Goal: Book appointment/travel/reservation

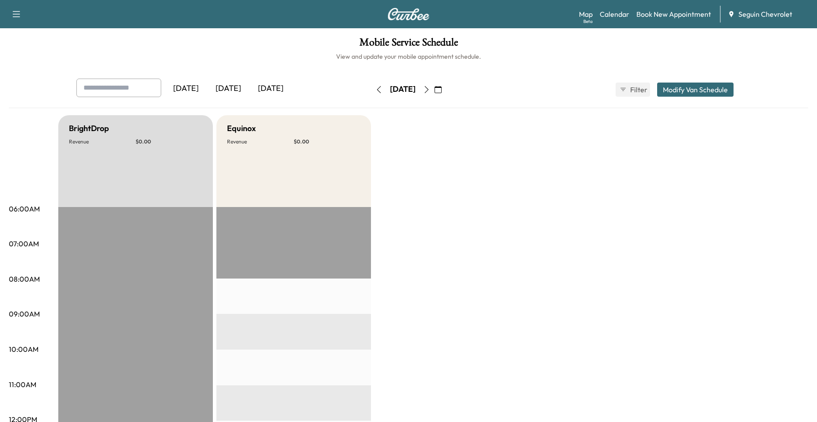
scroll to position [44, 0]
click at [638, 12] on link "Book New Appointment" at bounding box center [674, 14] width 75 height 11
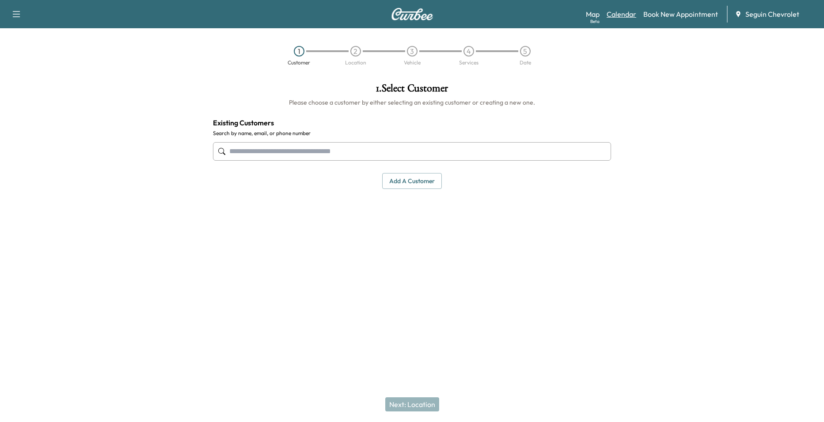
click at [627, 14] on link "Calendar" at bounding box center [622, 14] width 30 height 11
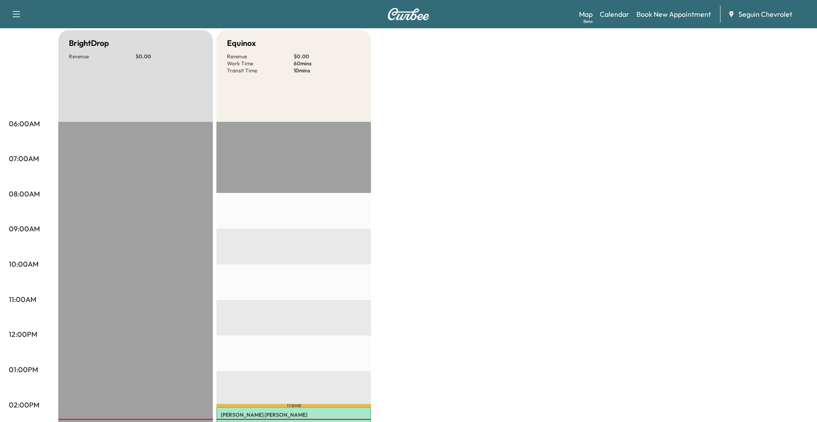
scroll to position [44, 0]
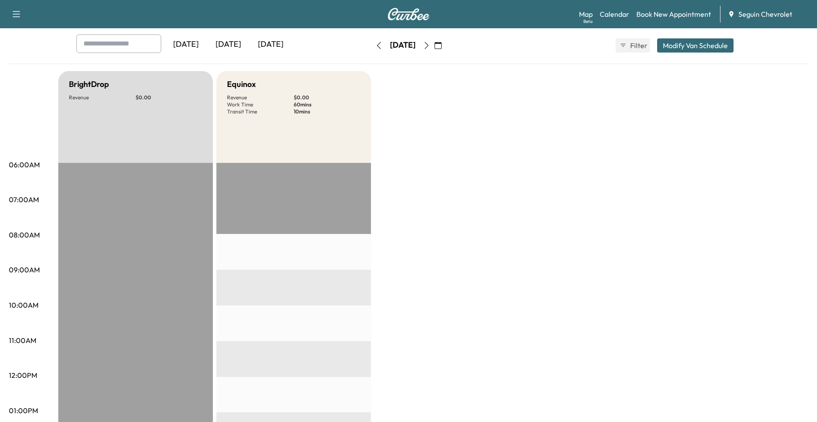
click at [434, 48] on button "button" at bounding box center [426, 45] width 15 height 14
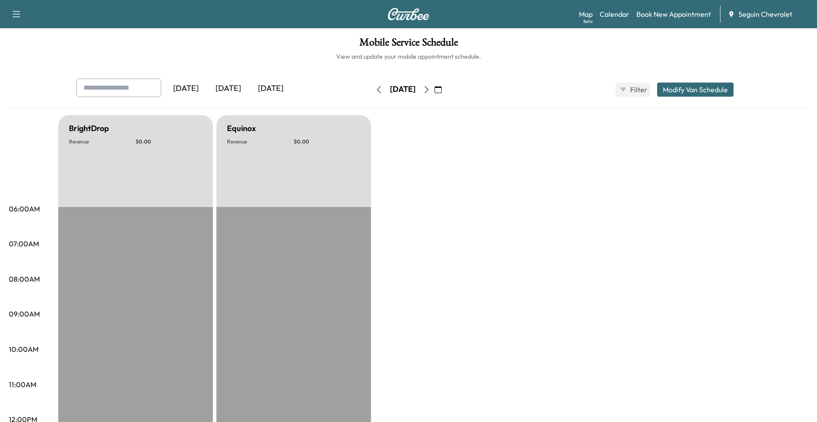
click at [442, 92] on icon "button" at bounding box center [438, 89] width 7 height 7
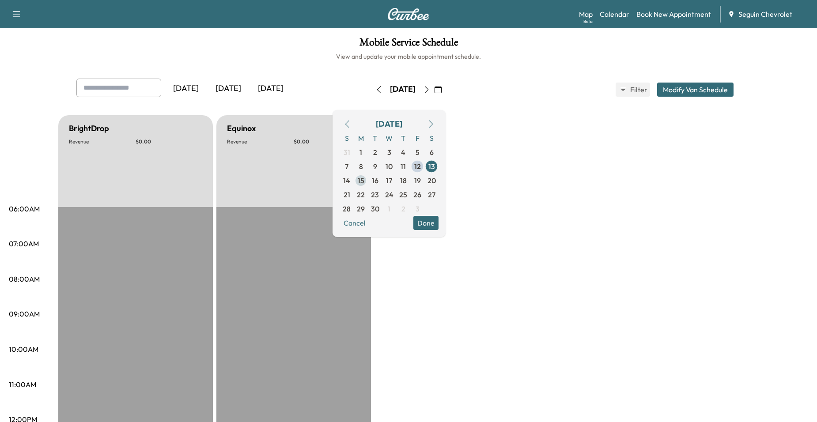
click at [365, 182] on span "15" at bounding box center [361, 180] width 7 height 11
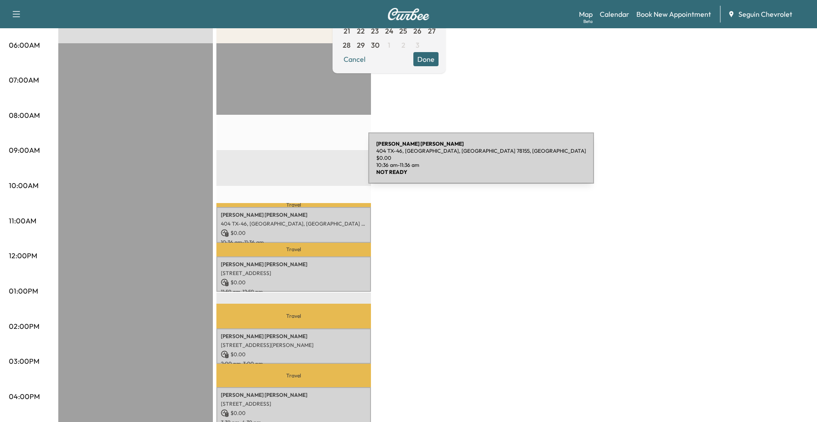
scroll to position [44, 0]
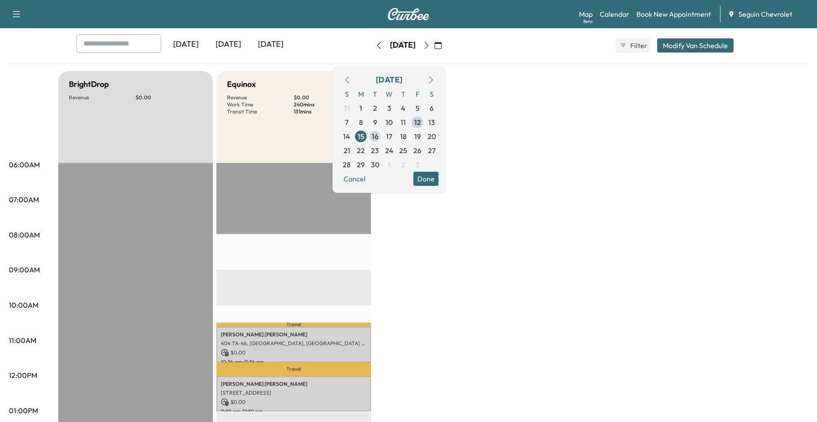
click at [382, 136] on span "16" at bounding box center [375, 136] width 14 height 14
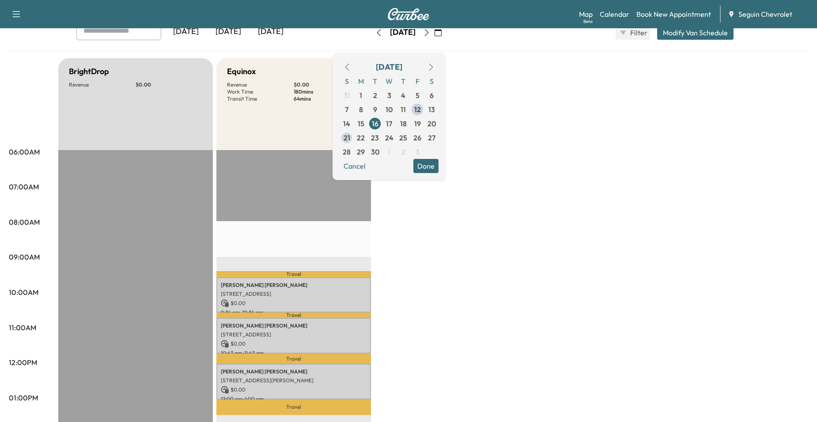
scroll to position [44, 0]
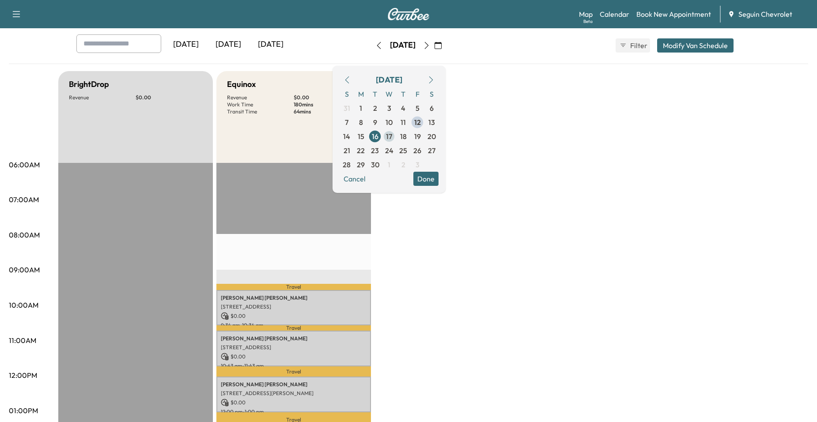
click at [396, 135] on span "17" at bounding box center [389, 136] width 14 height 14
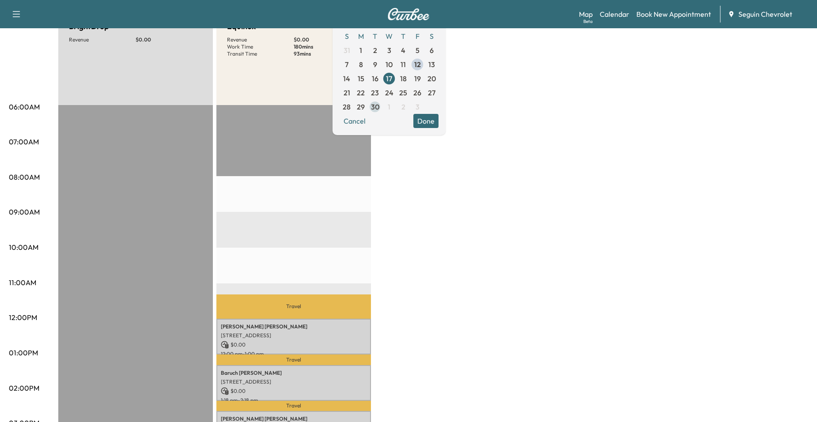
scroll to position [88, 0]
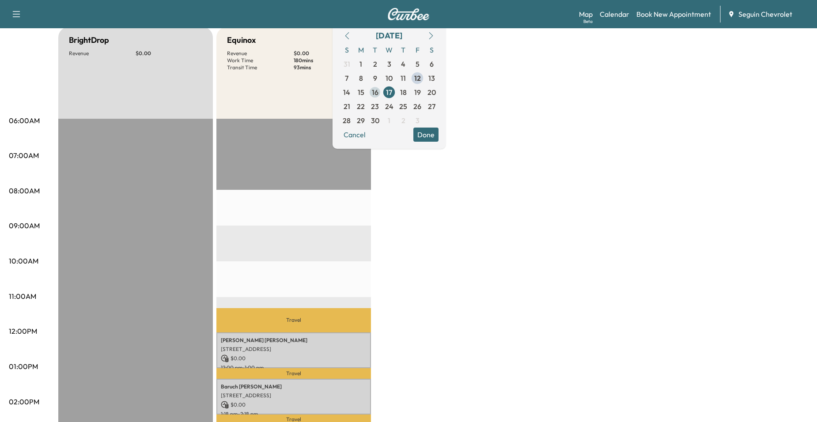
click at [382, 95] on span "16" at bounding box center [375, 92] width 14 height 14
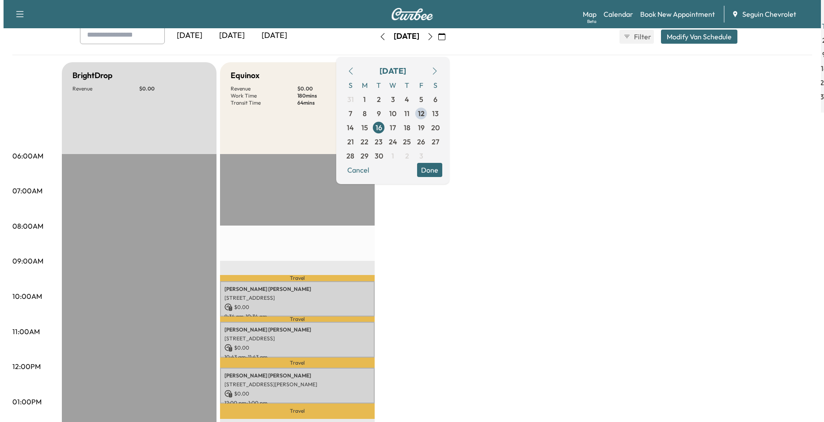
scroll to position [177, 0]
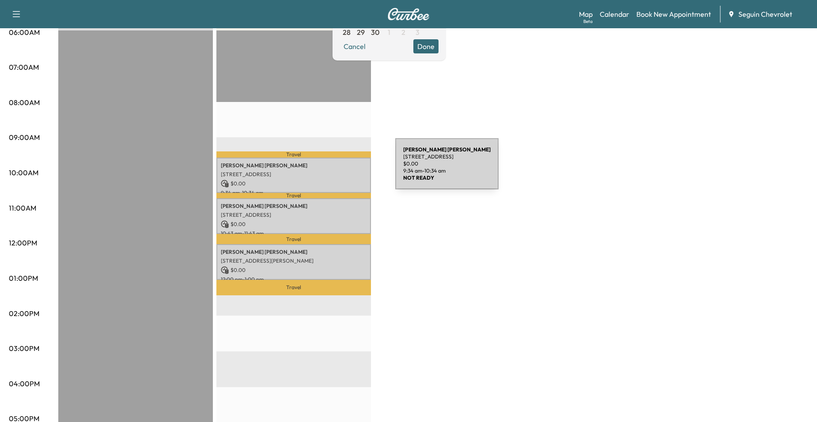
click at [329, 171] on p "[STREET_ADDRESS]" at bounding box center [294, 174] width 146 height 7
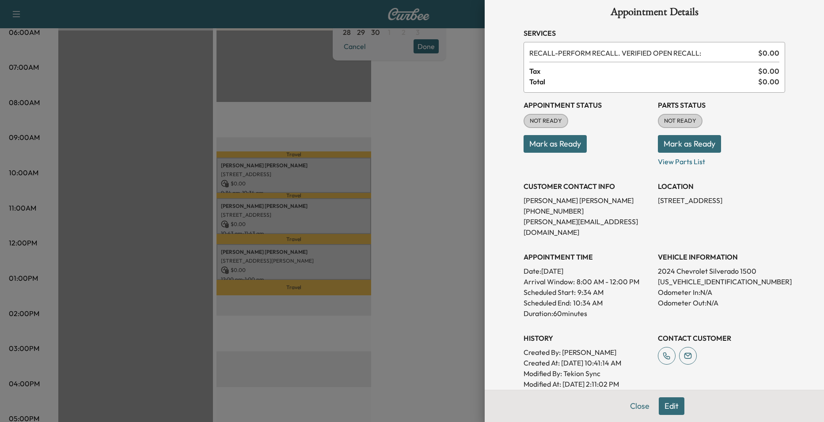
scroll to position [0, 0]
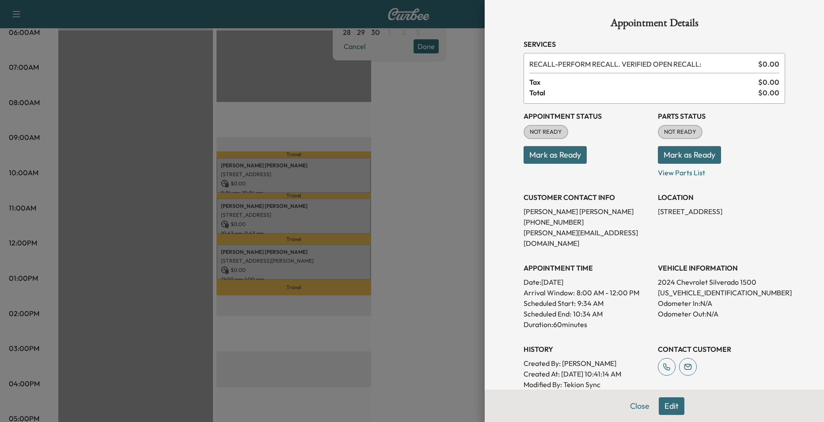
drag, startPoint x: 454, startPoint y: 193, endPoint x: 439, endPoint y: 194, distance: 15.0
click at [453, 193] on div at bounding box center [412, 211] width 824 height 422
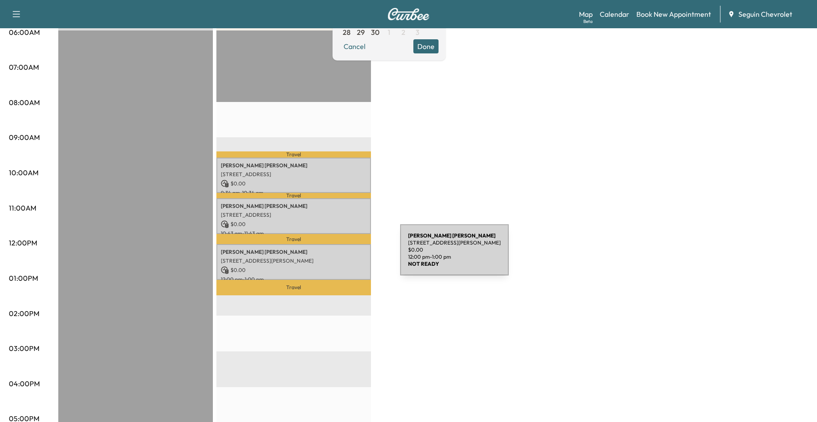
click at [334, 258] on p "[STREET_ADDRESS][PERSON_NAME]" at bounding box center [294, 261] width 146 height 7
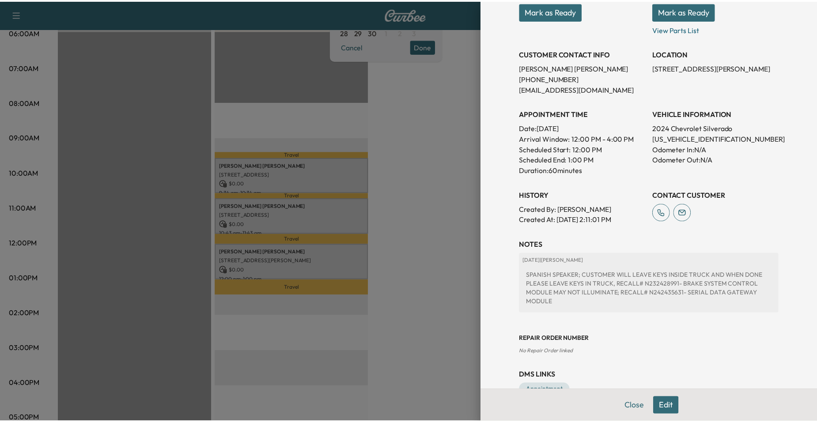
scroll to position [168, 0]
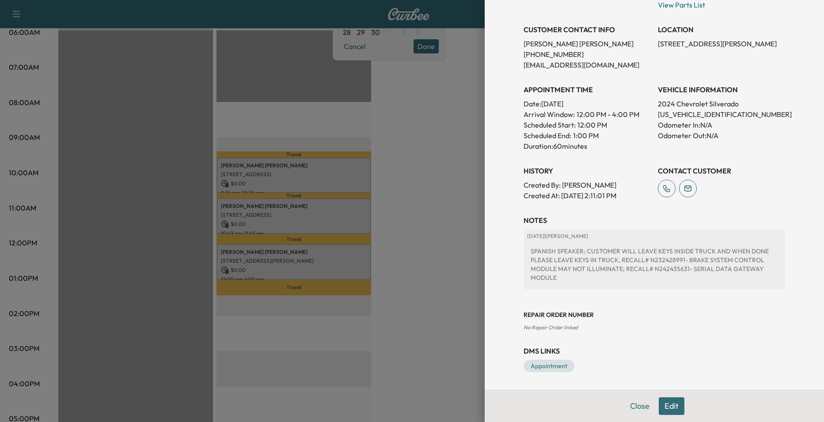
click at [441, 203] on div at bounding box center [412, 211] width 824 height 422
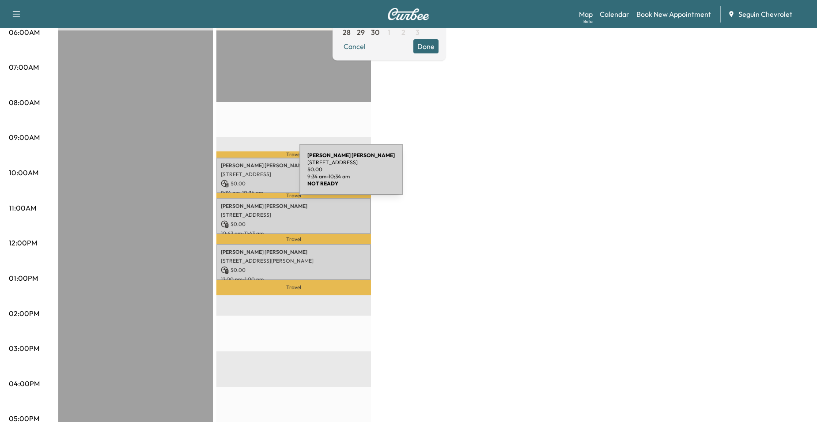
click at [233, 175] on p "[STREET_ADDRESS]" at bounding box center [294, 174] width 146 height 7
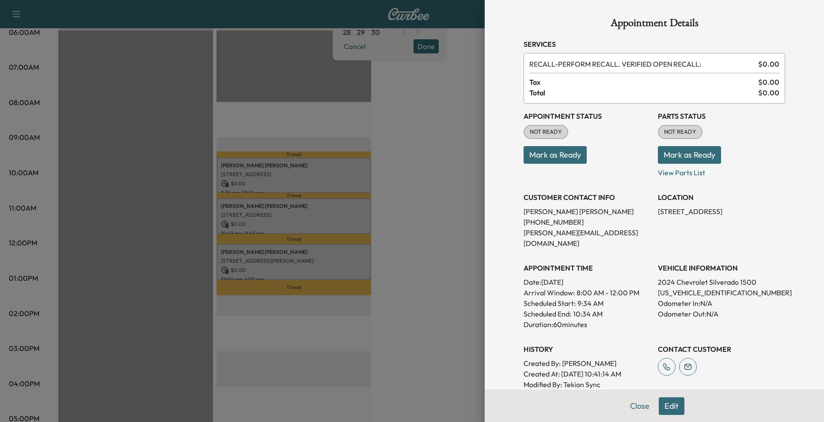
click at [436, 177] on div at bounding box center [412, 211] width 824 height 422
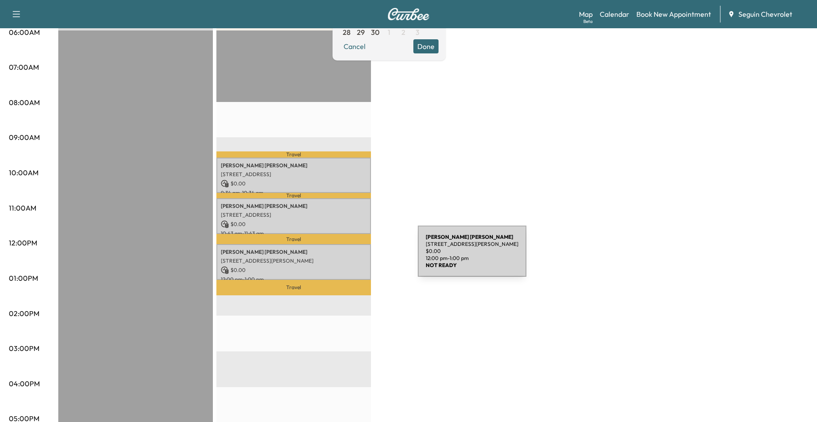
click at [352, 258] on p "[STREET_ADDRESS][PERSON_NAME]" at bounding box center [294, 261] width 146 height 7
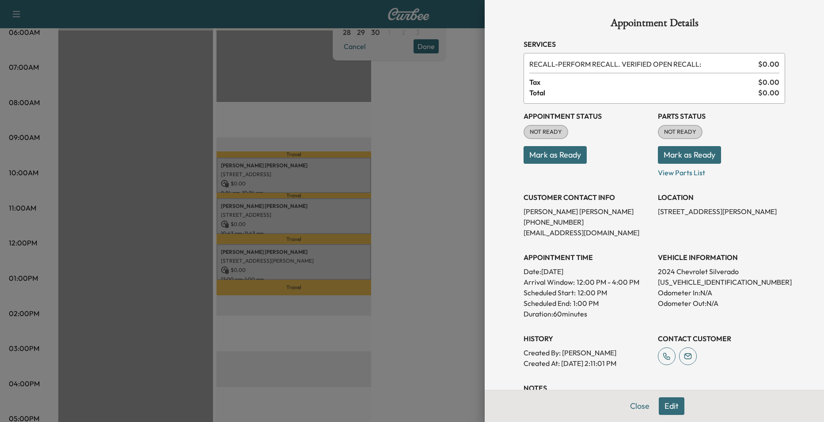
click at [411, 200] on div at bounding box center [412, 211] width 824 height 422
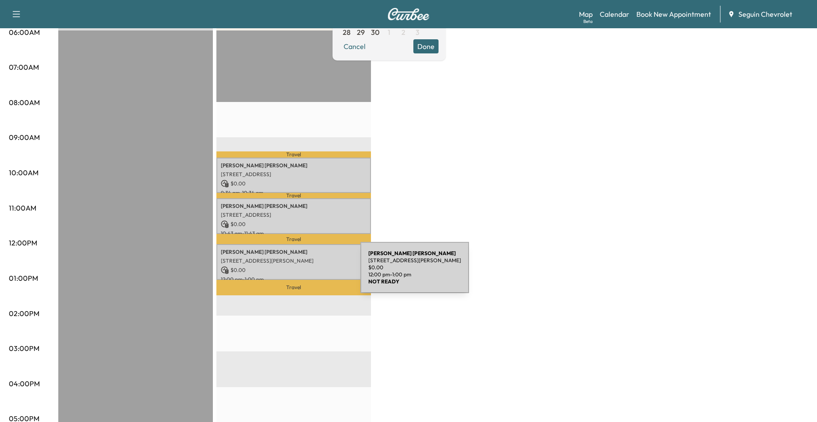
click at [295, 270] on p "$ 0.00" at bounding box center [294, 270] width 146 height 8
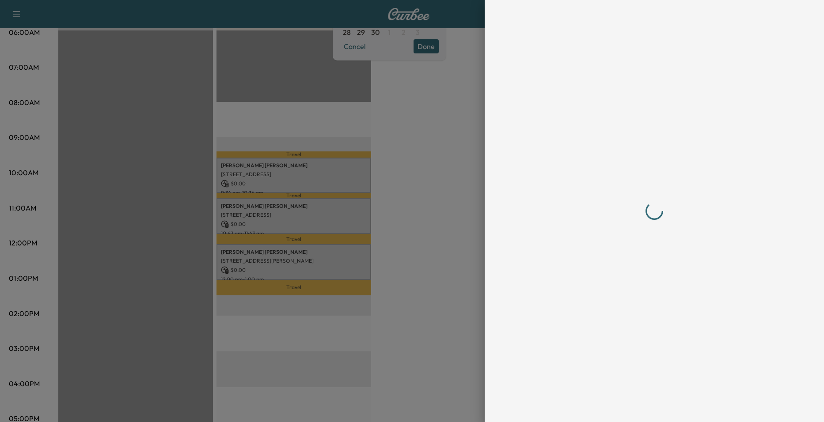
click at [437, 163] on div at bounding box center [412, 211] width 824 height 422
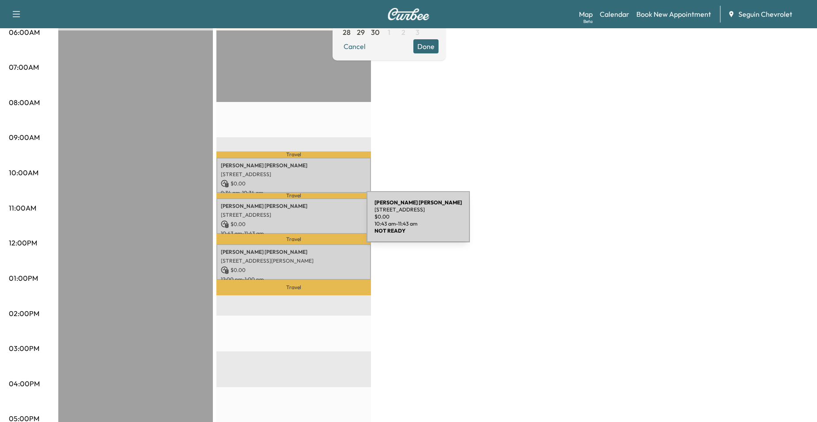
click at [300, 221] on p "$ 0.00" at bounding box center [294, 225] width 146 height 8
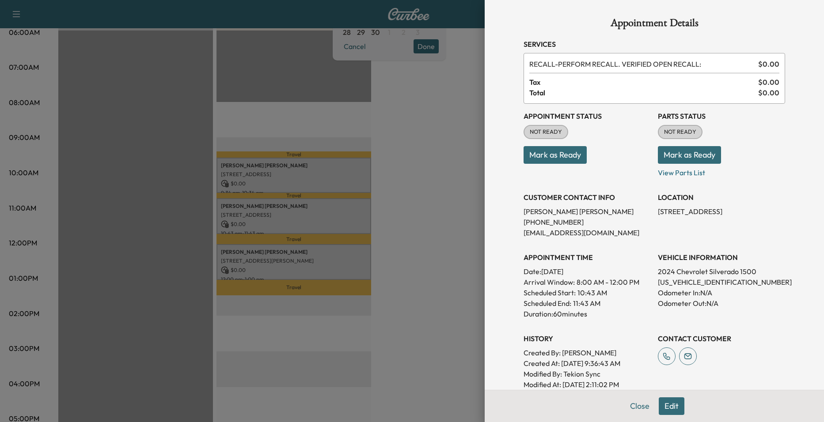
click at [410, 203] on div at bounding box center [412, 211] width 824 height 422
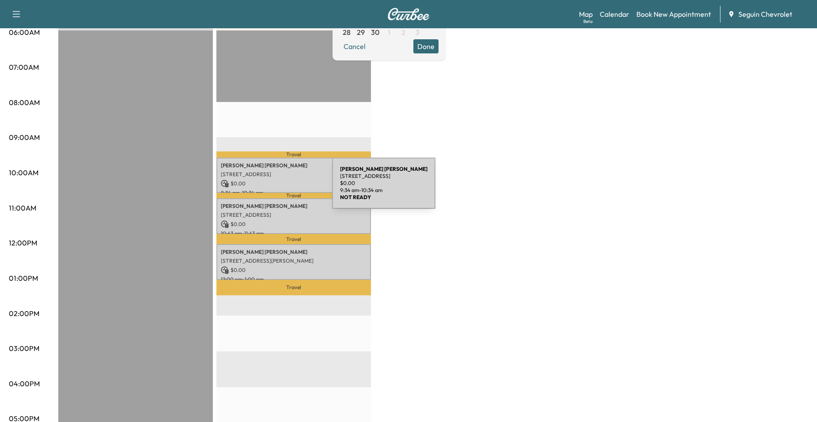
click at [265, 187] on div "Martin Arguello 2158 AUTUMN VISTA, SEGUIN, TX 78155, US $ 0.00 9:34 am - 10:34 …" at bounding box center [294, 176] width 155 height 36
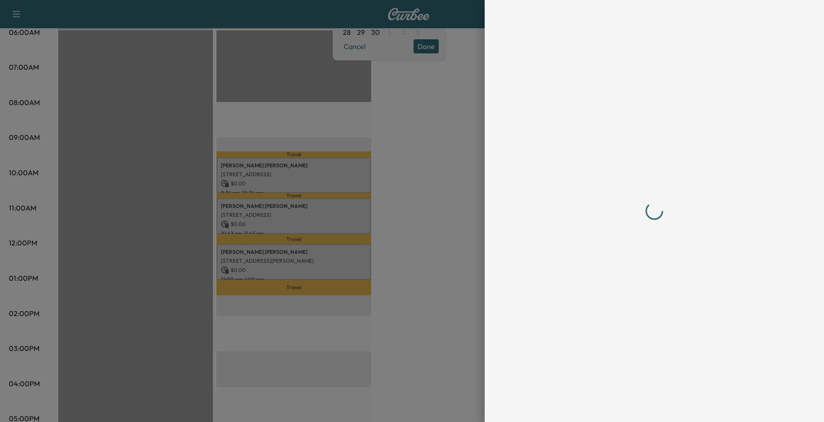
click at [421, 97] on div at bounding box center [412, 211] width 824 height 422
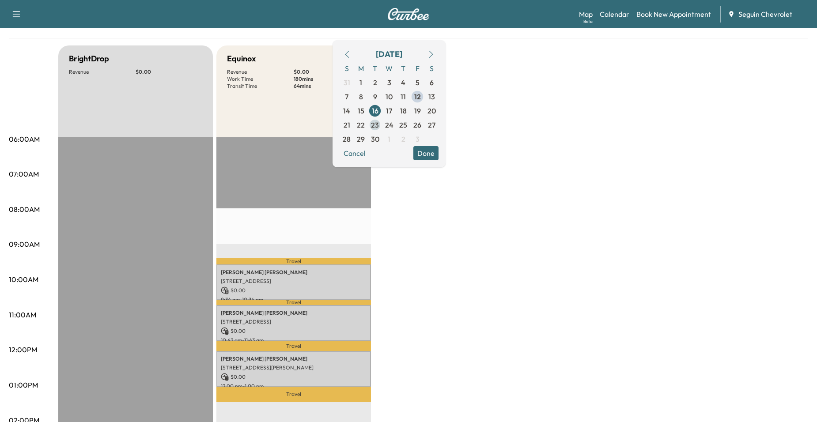
scroll to position [44, 0]
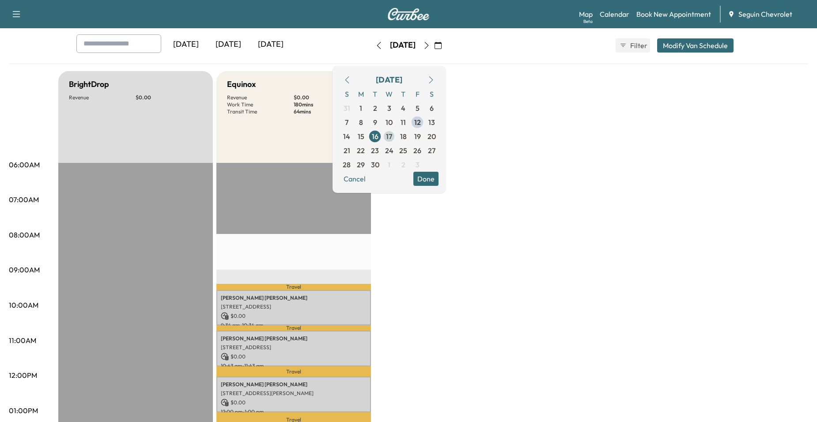
click at [392, 141] on span "17" at bounding box center [389, 136] width 6 height 11
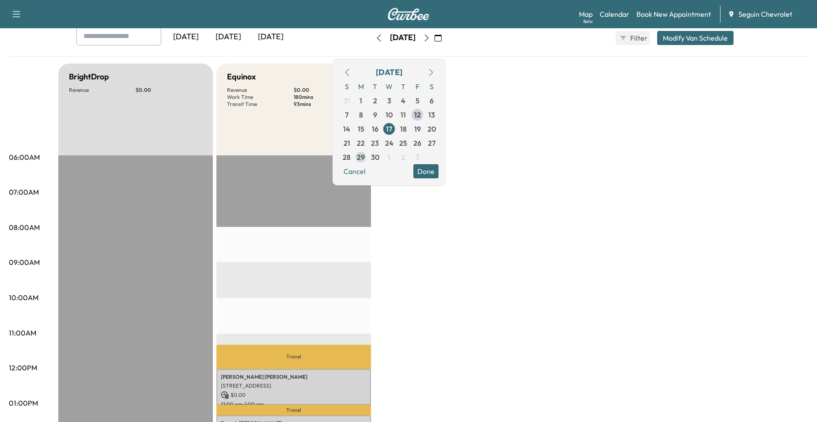
scroll to position [44, 0]
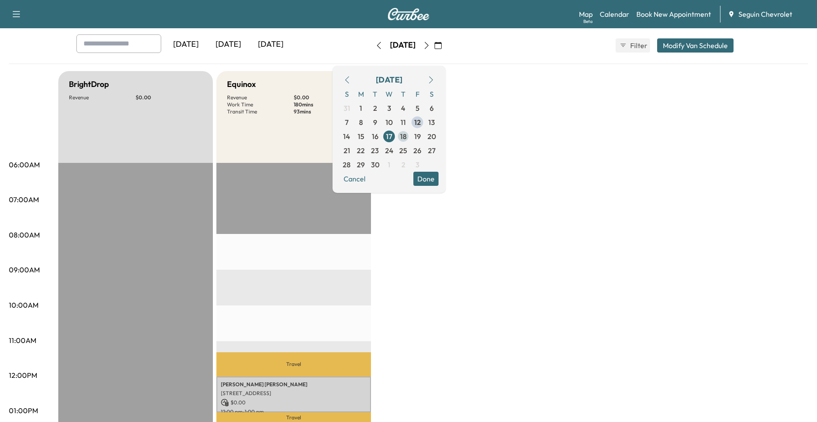
click at [411, 136] on span "18" at bounding box center [403, 136] width 14 height 14
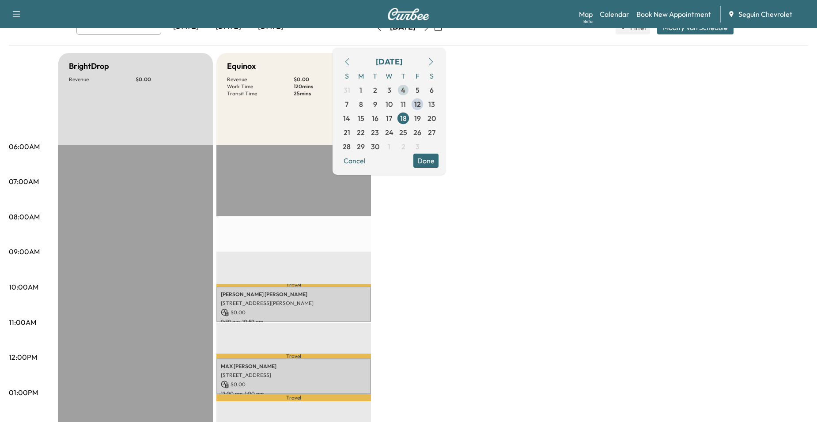
scroll to position [44, 0]
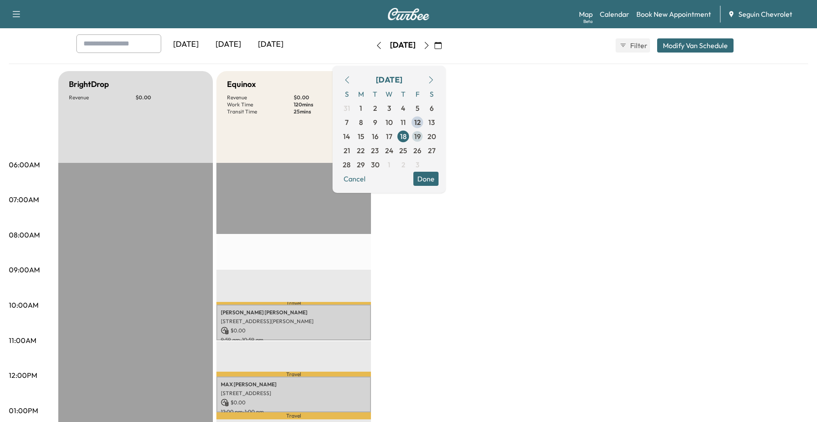
click at [421, 139] on span "19" at bounding box center [417, 136] width 7 height 11
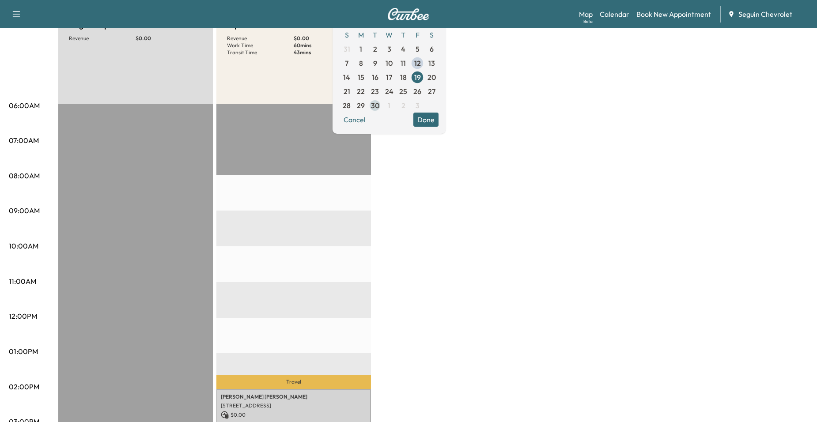
scroll to position [88, 0]
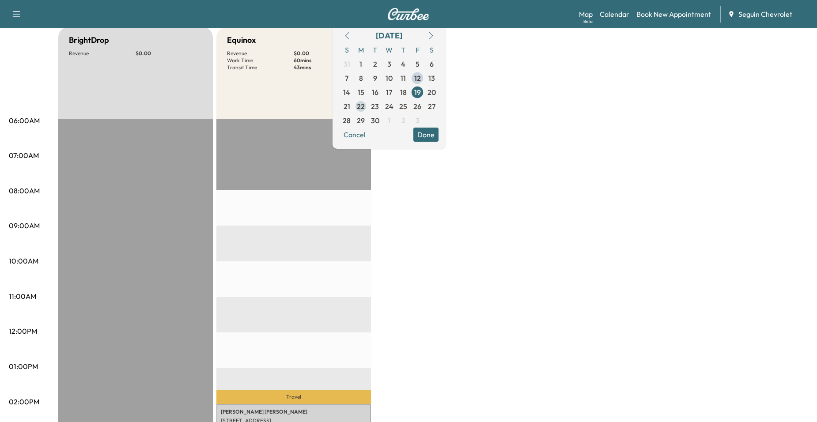
click at [365, 105] on span "22" at bounding box center [361, 106] width 8 height 11
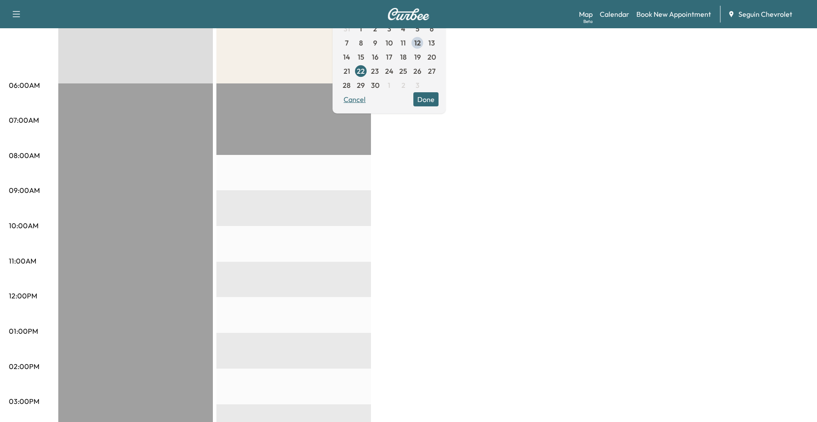
scroll to position [88, 0]
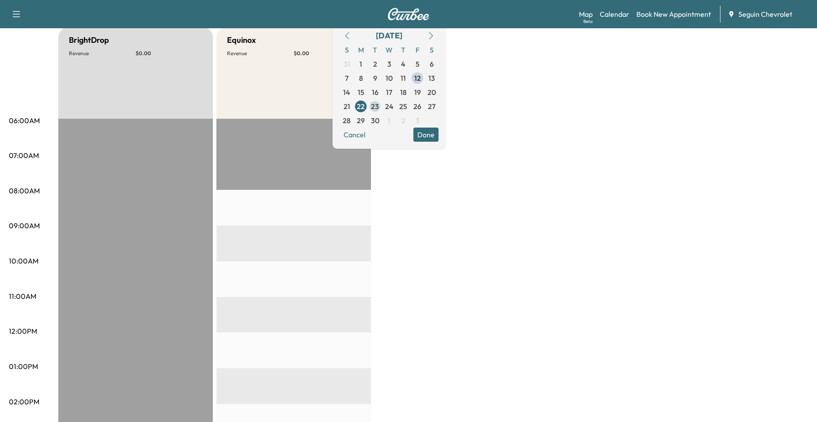
click at [379, 109] on span "23" at bounding box center [375, 106] width 8 height 11
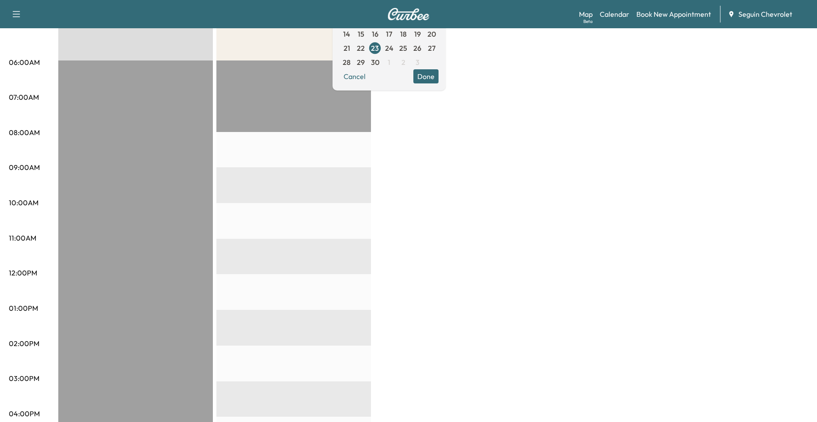
scroll to position [133, 0]
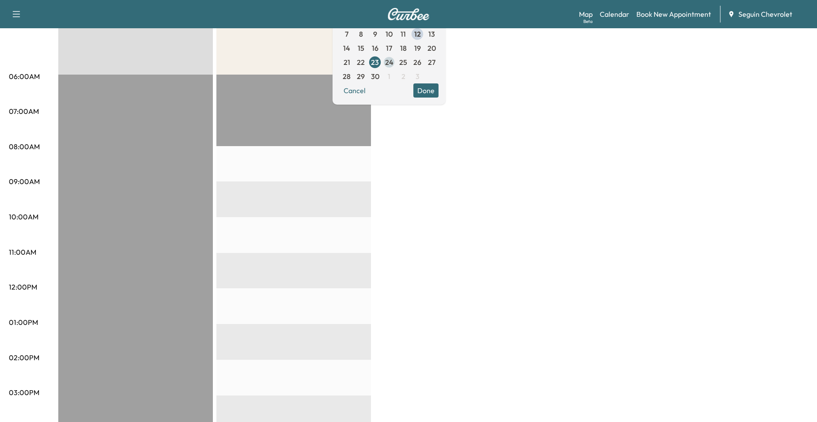
click at [394, 66] on span "24" at bounding box center [389, 62] width 8 height 11
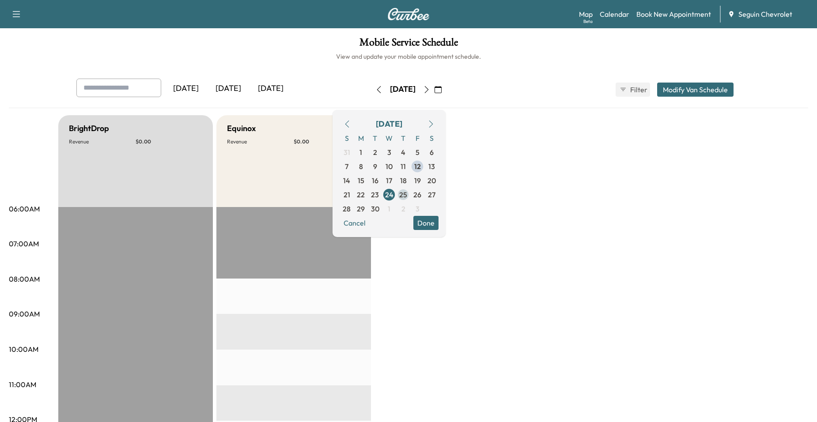
click at [411, 191] on span "25" at bounding box center [403, 195] width 14 height 14
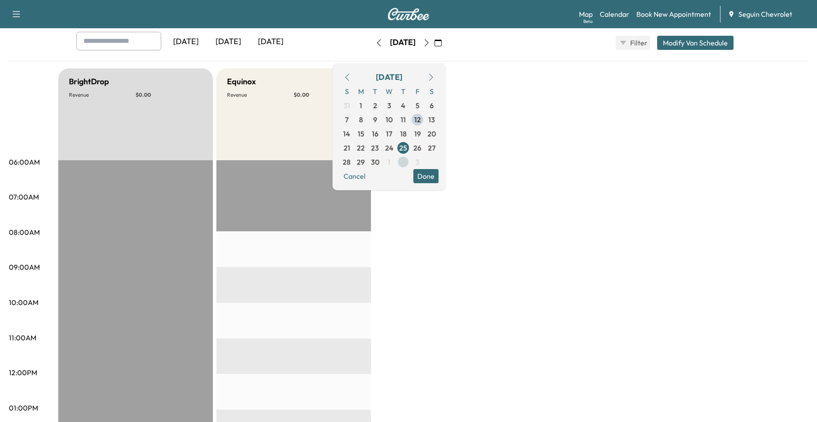
scroll to position [44, 0]
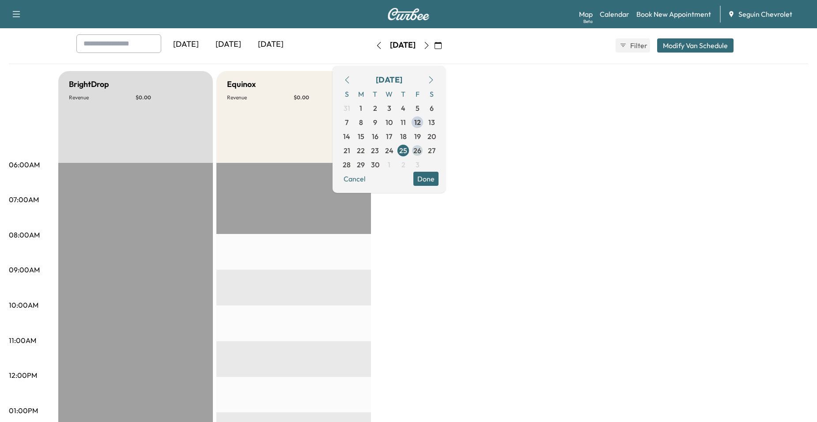
click at [422, 155] on span "26" at bounding box center [418, 150] width 8 height 11
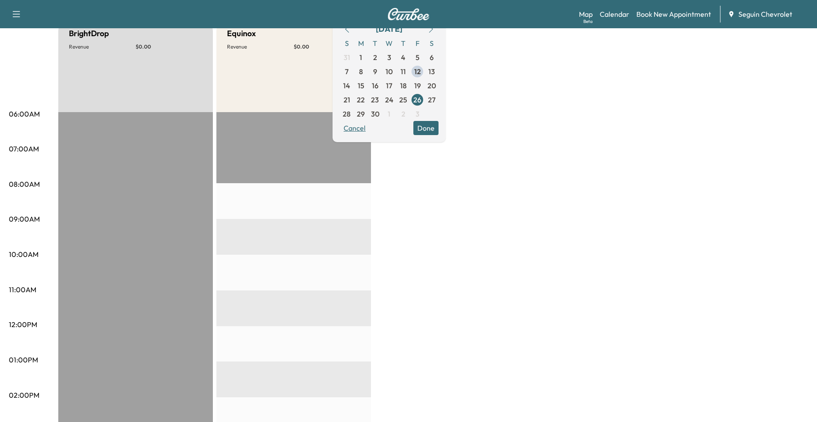
scroll to position [88, 0]
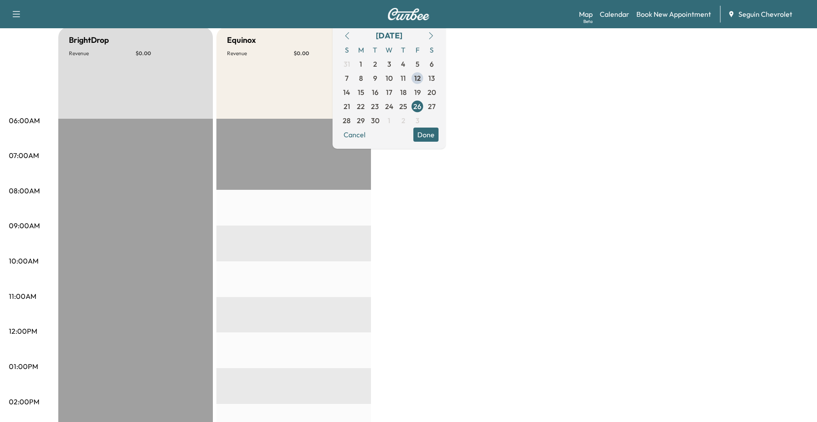
click at [418, 177] on div "BrightDrop Revenue $ 0.00 EST Start Equinox Revenue $ 0.00 EST Start" at bounding box center [433, 358] width 750 height 663
click at [409, 182] on div "BrightDrop Revenue $ 0.00 EST Start Equinox Revenue $ 0.00 EST Start" at bounding box center [433, 358] width 750 height 663
click at [421, 79] on span "12" at bounding box center [417, 78] width 7 height 11
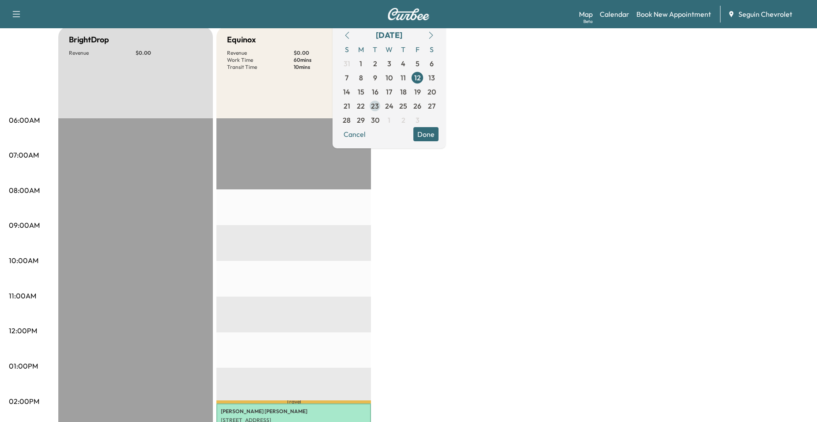
scroll to position [44, 0]
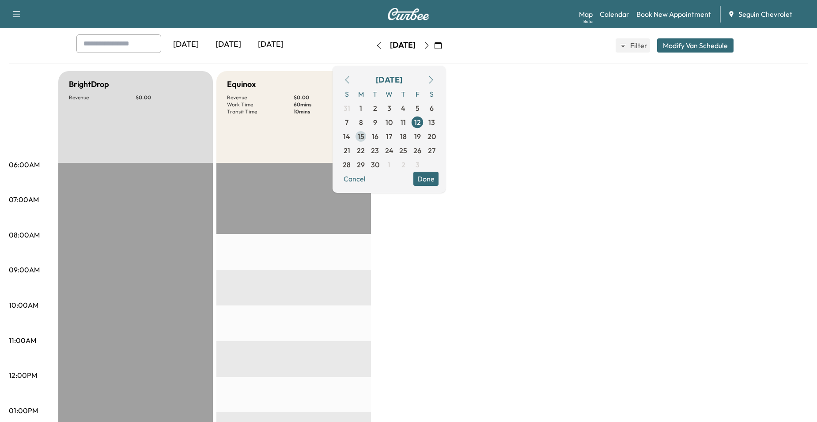
click at [365, 138] on span "15" at bounding box center [361, 136] width 7 height 11
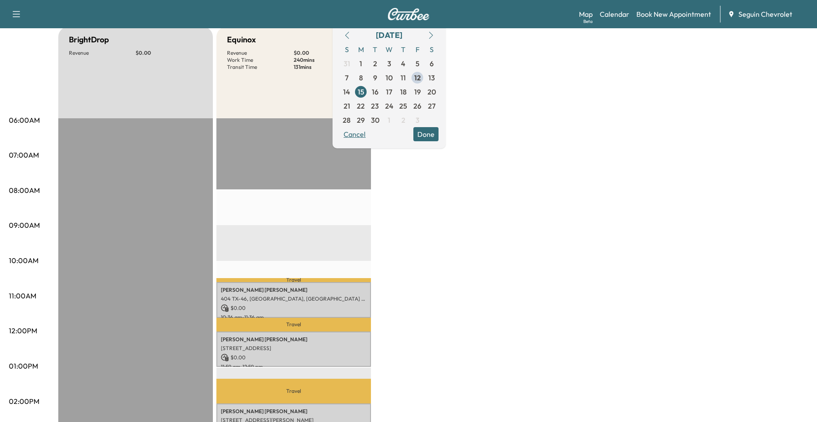
scroll to position [88, 0]
click at [379, 96] on span "16" at bounding box center [375, 92] width 7 height 11
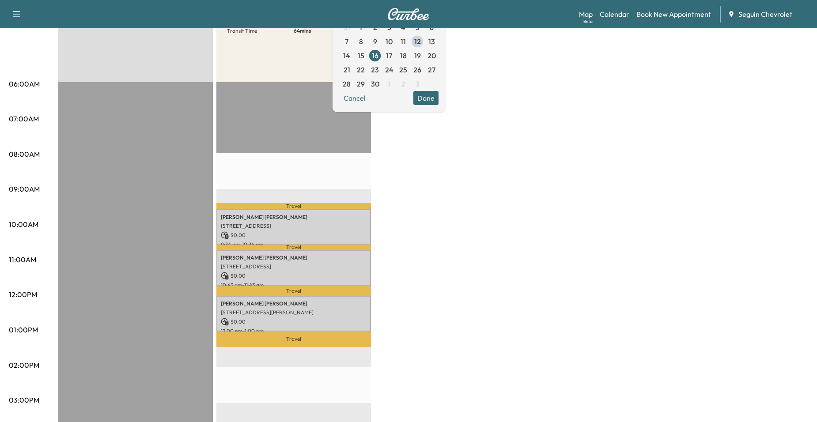
scroll to position [88, 0]
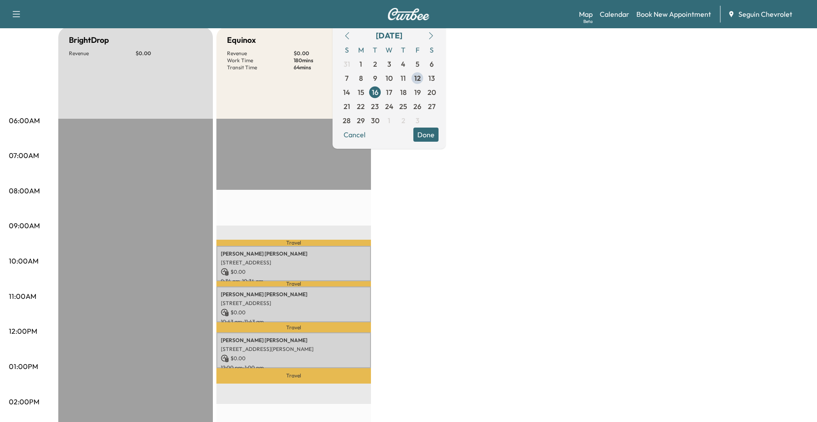
click at [396, 92] on span "17" at bounding box center [389, 92] width 14 height 14
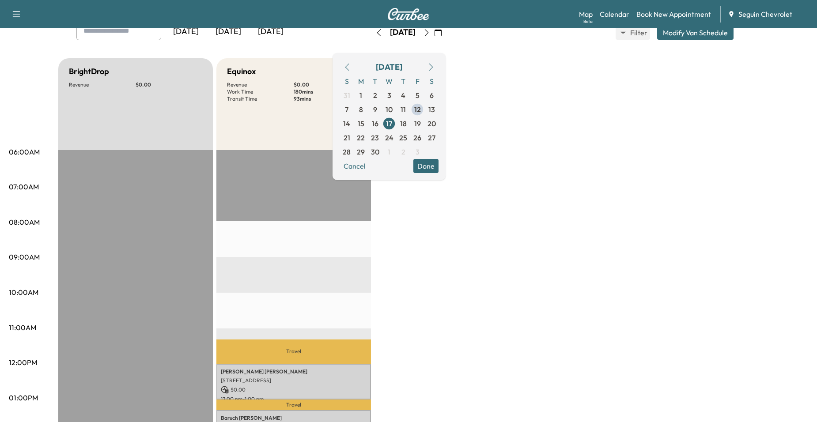
scroll to position [44, 0]
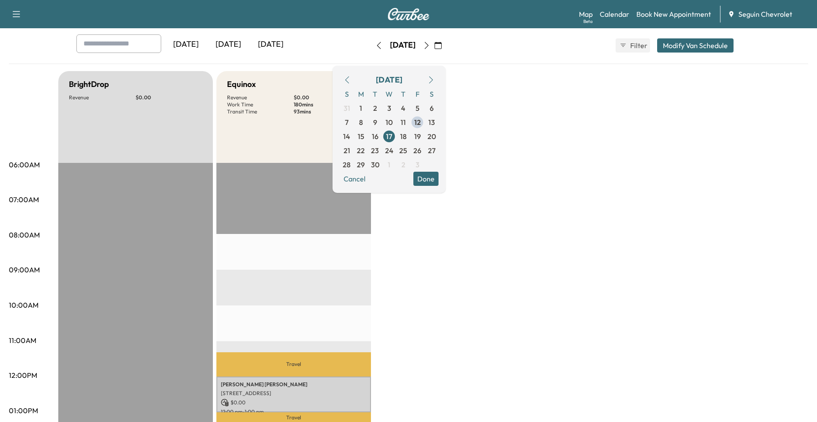
click at [382, 136] on span "16" at bounding box center [375, 136] width 14 height 14
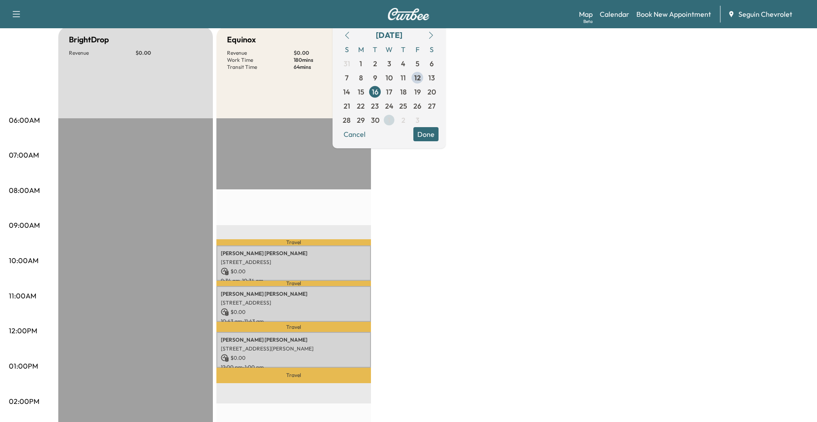
scroll to position [88, 0]
click at [407, 92] on span "18" at bounding box center [403, 92] width 7 height 11
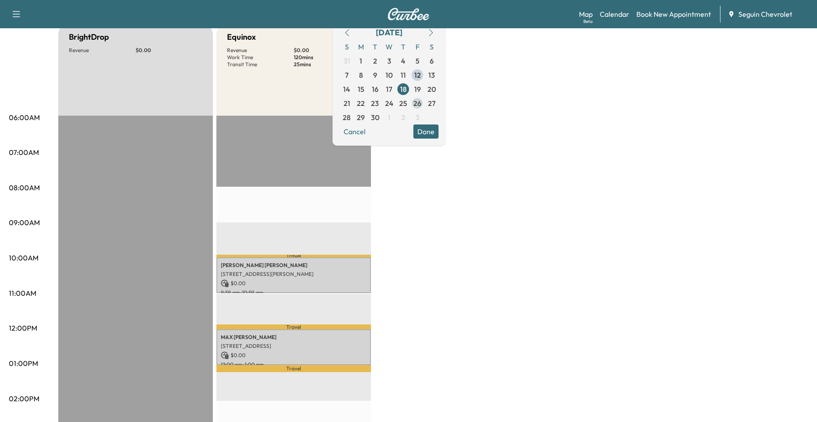
scroll to position [88, 0]
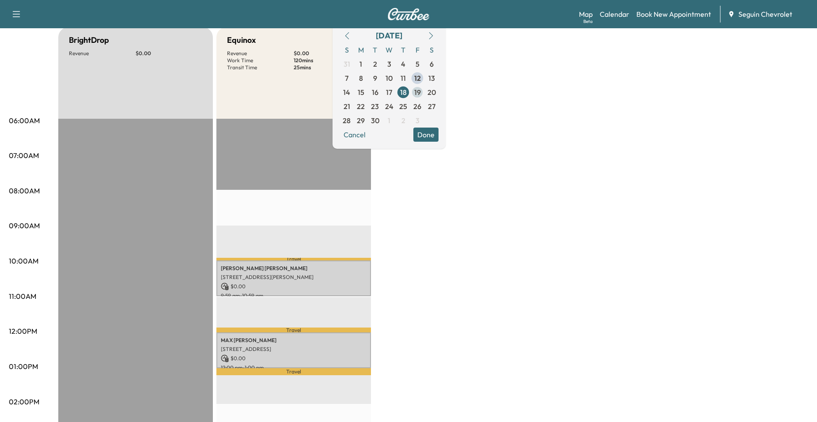
click at [425, 92] on span "19" at bounding box center [418, 92] width 14 height 14
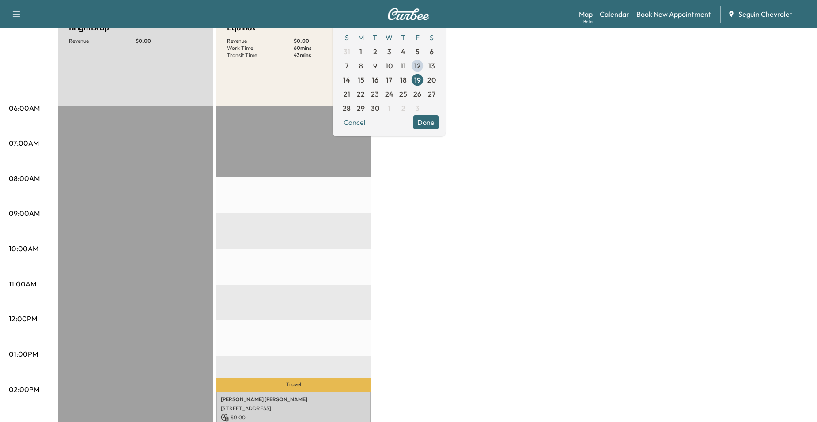
scroll to position [88, 0]
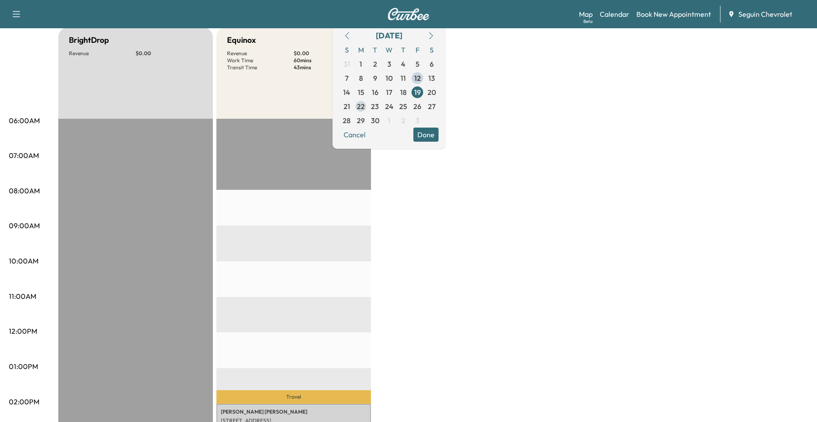
click at [365, 110] on span "22" at bounding box center [361, 106] width 8 height 11
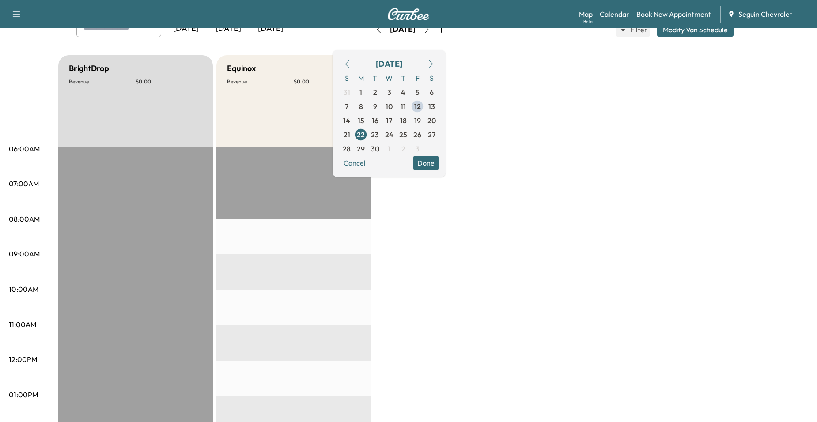
scroll to position [44, 0]
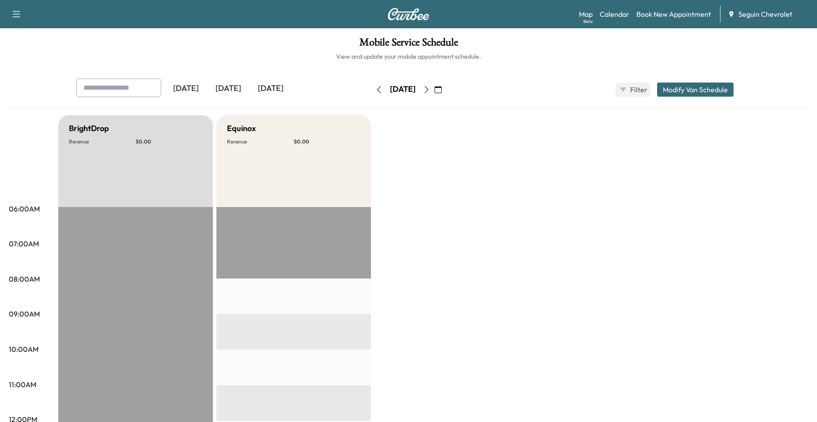
click at [446, 95] on button "button" at bounding box center [438, 90] width 15 height 14
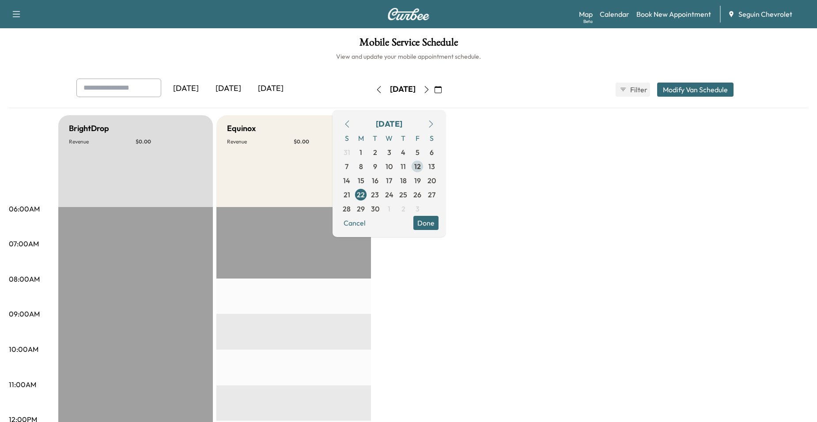
click at [421, 166] on span "12" at bounding box center [417, 166] width 7 height 11
click at [365, 181] on span "15" at bounding box center [361, 180] width 7 height 11
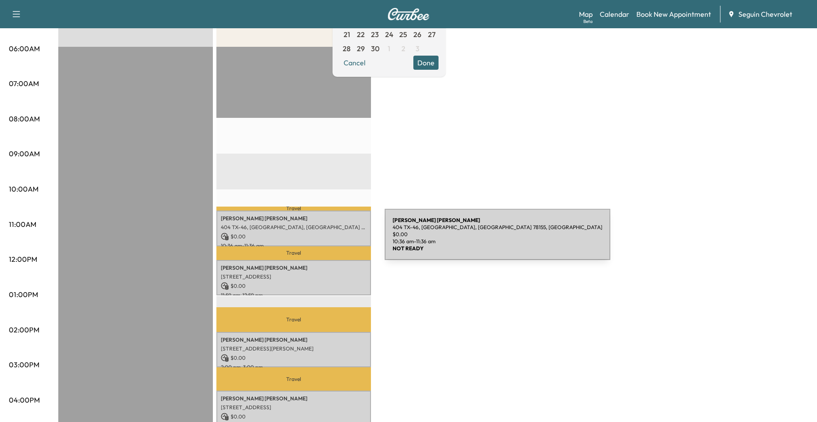
scroll to position [133, 0]
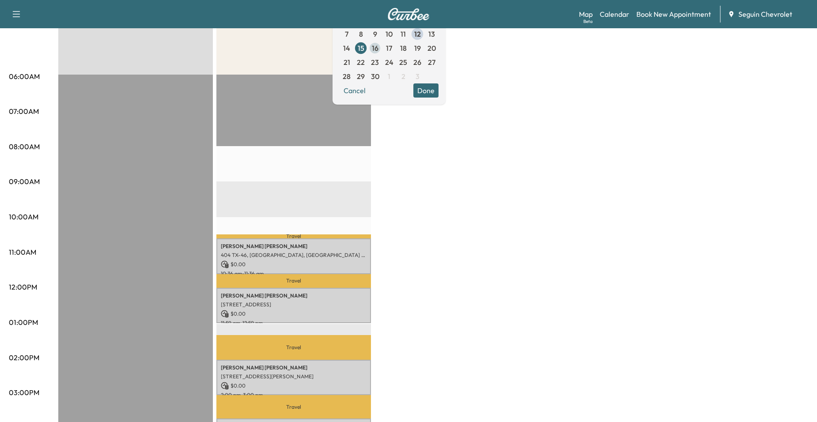
click at [379, 48] on span "16" at bounding box center [375, 48] width 7 height 11
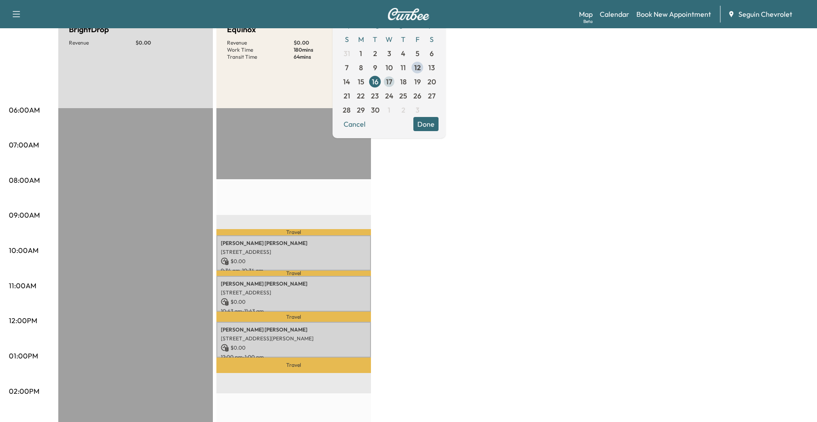
scroll to position [44, 0]
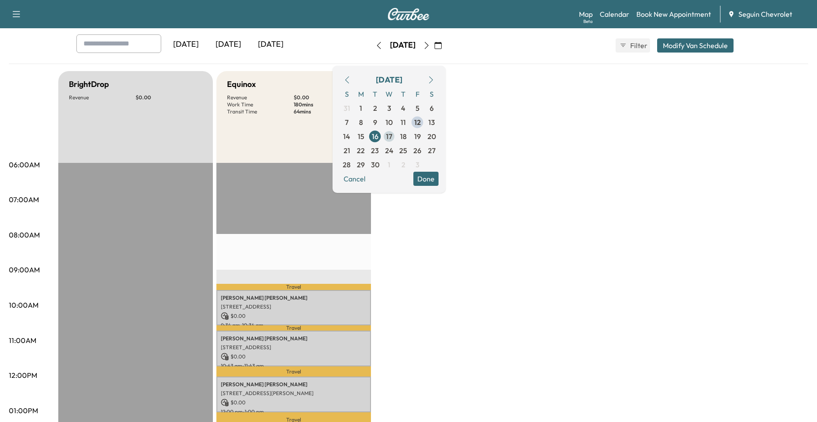
click at [392, 137] on span "17" at bounding box center [389, 136] width 6 height 11
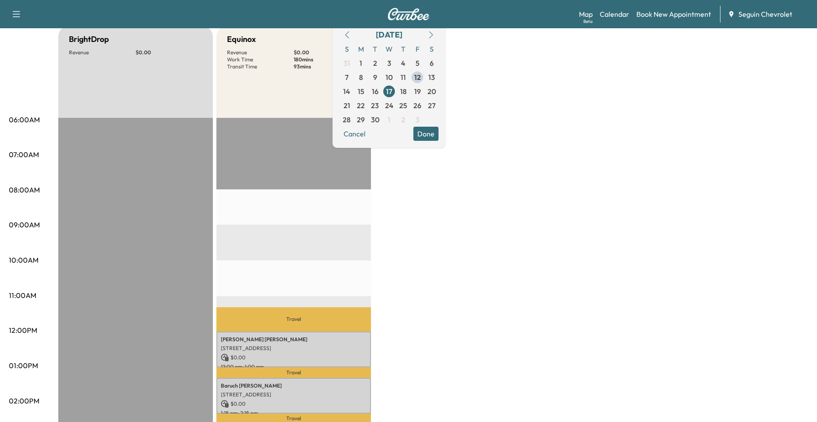
scroll to position [88, 0]
click at [411, 97] on span "18" at bounding box center [403, 92] width 14 height 14
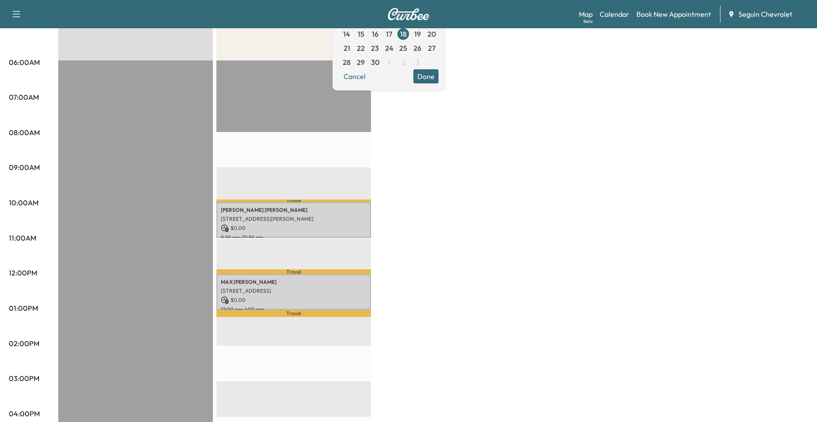
scroll to position [88, 0]
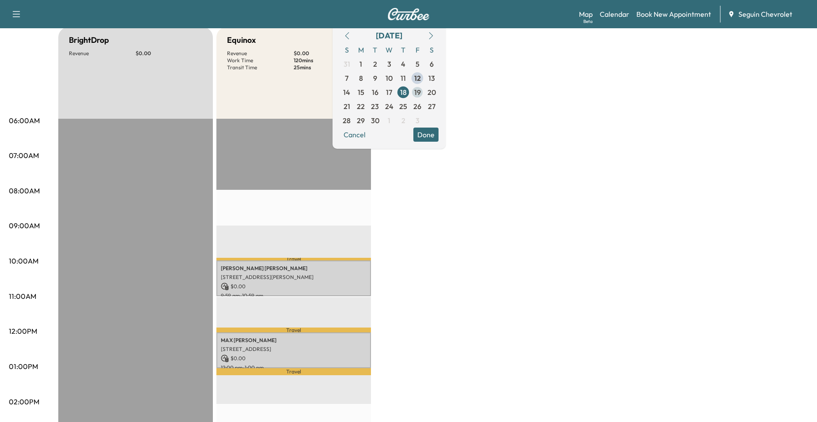
click at [421, 95] on span "19" at bounding box center [417, 92] width 7 height 11
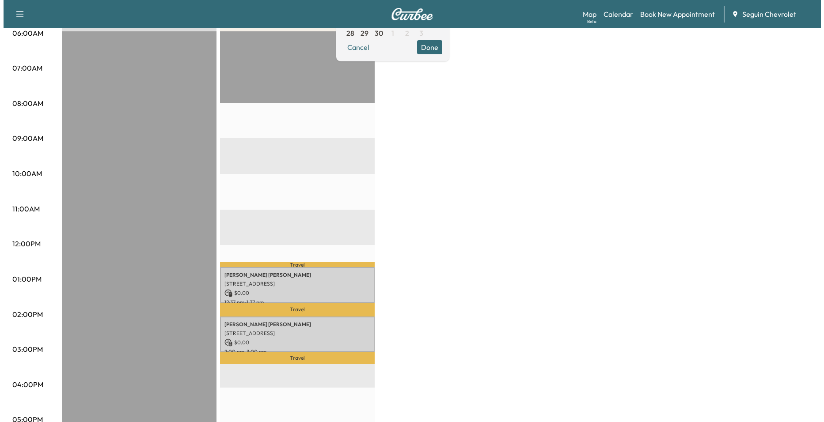
scroll to position [177, 0]
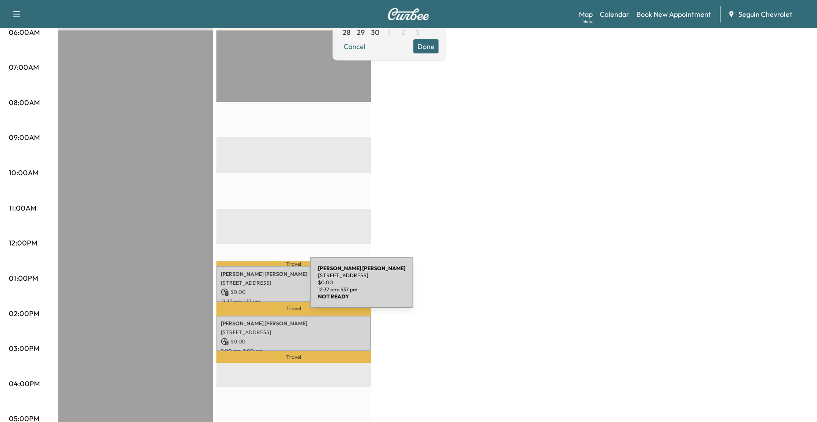
click at [244, 289] on p "$ 0.00" at bounding box center [294, 293] width 146 height 8
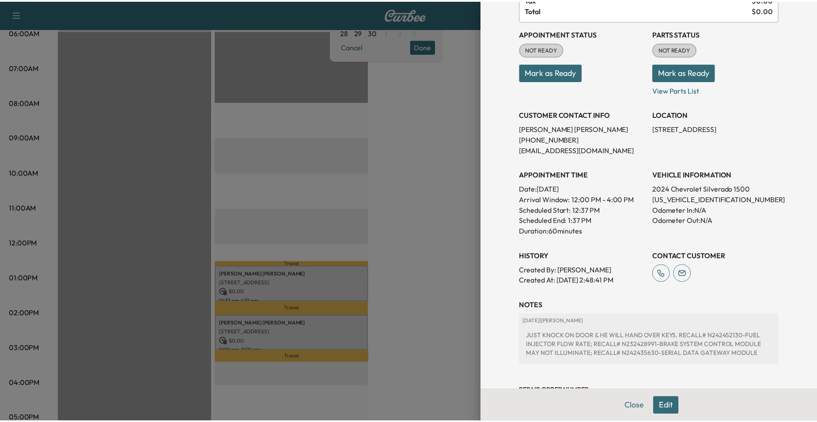
scroll to position [44, 0]
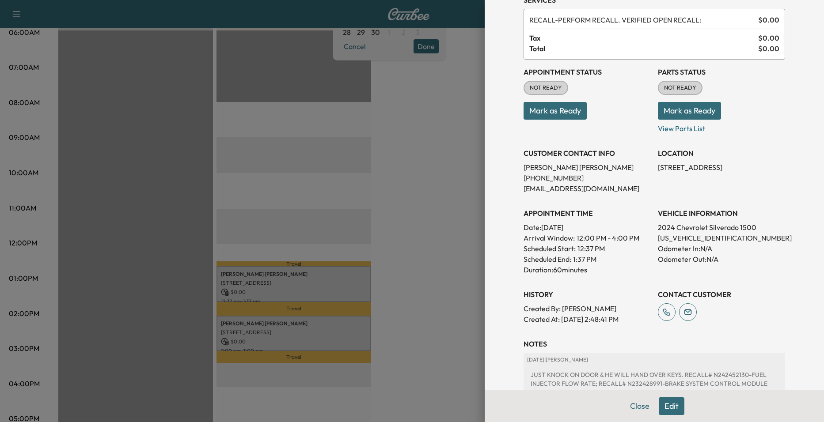
click at [495, 200] on div "Appointment Details Services RECALL - PERFORM RECALL. VERIFIED OPEN RECALL: $ 0…" at bounding box center [654, 211] width 339 height 422
click at [637, 404] on button "Close" at bounding box center [639, 407] width 31 height 18
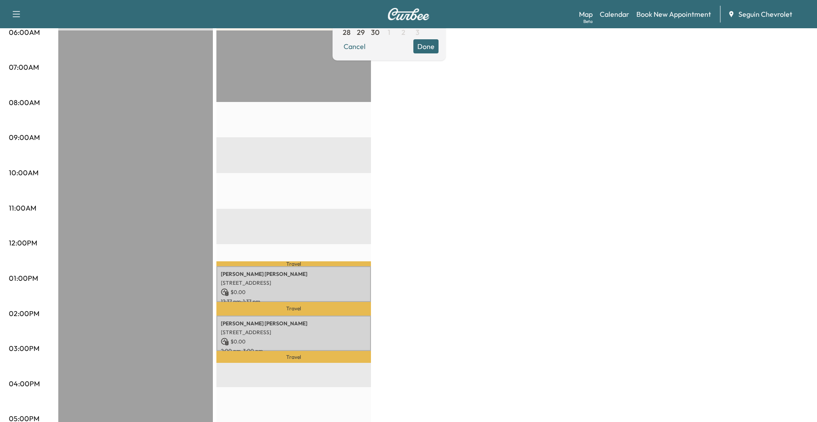
click at [265, 304] on p "Travel" at bounding box center [294, 309] width 155 height 14
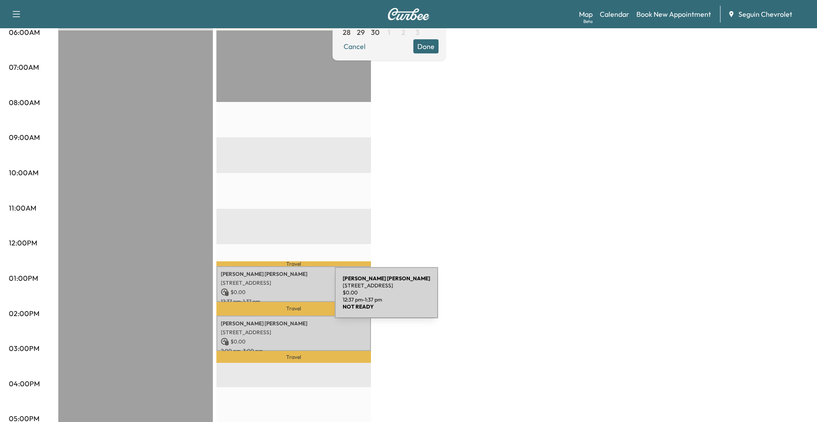
click at [272, 298] on p "12:37 pm - 1:37 pm" at bounding box center [294, 301] width 146 height 7
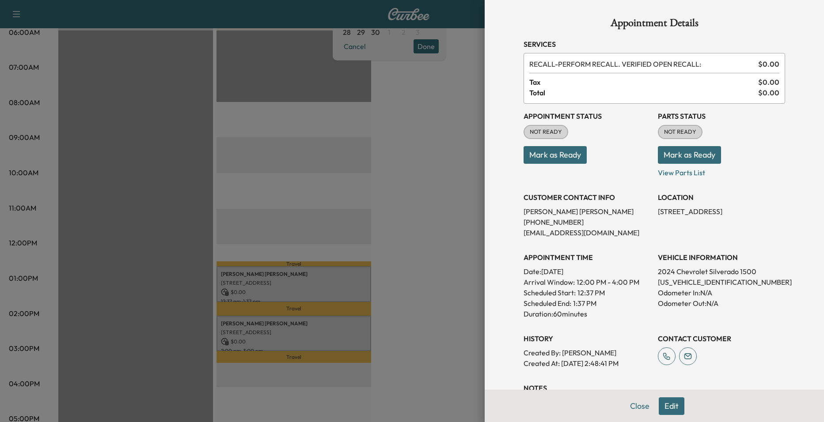
click at [82, 123] on div at bounding box center [412, 211] width 824 height 422
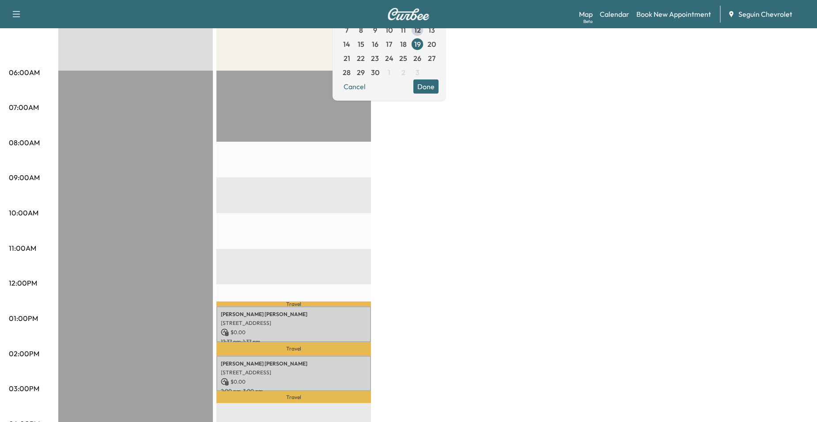
scroll to position [133, 0]
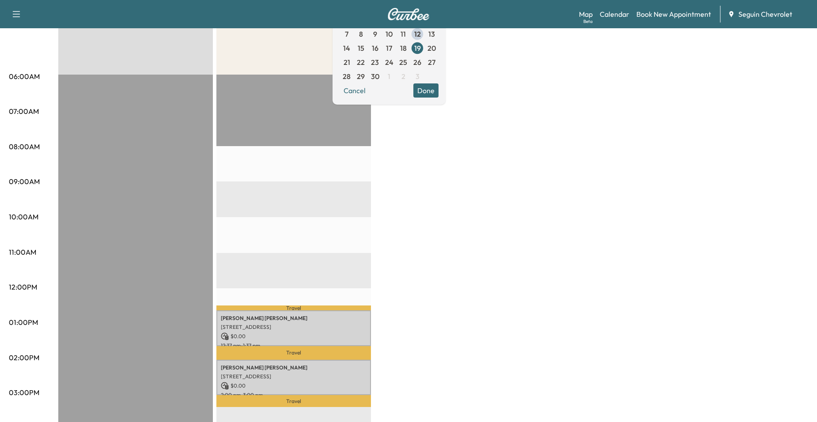
click at [327, 262] on div "Travel Xavier Artiaga 625 S AUSTIN ST, SEGUIN, TX 78155, US $ 0.00 12:37 pm - 1…" at bounding box center [294, 360] width 155 height 571
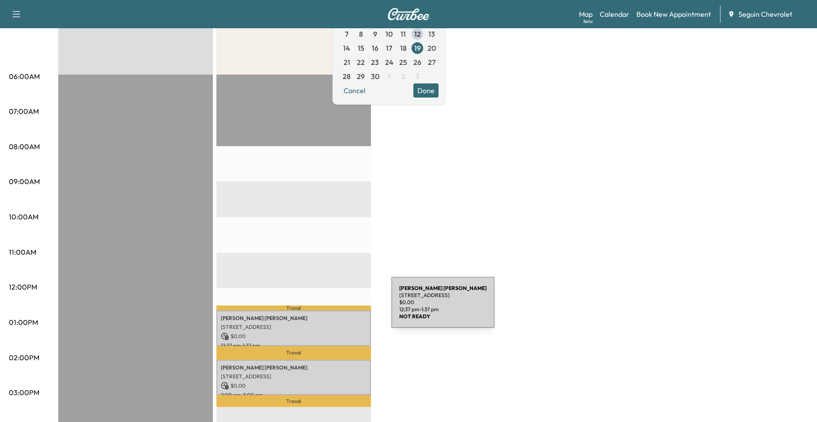
click at [324, 311] on div "Xavier Artiaga 625 S AUSTIN ST, SEGUIN, TX 78155, US $ 0.00 12:37 pm - 1:37 pm" at bounding box center [294, 329] width 155 height 36
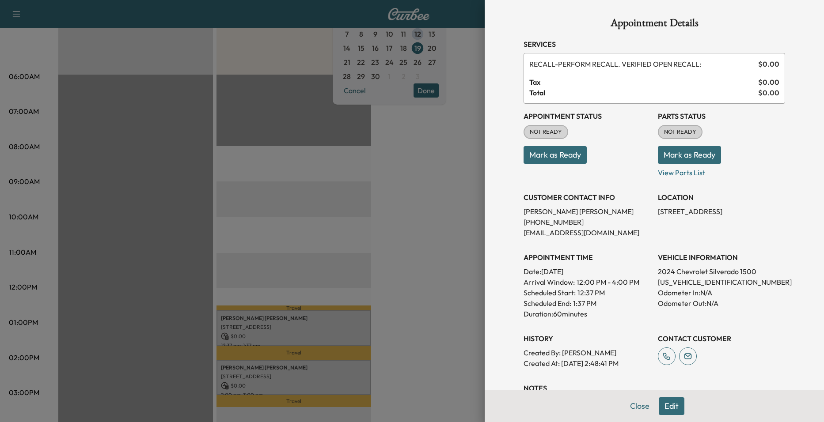
click at [384, 259] on div at bounding box center [412, 211] width 824 height 422
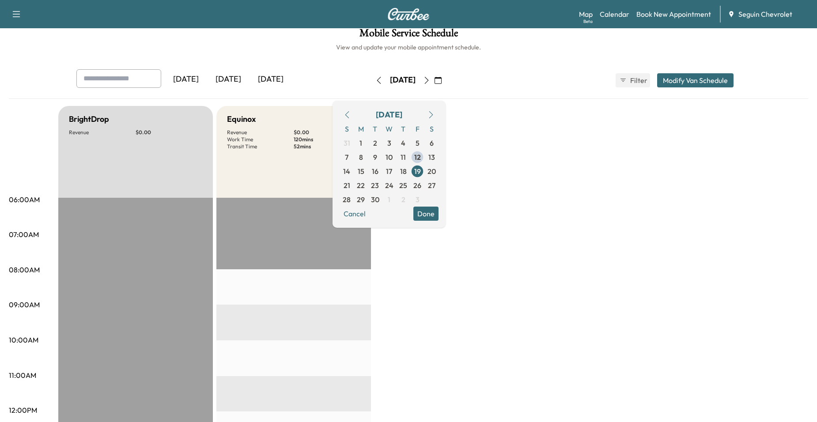
scroll to position [0, 0]
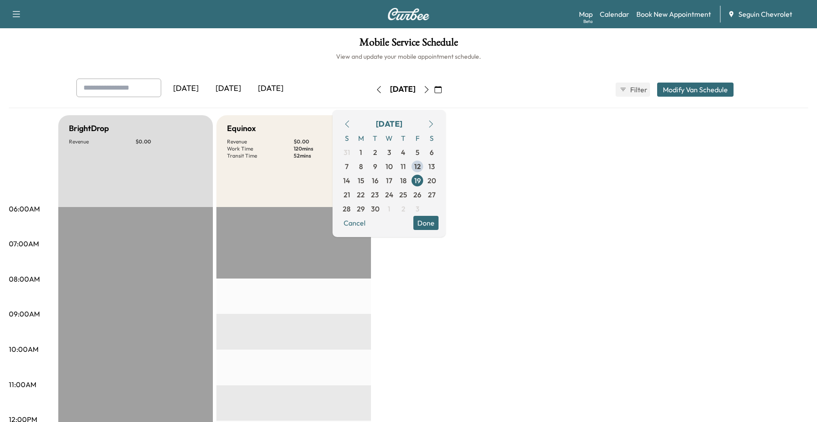
click at [439, 226] on button "Done" at bounding box center [426, 223] width 25 height 14
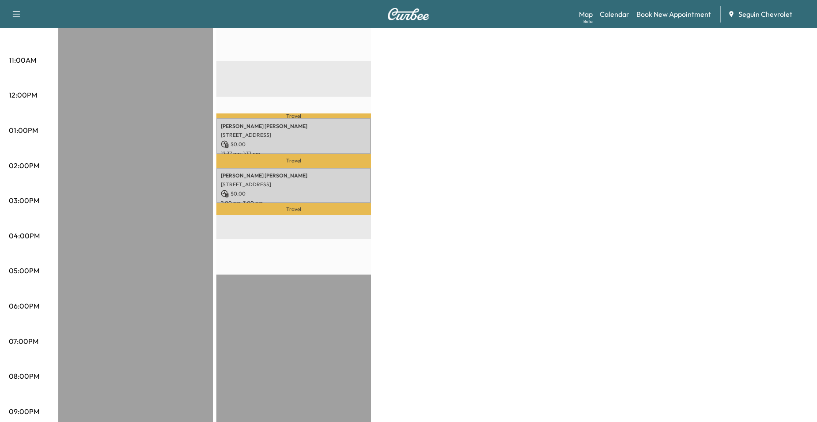
scroll to position [309, 0]
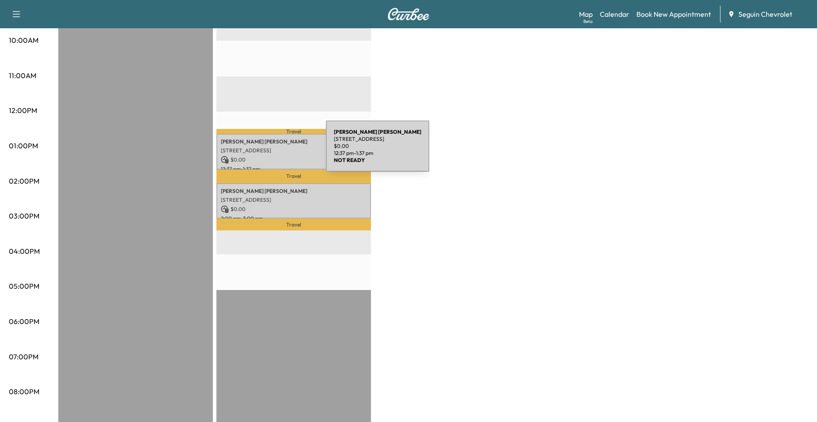
click at [260, 152] on div "Xavier Artiaga 625 S AUSTIN ST, SEGUIN, TX 78155, US $ 0.00 12:37 pm - 1:37 pm" at bounding box center [294, 152] width 155 height 36
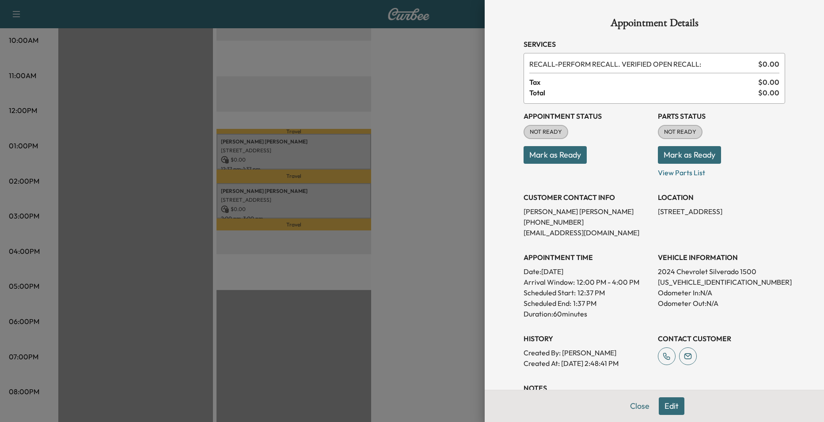
click at [329, 181] on div at bounding box center [412, 211] width 824 height 422
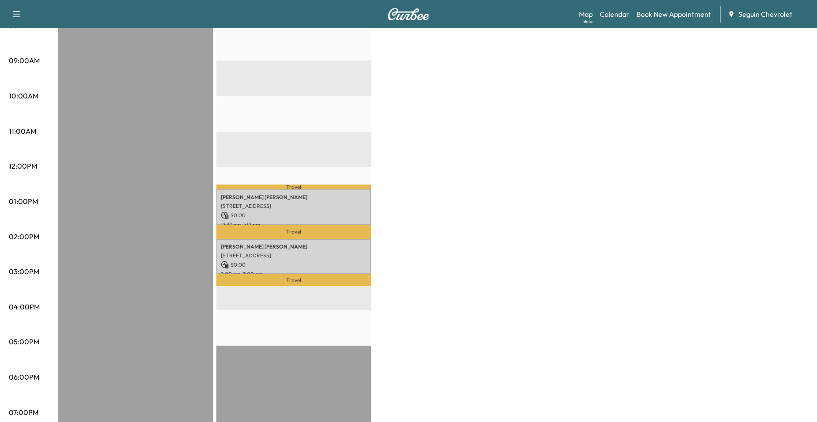
scroll to position [133, 0]
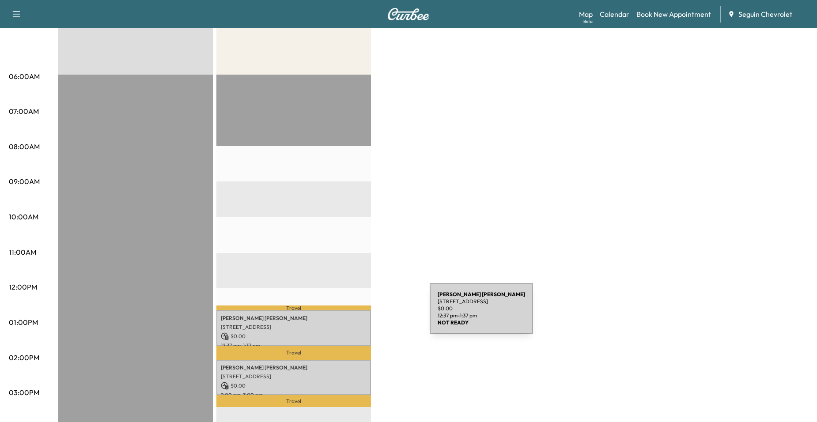
click at [364, 315] on p "Xavier Artiaga" at bounding box center [294, 318] width 146 height 7
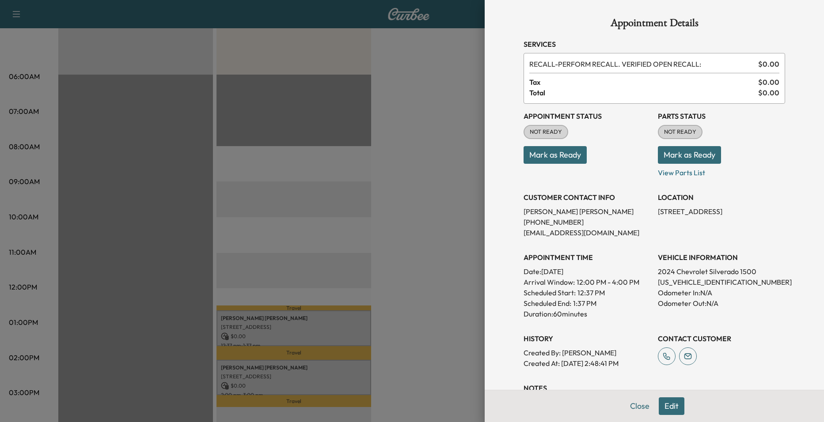
click at [400, 261] on div at bounding box center [412, 211] width 824 height 422
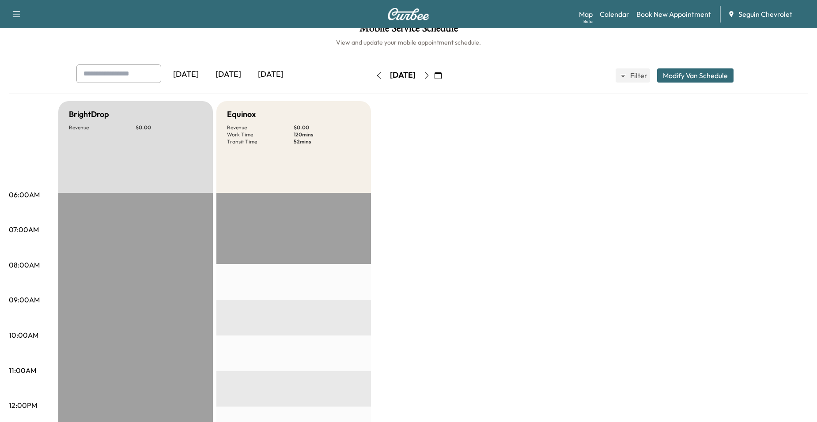
scroll to position [0, 0]
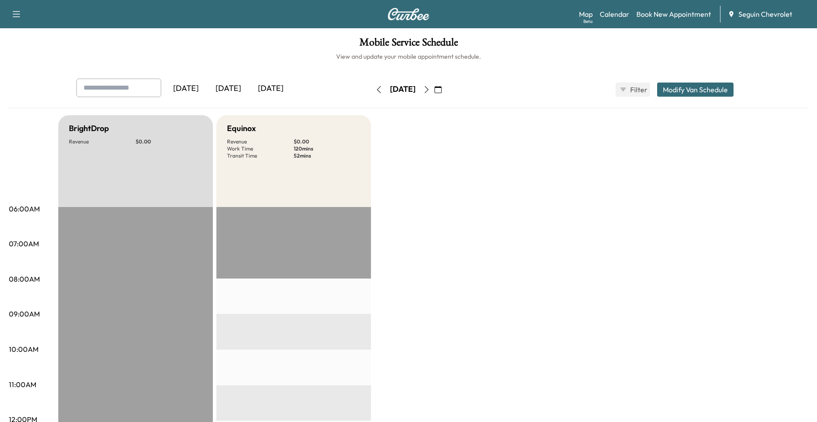
click at [198, 91] on div "[DATE]" at bounding box center [186, 89] width 42 height 20
click at [442, 89] on icon "button" at bounding box center [438, 89] width 7 height 7
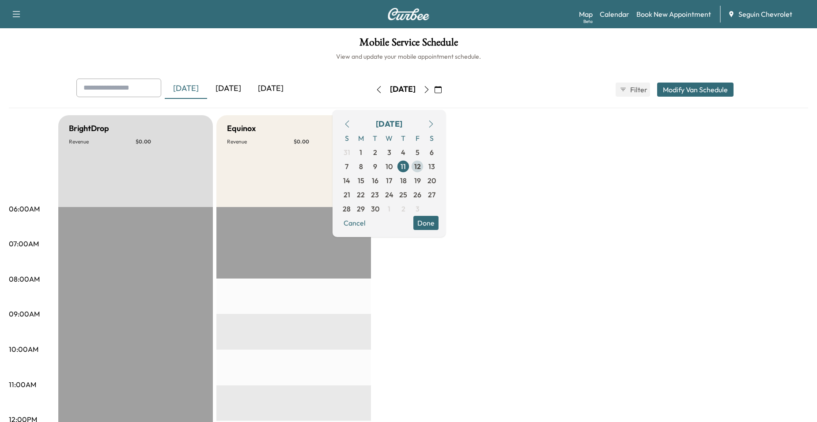
click at [425, 166] on span "12" at bounding box center [418, 167] width 14 height 14
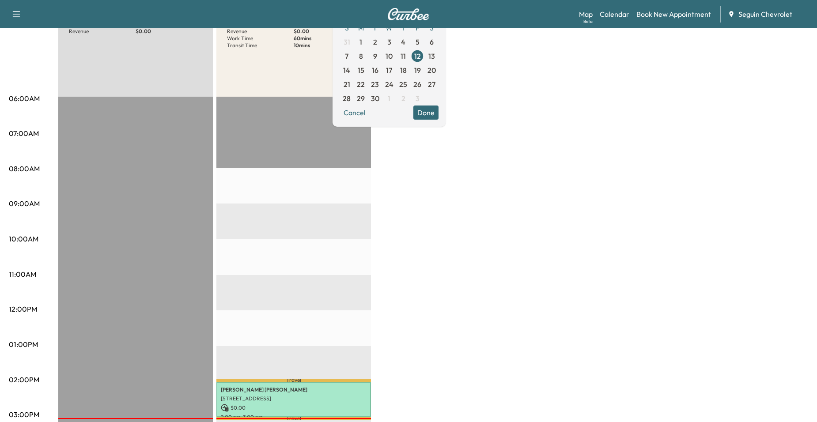
scroll to position [88, 0]
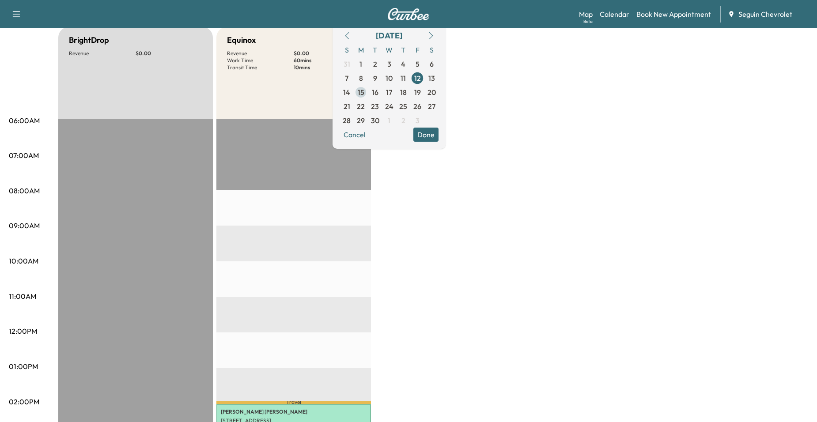
click at [365, 95] on span "15" at bounding box center [361, 92] width 7 height 11
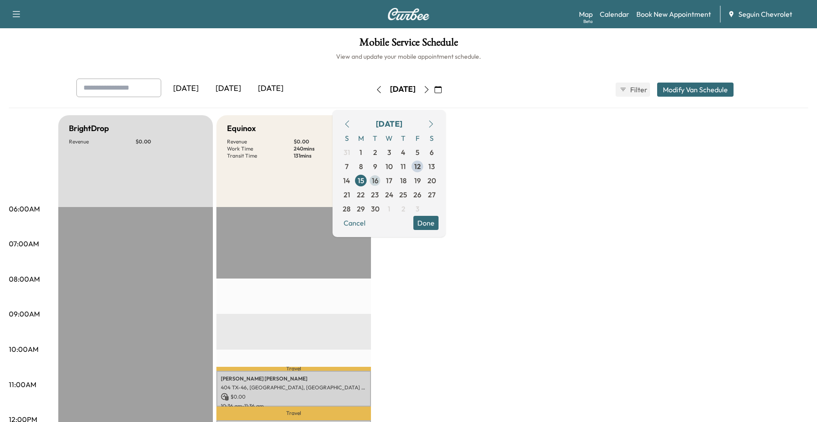
click at [379, 179] on span "16" at bounding box center [375, 180] width 7 height 11
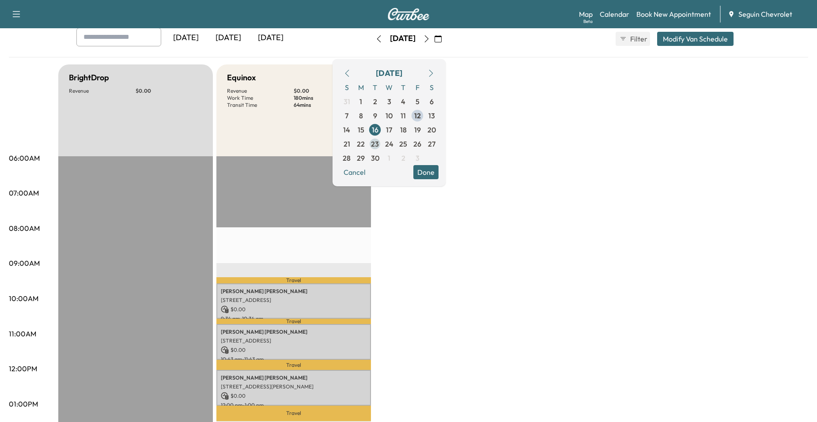
scroll to position [44, 0]
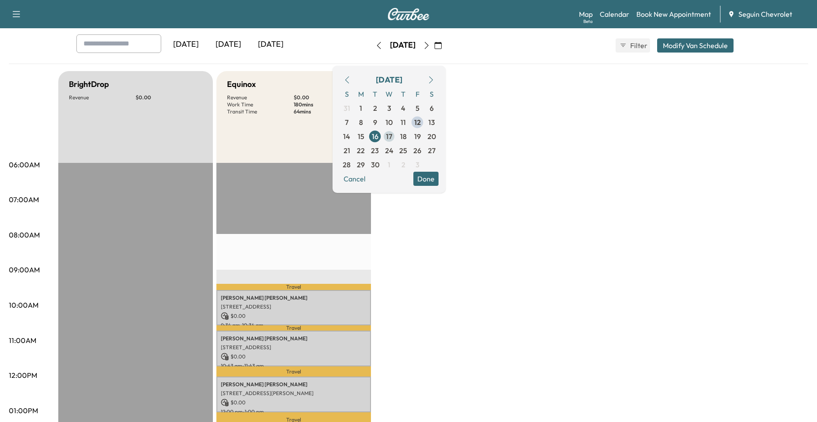
click at [392, 139] on span "17" at bounding box center [389, 136] width 6 height 11
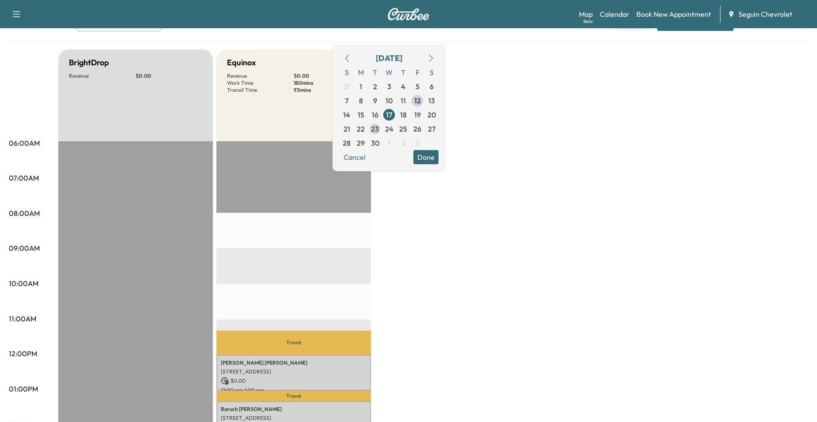
scroll to position [44, 0]
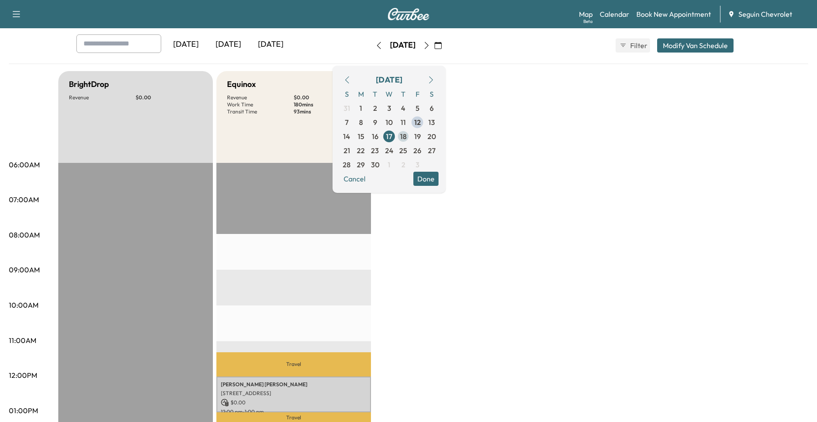
click at [411, 136] on span "18" at bounding box center [403, 136] width 14 height 14
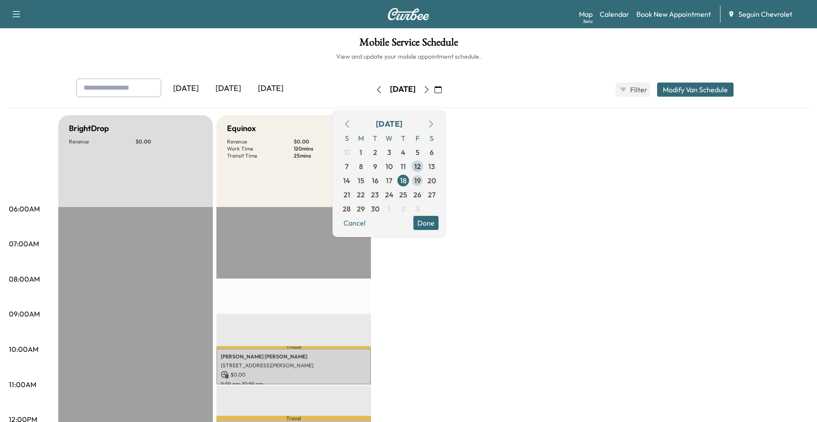
click at [425, 178] on span "19" at bounding box center [418, 181] width 14 height 14
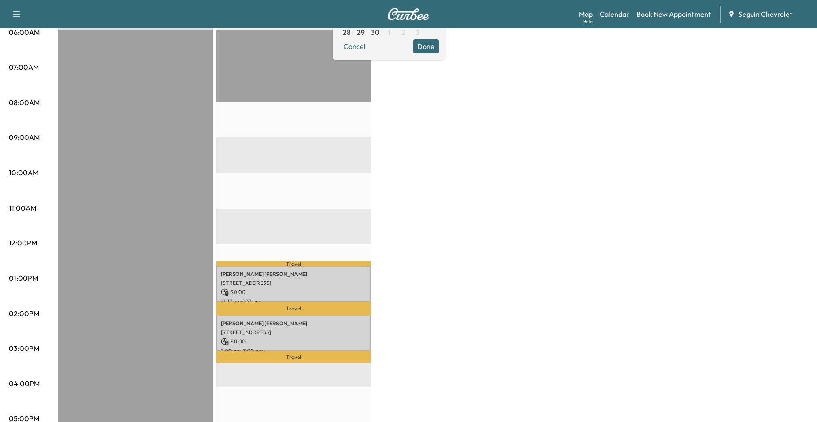
scroll to position [88, 0]
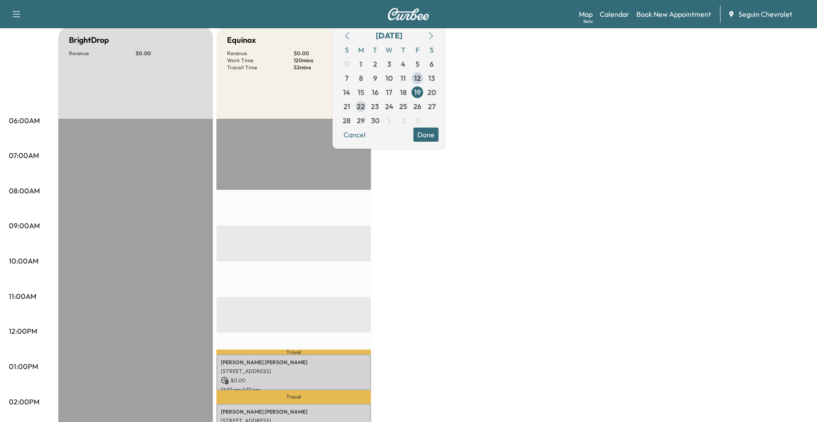
click at [368, 109] on span "22" at bounding box center [361, 106] width 14 height 14
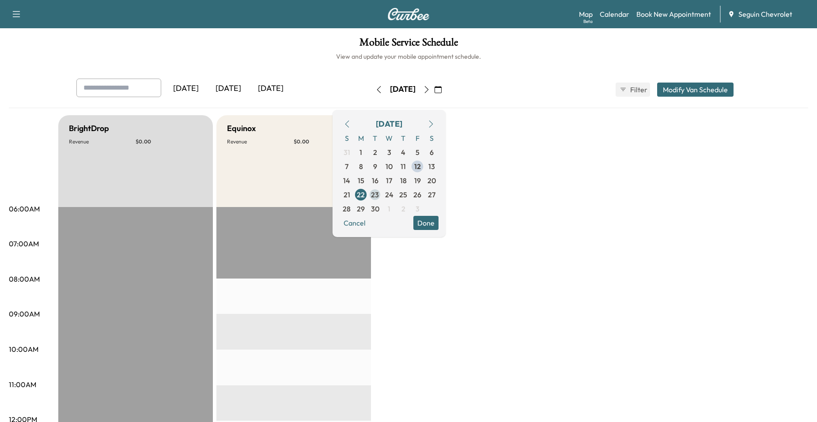
click at [379, 195] on span "23" at bounding box center [375, 195] width 8 height 11
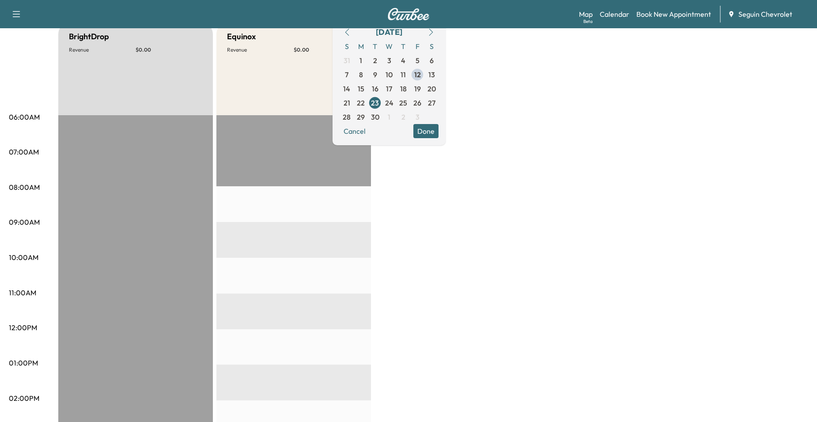
scroll to position [88, 0]
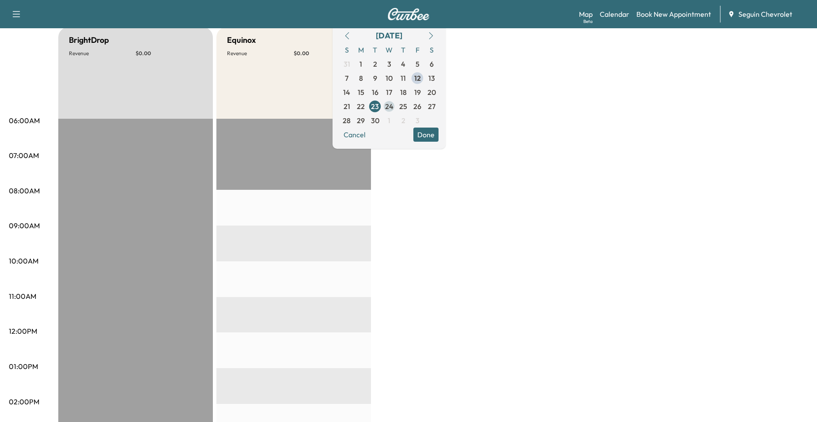
click at [396, 112] on span "24" at bounding box center [389, 106] width 14 height 14
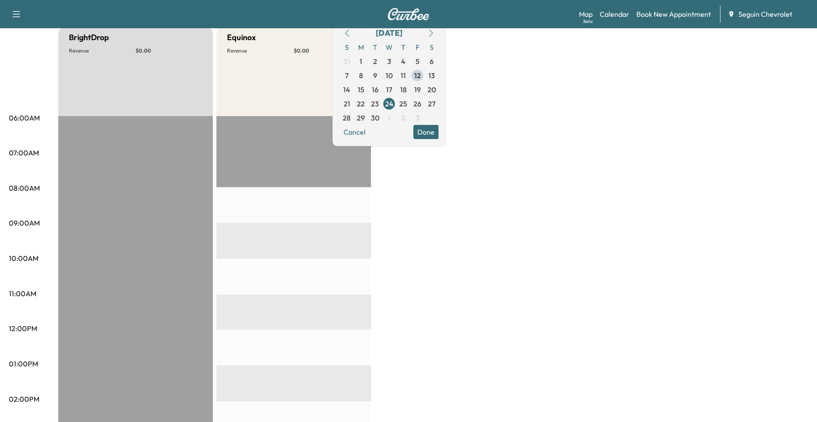
scroll to position [88, 0]
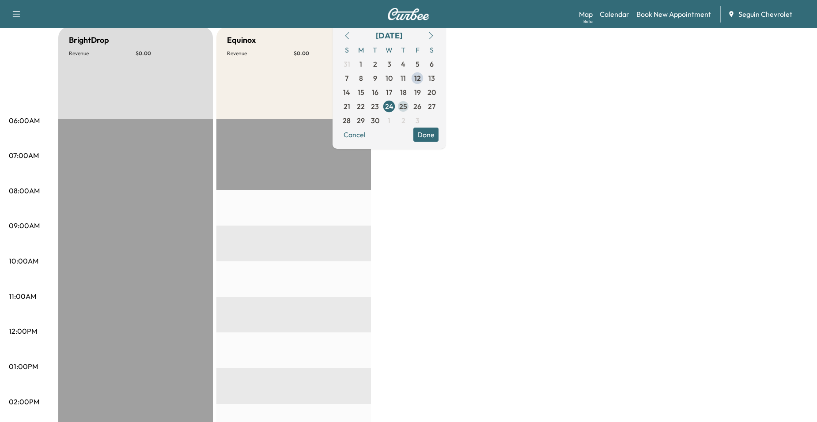
click at [407, 106] on span "25" at bounding box center [403, 106] width 8 height 11
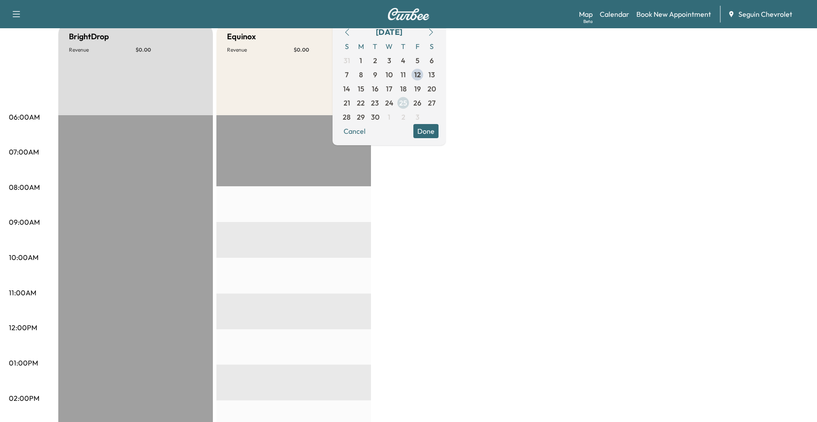
scroll to position [88, 0]
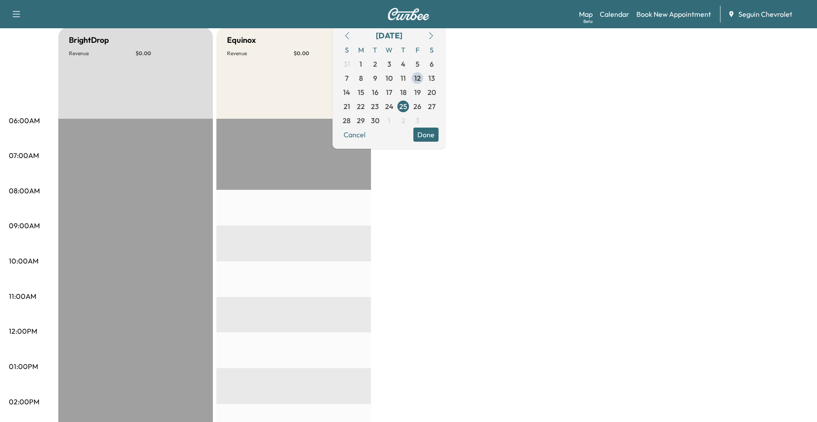
click at [422, 106] on span "26" at bounding box center [418, 106] width 8 height 11
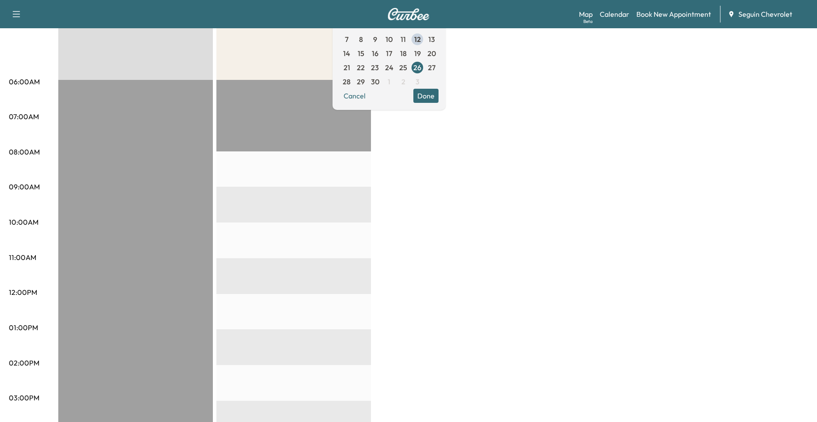
scroll to position [133, 0]
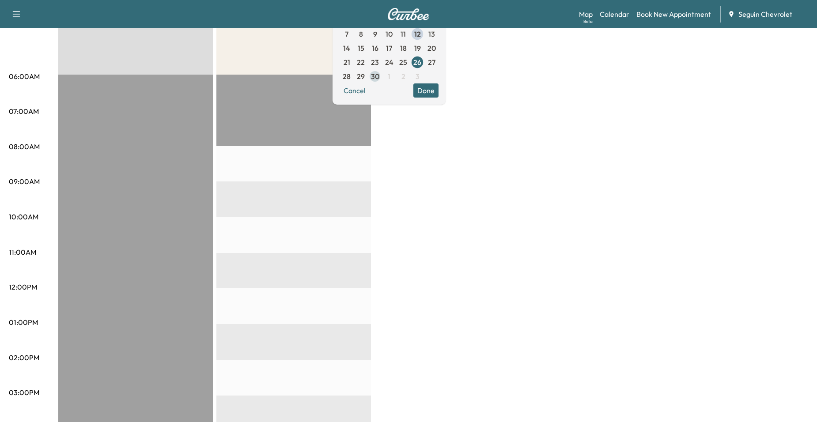
click at [382, 82] on span "30" at bounding box center [375, 76] width 14 height 14
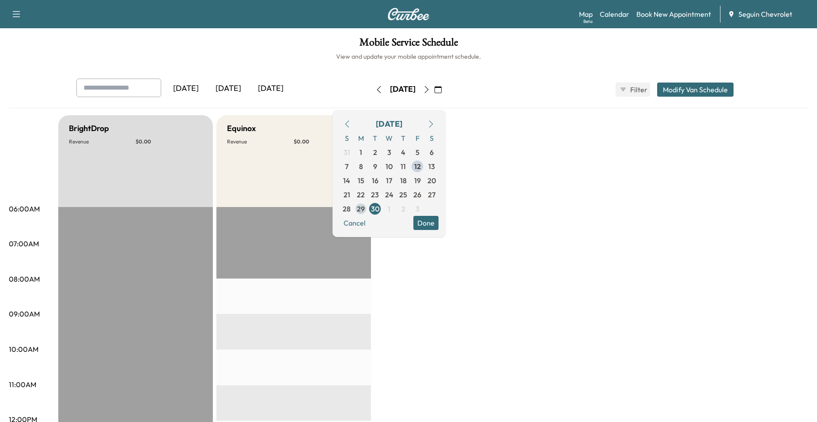
click at [365, 208] on span "29" at bounding box center [361, 209] width 8 height 11
click at [434, 95] on button "button" at bounding box center [426, 90] width 15 height 14
click at [430, 90] on icon "button" at bounding box center [426, 89] width 7 height 7
click at [406, 150] on span "2" at bounding box center [404, 152] width 4 height 11
click at [439, 156] on span "4" at bounding box center [432, 152] width 14 height 14
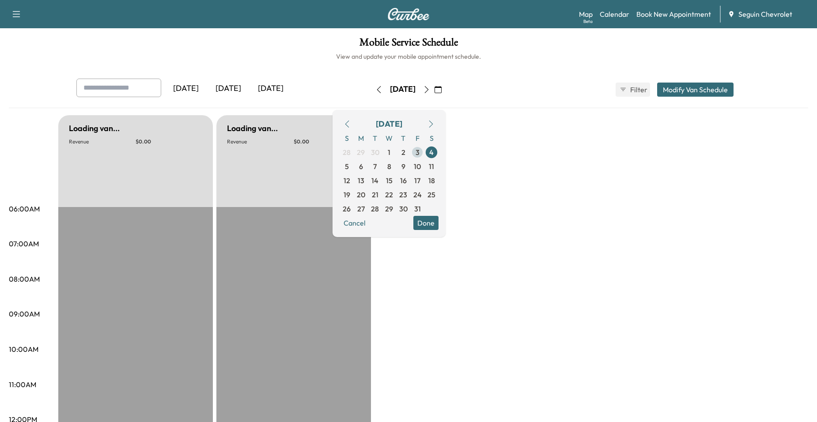
click at [420, 155] on span "3" at bounding box center [418, 152] width 4 height 11
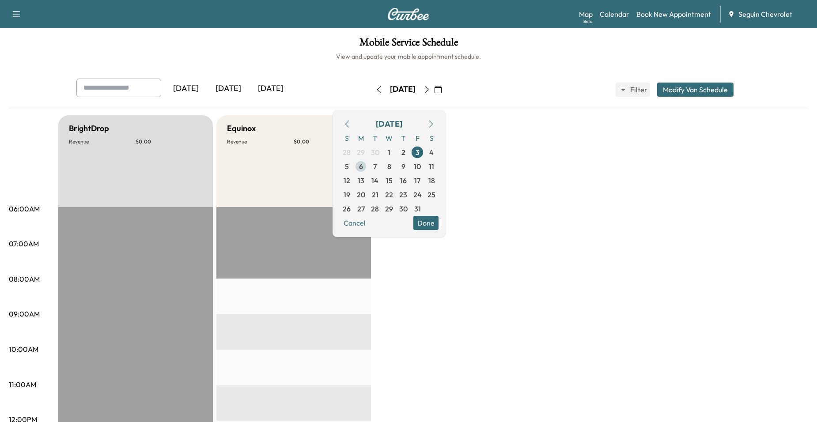
click at [363, 165] on span "6" at bounding box center [361, 166] width 4 height 11
click at [428, 235] on div "October 2025 S M T W T F S 28 29 30 1 2 3 4 5 6 7 8 9 10 11 12 13 14 15 16 17 1…" at bounding box center [389, 173] width 113 height 127
click at [435, 230] on div "October 2025 S M T W T F S 28 29 30 1 2 3 4 5 6 7 8 9 10 11 12 13 14 15 16 17 1…" at bounding box center [389, 173] width 113 height 127
click at [436, 226] on button "Done" at bounding box center [426, 223] width 25 height 14
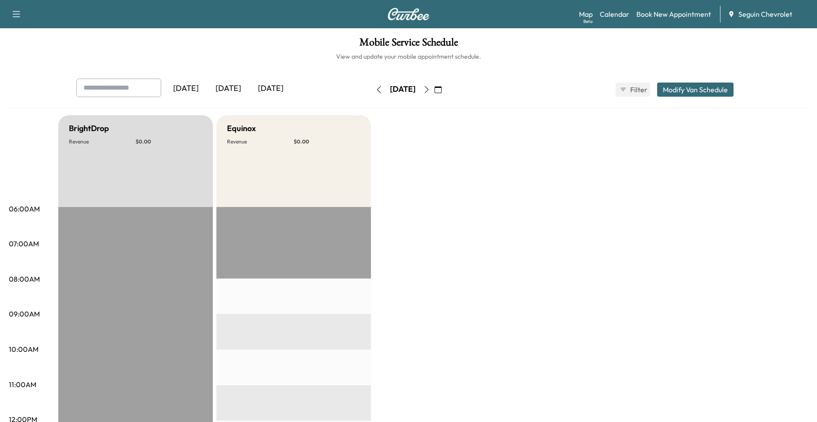
click at [442, 89] on icon "button" at bounding box center [438, 89] width 7 height 7
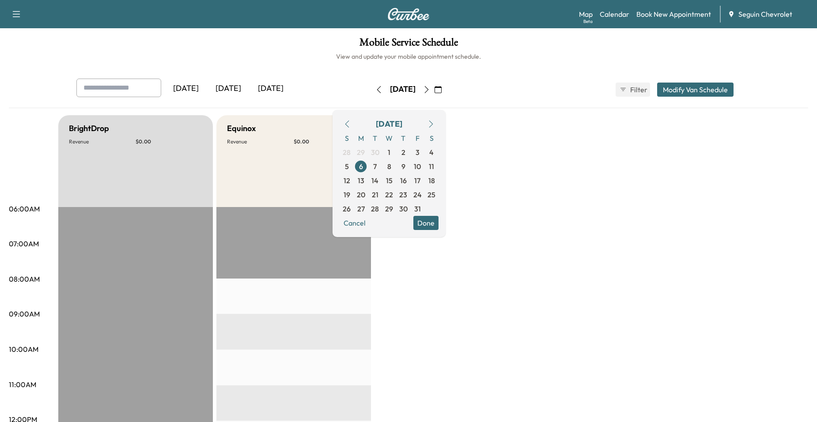
click at [351, 126] on icon "button" at bounding box center [347, 124] width 7 height 7
click at [365, 178] on span "15" at bounding box center [361, 180] width 7 height 11
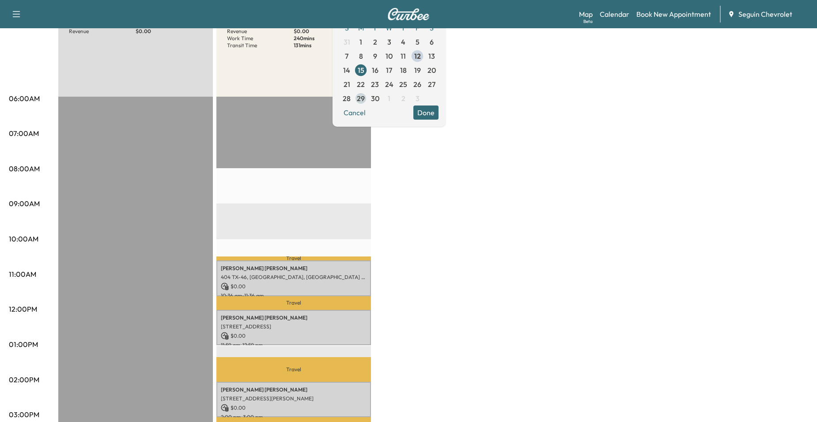
scroll to position [88, 0]
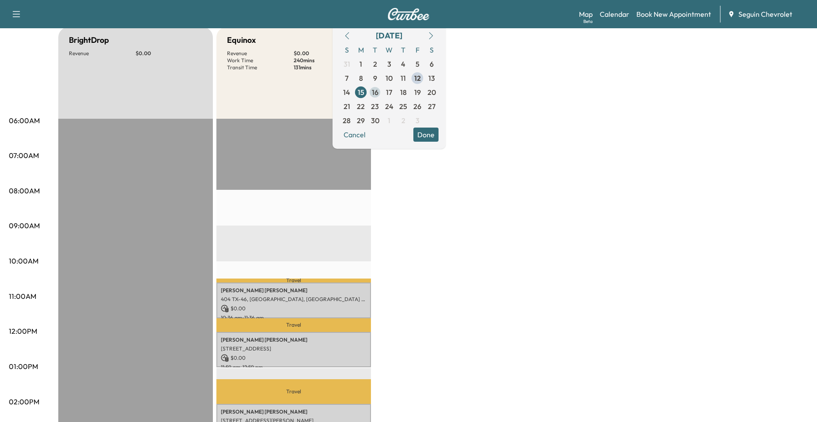
click at [379, 95] on span "16" at bounding box center [375, 92] width 7 height 11
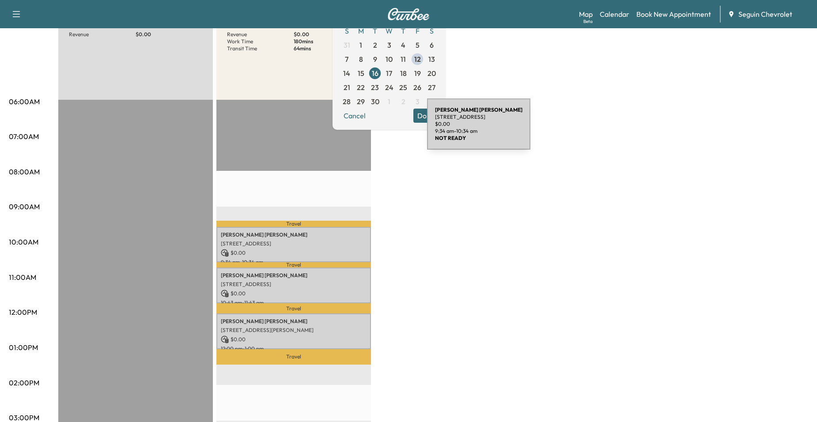
scroll to position [88, 0]
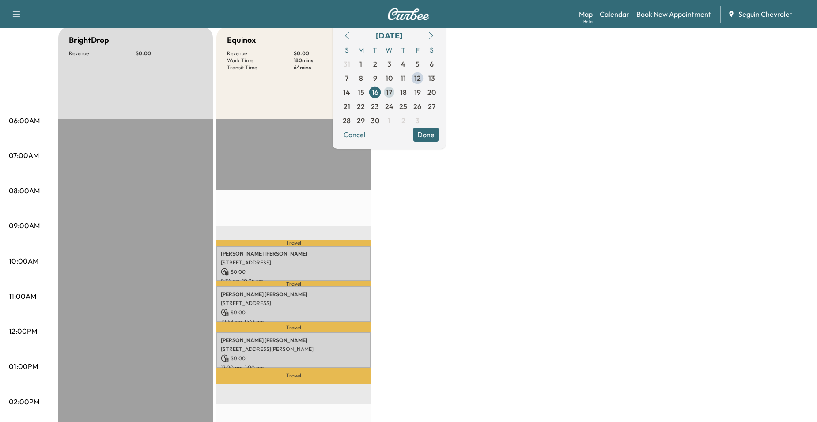
click at [392, 94] on span "17" at bounding box center [389, 92] width 6 height 11
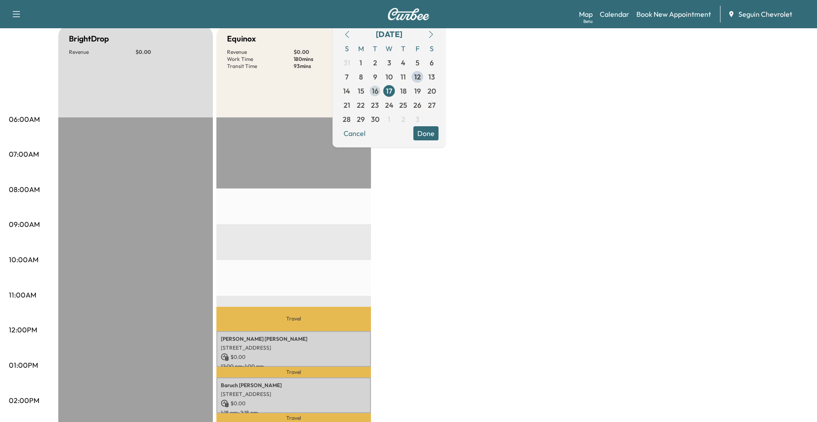
scroll to position [88, 0]
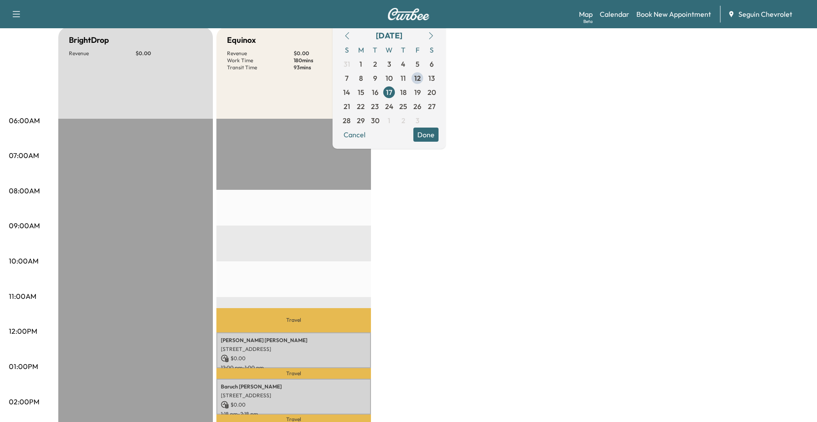
click at [407, 92] on span "18" at bounding box center [403, 92] width 7 height 11
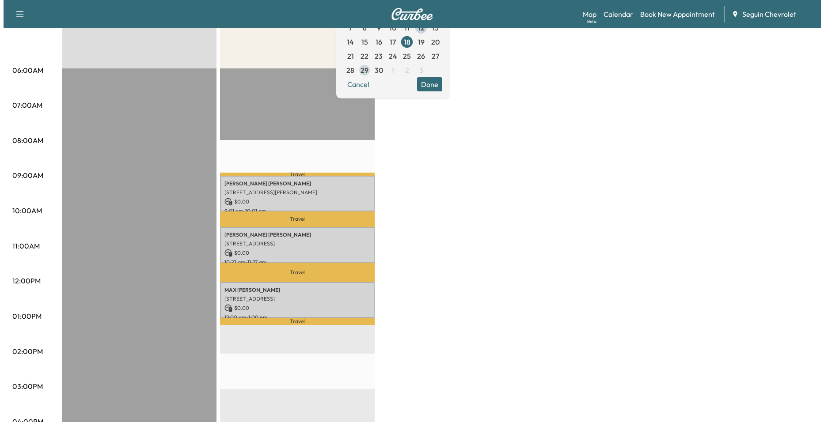
scroll to position [88, 0]
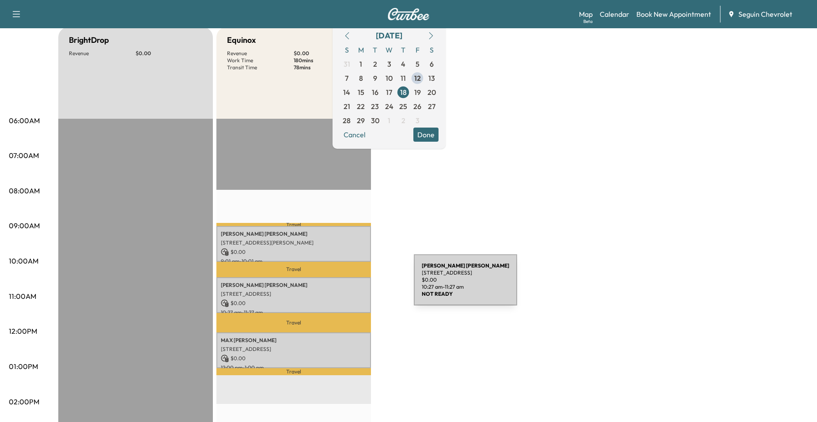
click at [348, 285] on p "Mathew Correa" at bounding box center [294, 285] width 146 height 7
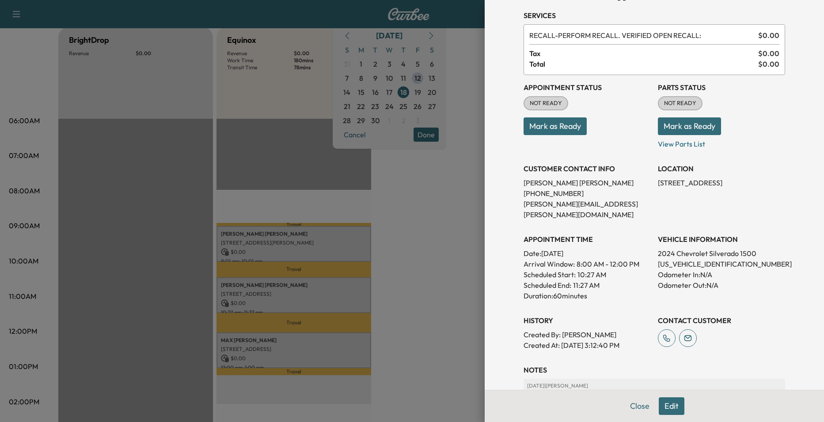
scroll to position [44, 0]
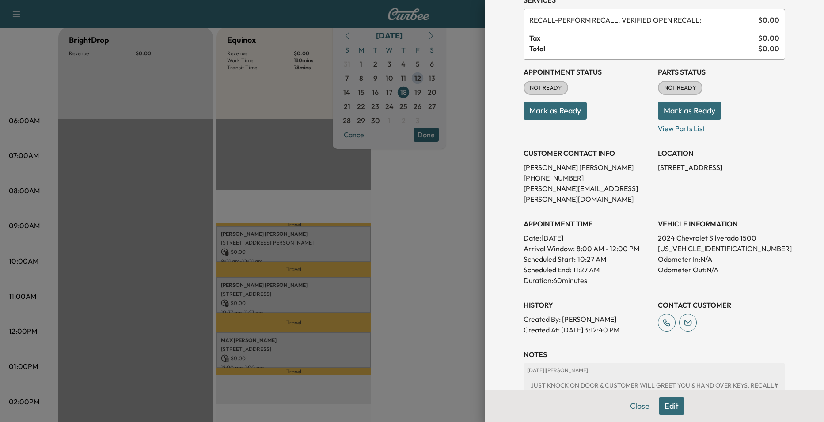
click at [294, 26] on div at bounding box center [412, 211] width 824 height 422
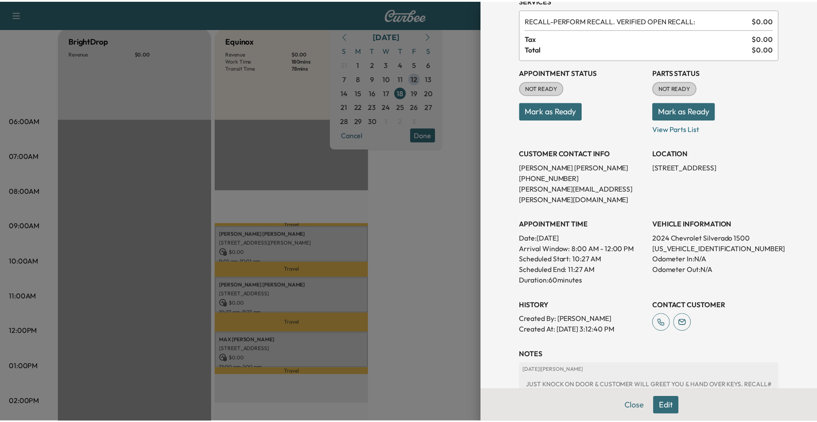
scroll to position [0, 0]
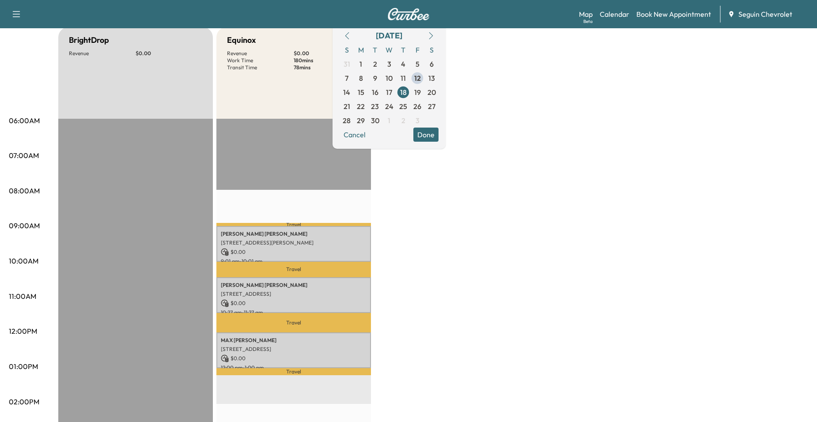
click at [366, 209] on div "Travel Tony Flores 716 ROOSEVELT, SEGUIN, TX 78155, US $ 0.00 9:01 am - 10:01 a…" at bounding box center [294, 404] width 155 height 571
click at [394, 255] on div "BrightDrop Revenue $ 0.00 EST Start Equinox Revenue $ 0.00 Work Time 180 mins T…" at bounding box center [433, 358] width 750 height 663
click at [409, 297] on div "BrightDrop Revenue $ 0.00 EST Start Equinox Revenue $ 0.00 Work Time 180 mins T…" at bounding box center [433, 358] width 750 height 663
click at [416, 279] on div "BrightDrop Revenue $ 0.00 EST Start Equinox Revenue $ 0.00 Work Time 180 mins T…" at bounding box center [433, 358] width 750 height 663
click at [282, 175] on div "Travel Tony Flores 716 ROOSEVELT, SEGUIN, TX 78155, US $ 0.00 9:01 am - 10:01 a…" at bounding box center [294, 404] width 155 height 571
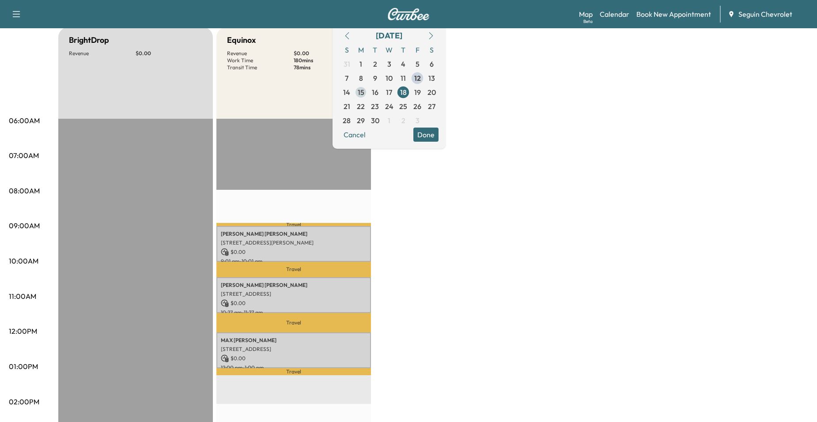
click at [365, 95] on span "15" at bounding box center [361, 92] width 7 height 11
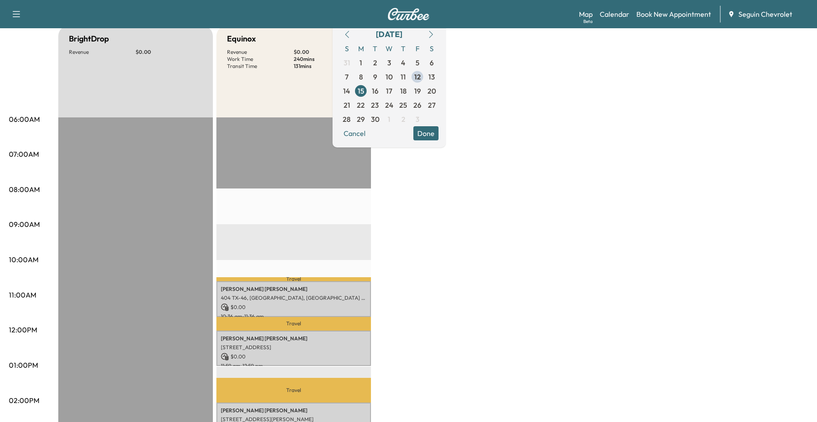
scroll to position [88, 0]
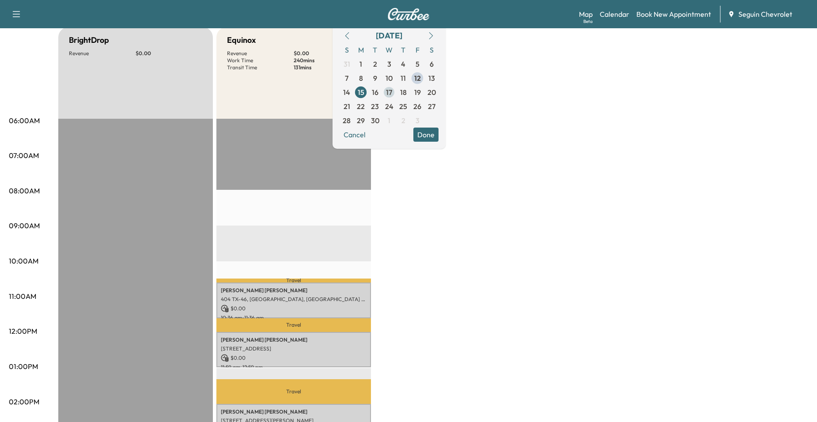
click at [396, 91] on span "17" at bounding box center [389, 92] width 14 height 14
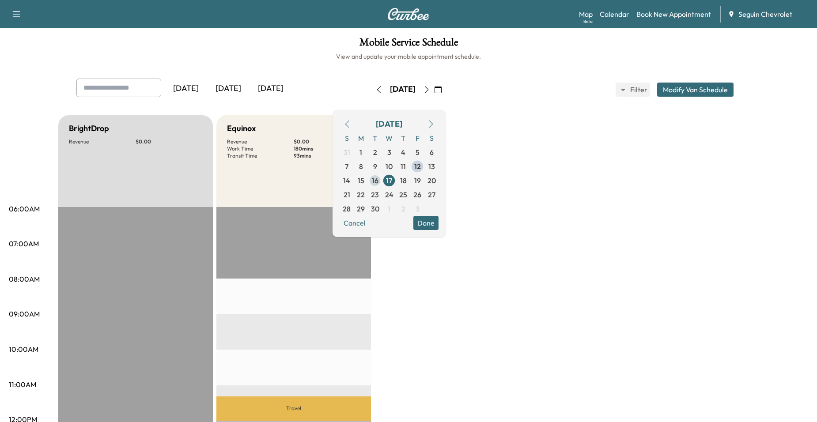
click at [379, 180] on span "16" at bounding box center [375, 180] width 7 height 11
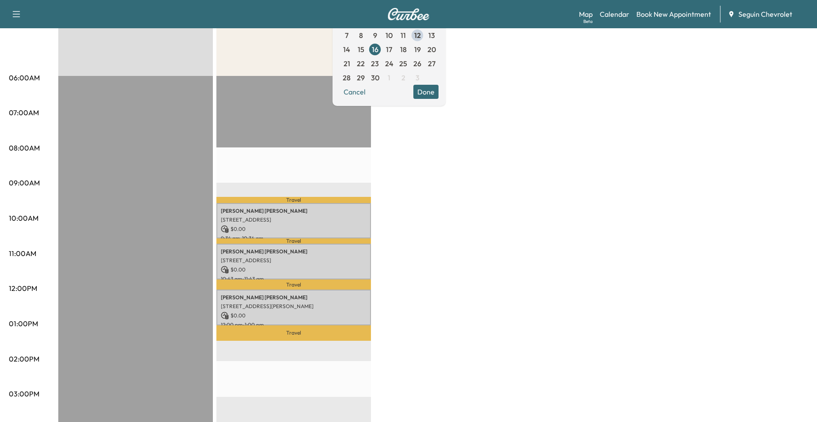
scroll to position [133, 0]
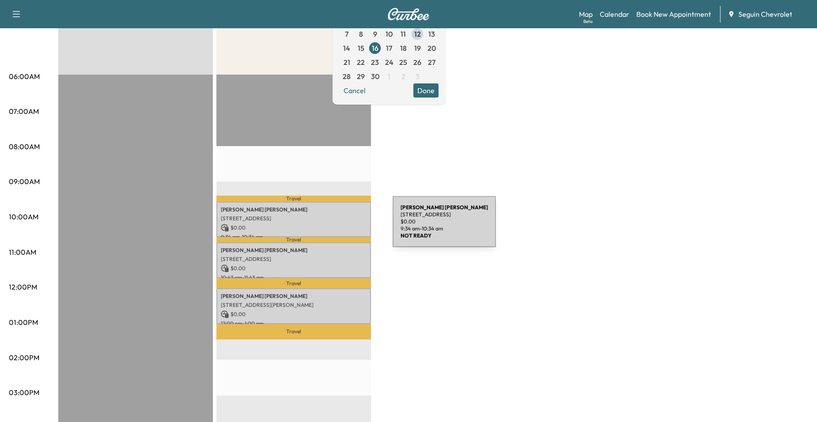
click at [327, 227] on p "$ 0.00" at bounding box center [294, 228] width 146 height 8
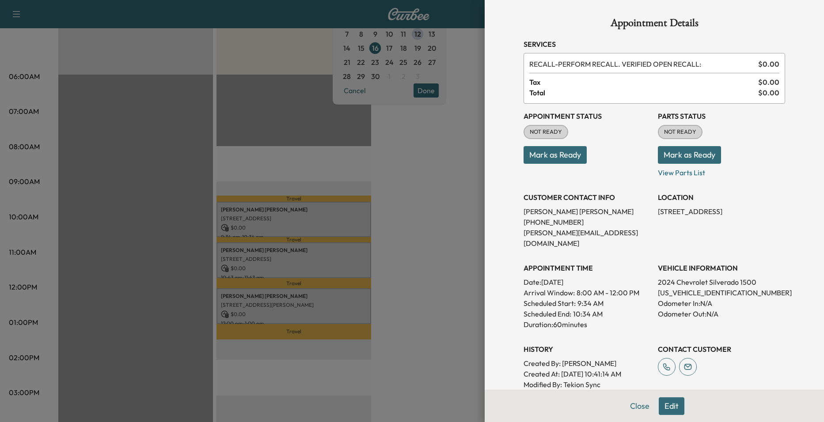
click at [326, 190] on div at bounding box center [412, 211] width 824 height 422
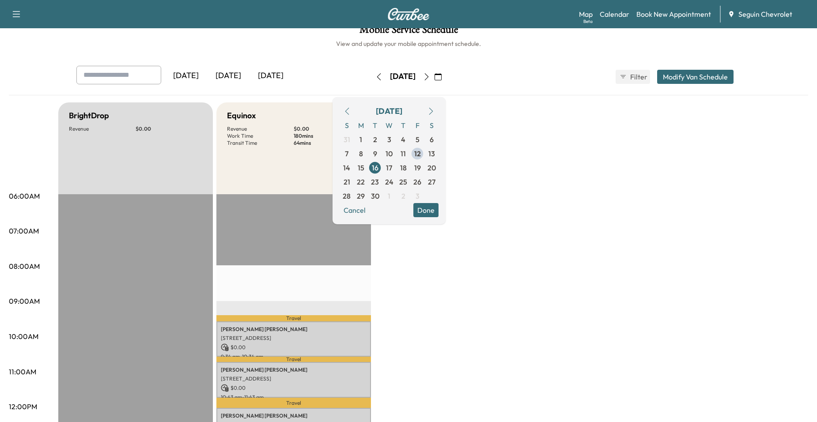
scroll to position [0, 0]
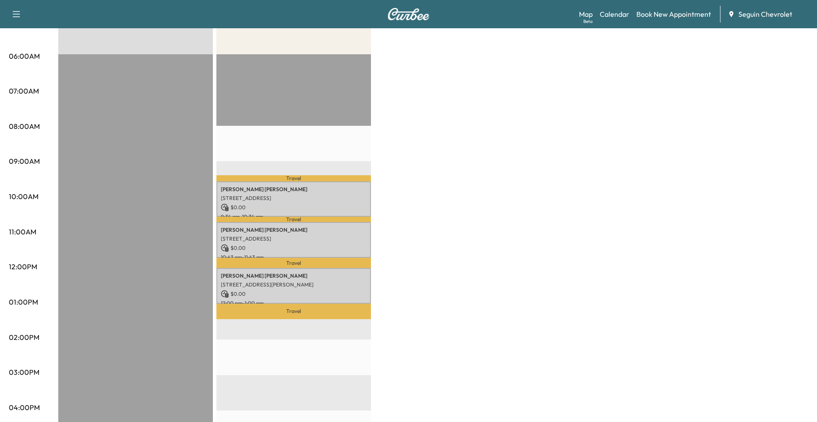
scroll to position [44, 0]
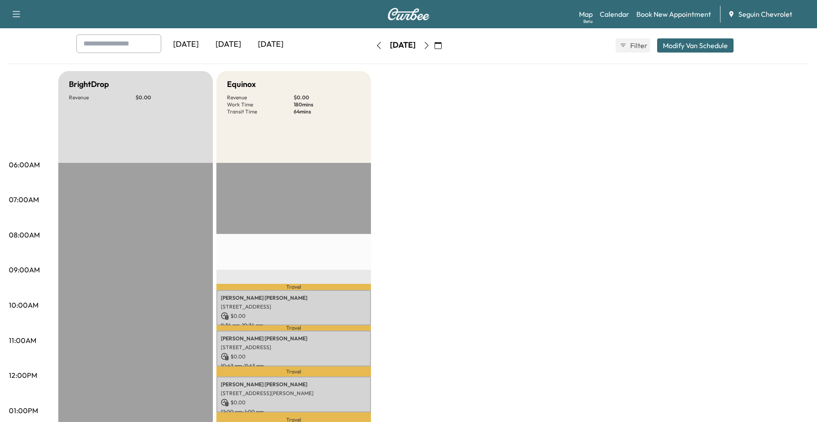
click at [442, 46] on icon "button" at bounding box center [438, 45] width 7 height 7
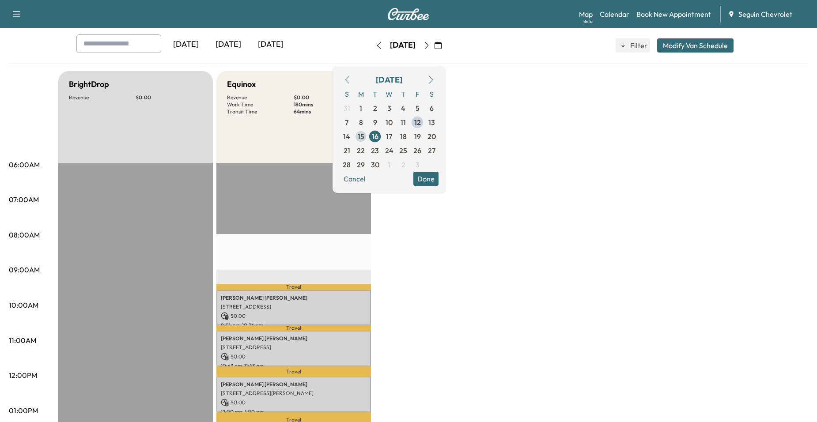
click at [365, 139] on span "15" at bounding box center [361, 136] width 7 height 11
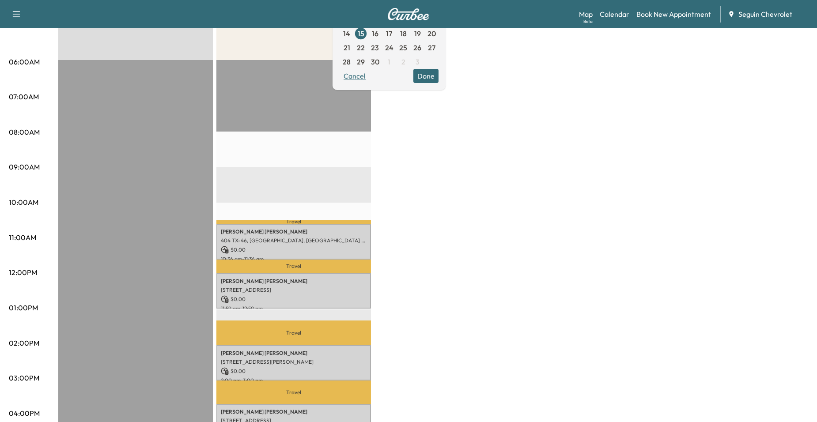
scroll to position [88, 0]
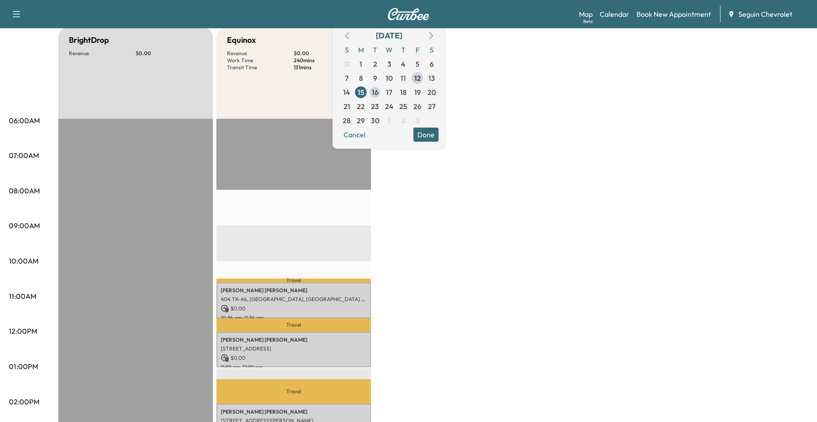
click at [379, 97] on span "16" at bounding box center [375, 92] width 7 height 11
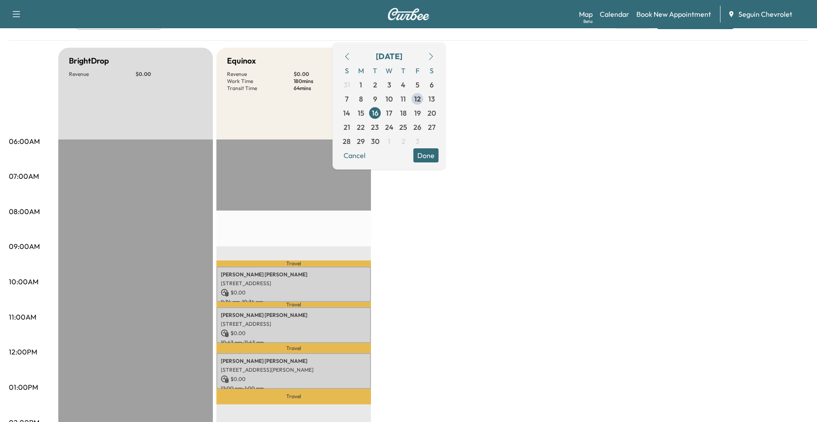
scroll to position [88, 0]
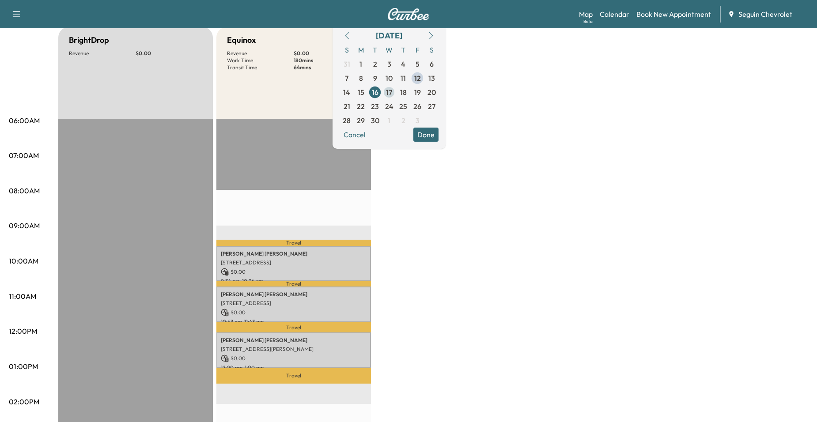
click at [396, 96] on span "17" at bounding box center [389, 92] width 14 height 14
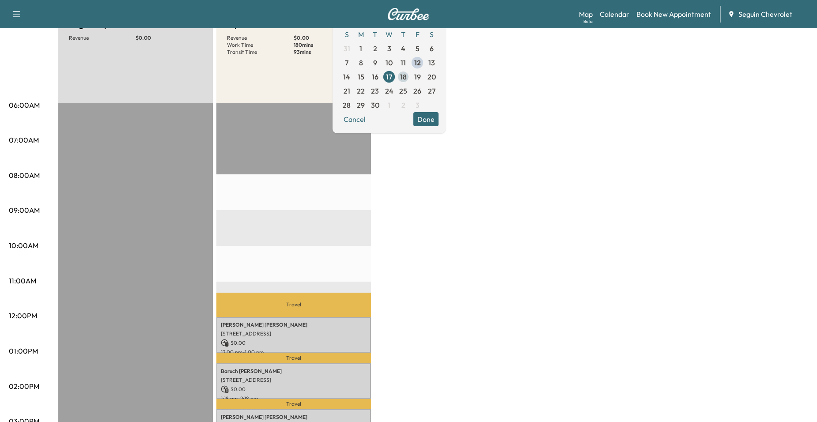
scroll to position [88, 0]
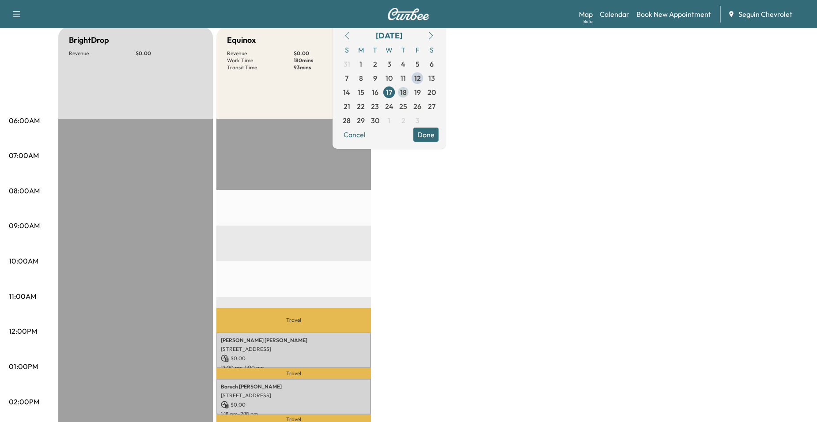
click at [411, 94] on span "18" at bounding box center [403, 92] width 14 height 14
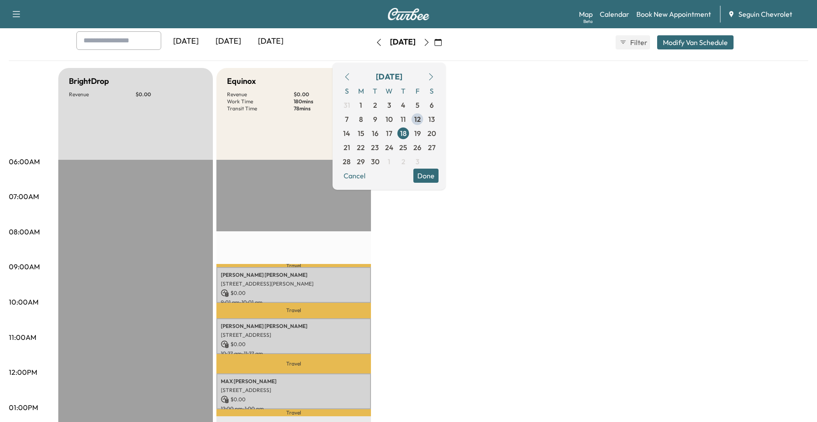
scroll to position [44, 0]
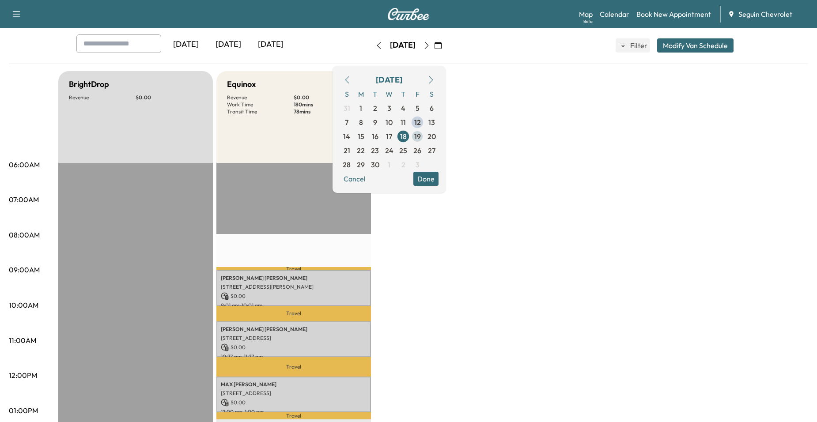
click at [421, 140] on span "19" at bounding box center [417, 136] width 7 height 11
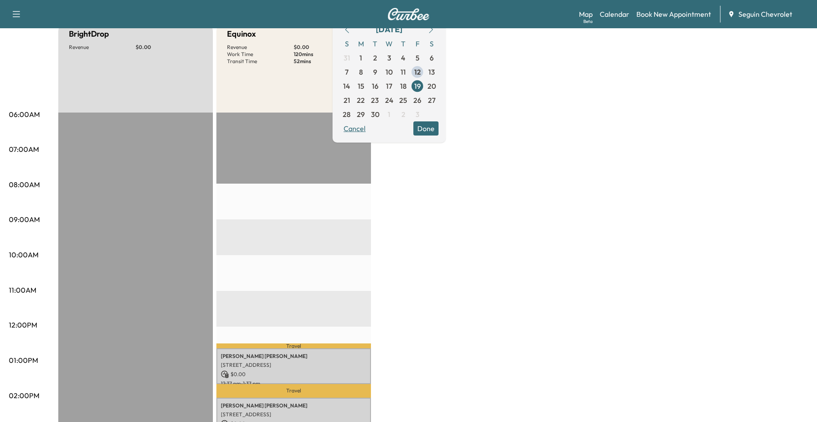
scroll to position [88, 0]
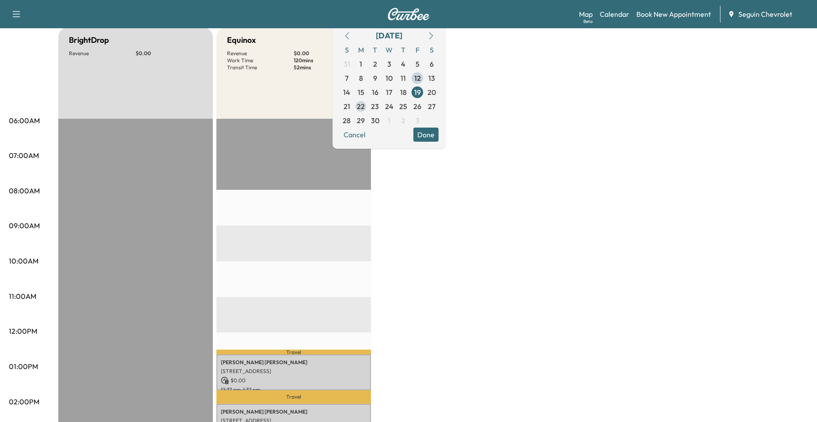
click at [365, 103] on span "22" at bounding box center [361, 106] width 8 height 11
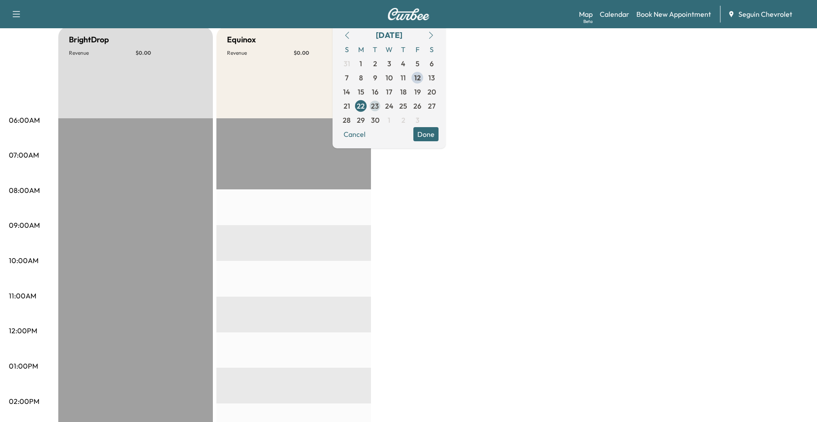
scroll to position [88, 0]
click at [382, 110] on span "23" at bounding box center [375, 106] width 14 height 14
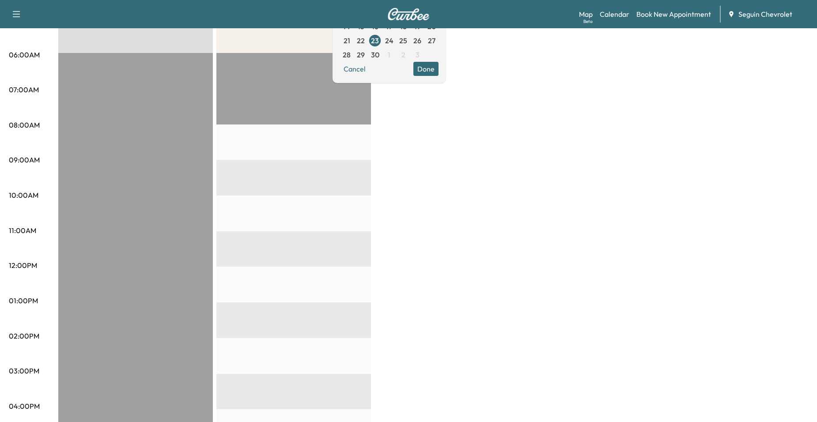
scroll to position [133, 0]
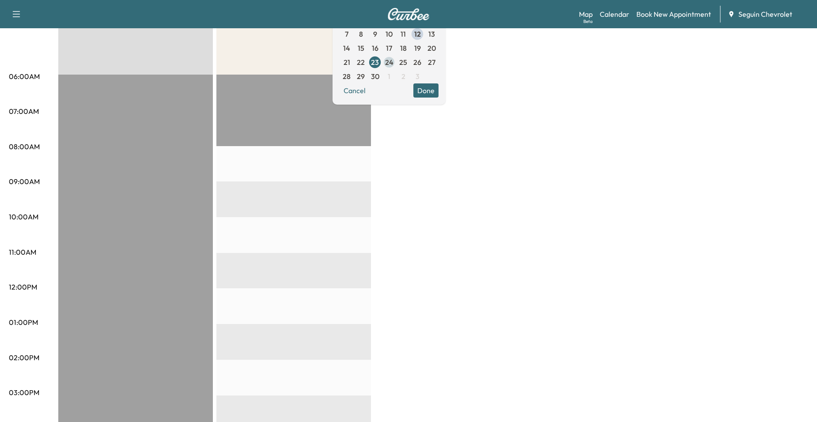
click at [394, 66] on span "24" at bounding box center [389, 62] width 8 height 11
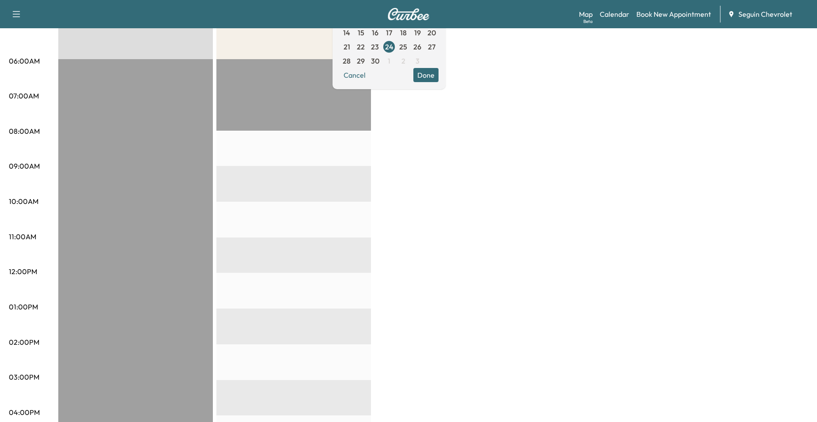
scroll to position [133, 0]
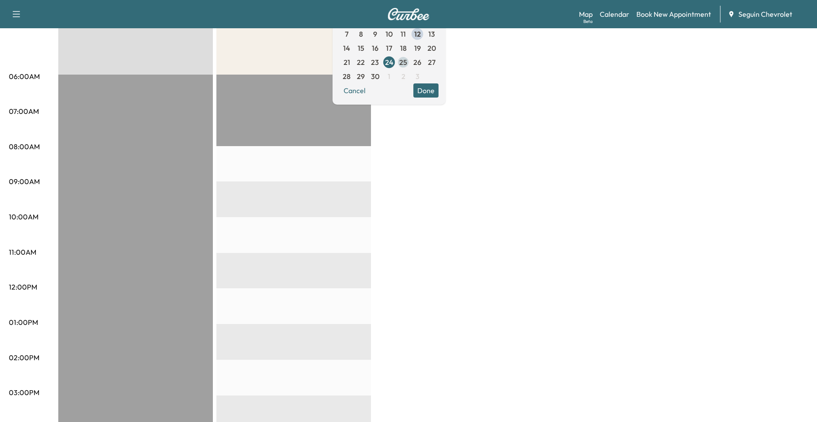
click at [407, 65] on span "25" at bounding box center [403, 62] width 8 height 11
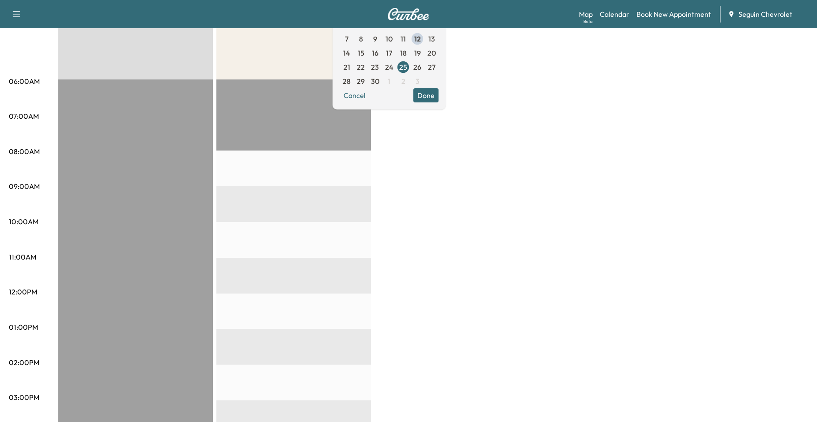
scroll to position [133, 0]
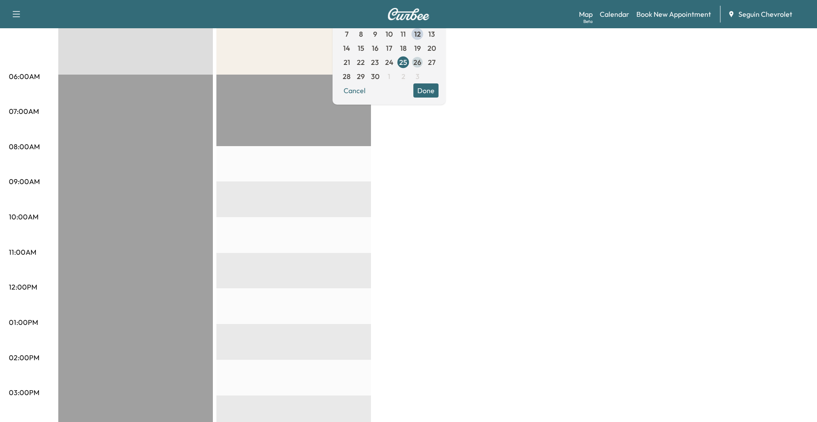
click at [422, 64] on span "26" at bounding box center [418, 62] width 8 height 11
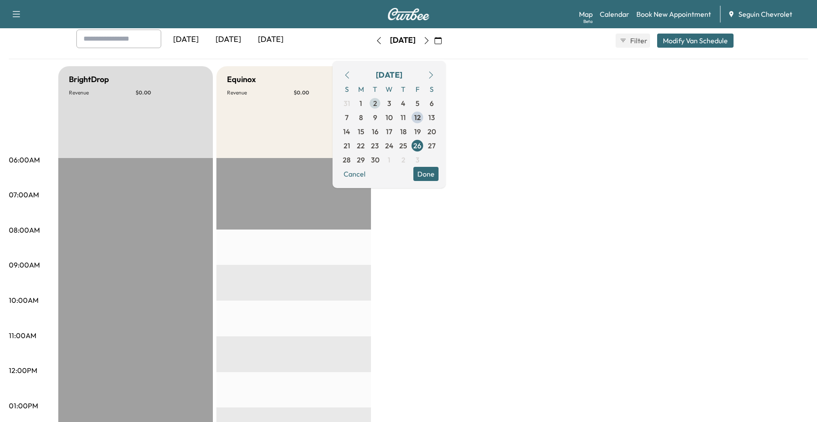
scroll to position [44, 0]
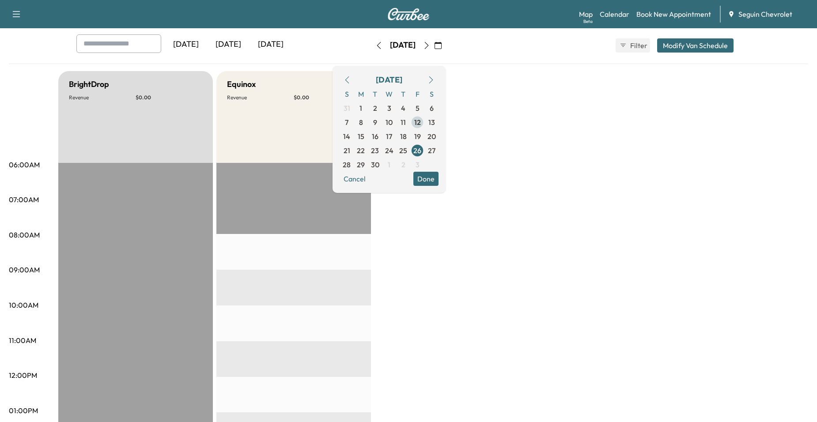
click at [421, 123] on span "12" at bounding box center [417, 122] width 7 height 11
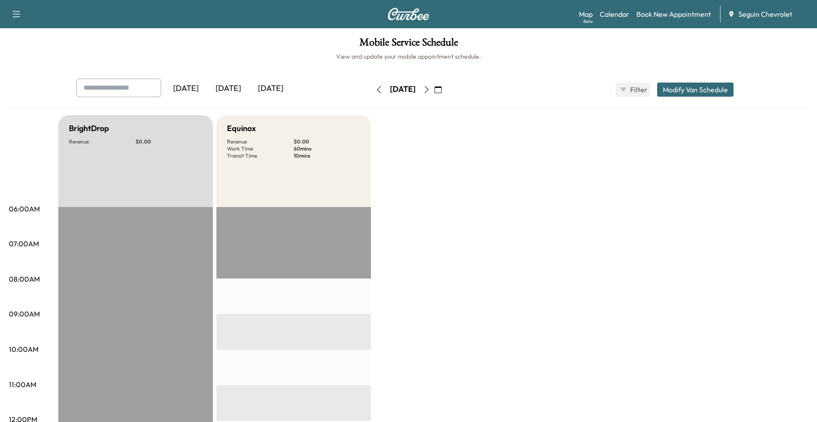
click at [446, 93] on button "button" at bounding box center [438, 90] width 15 height 14
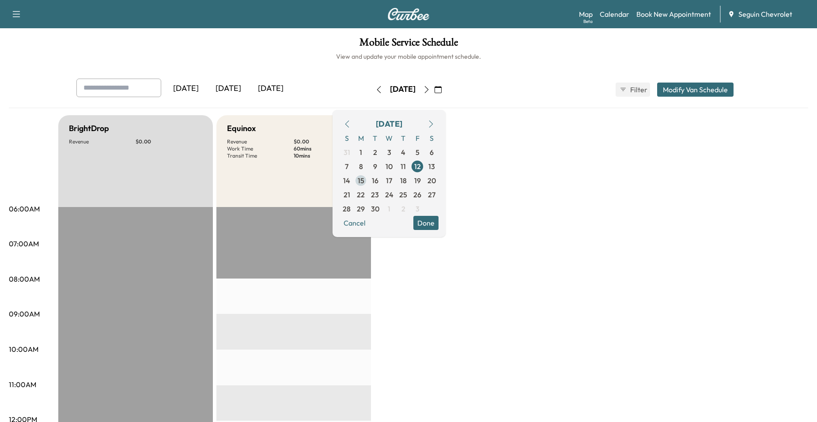
click at [368, 185] on span "15" at bounding box center [361, 181] width 14 height 14
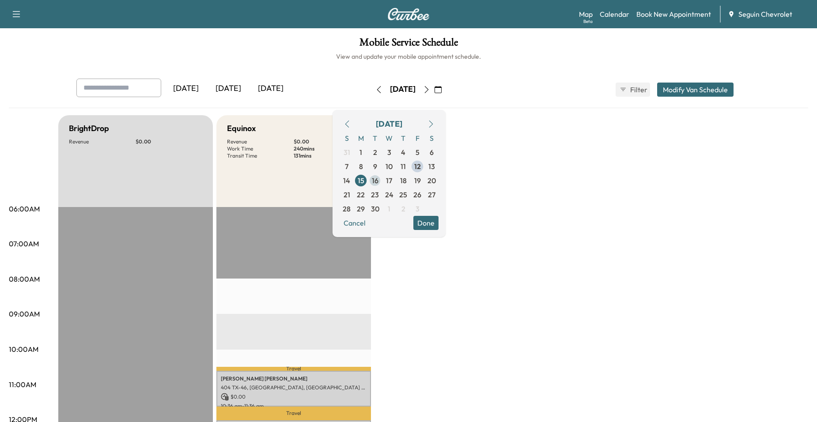
click at [379, 179] on span "16" at bounding box center [375, 180] width 7 height 11
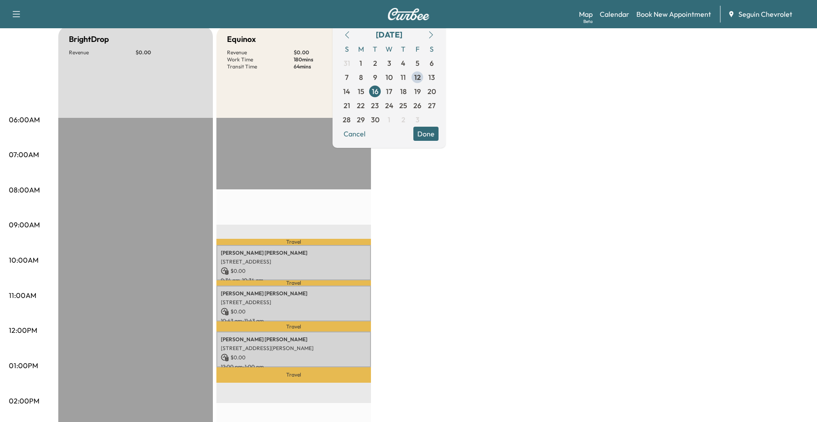
scroll to position [88, 0]
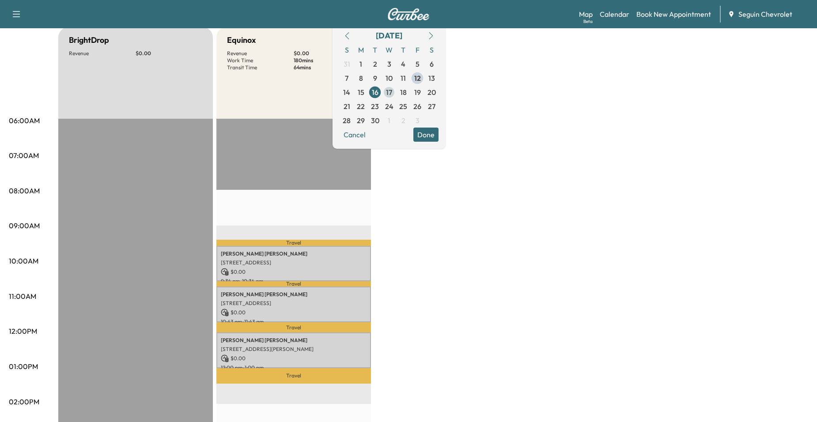
click at [392, 97] on span "17" at bounding box center [389, 92] width 6 height 11
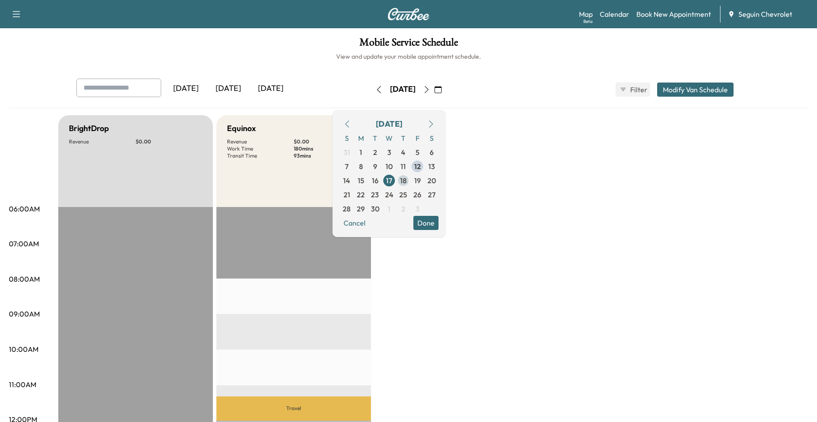
click at [411, 180] on span "18" at bounding box center [403, 181] width 14 height 14
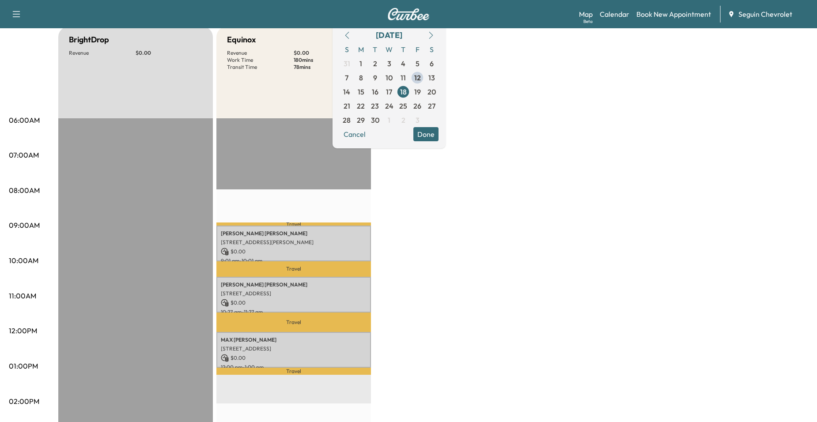
scroll to position [88, 0]
click at [425, 94] on span "19" at bounding box center [418, 92] width 14 height 14
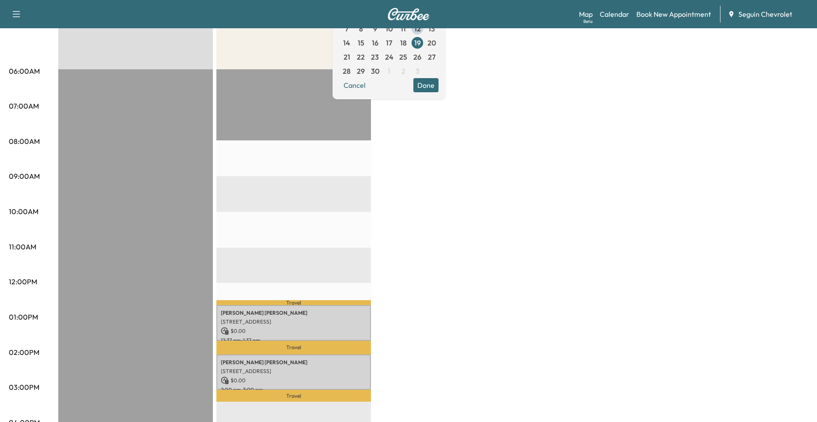
scroll to position [133, 0]
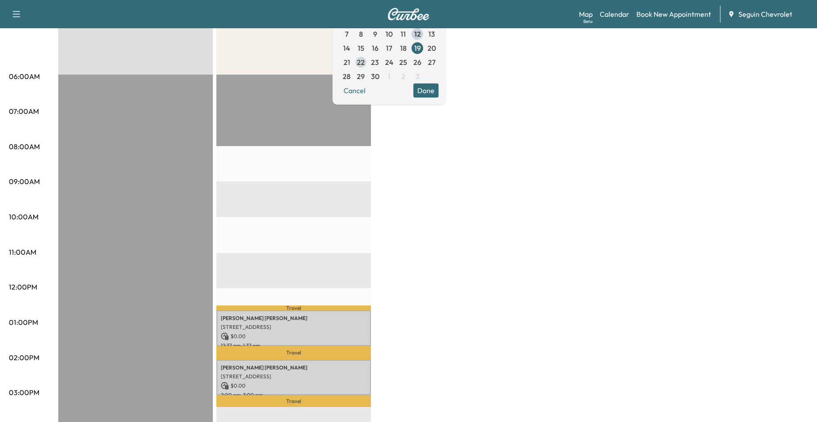
click at [365, 67] on span "22" at bounding box center [361, 62] width 8 height 11
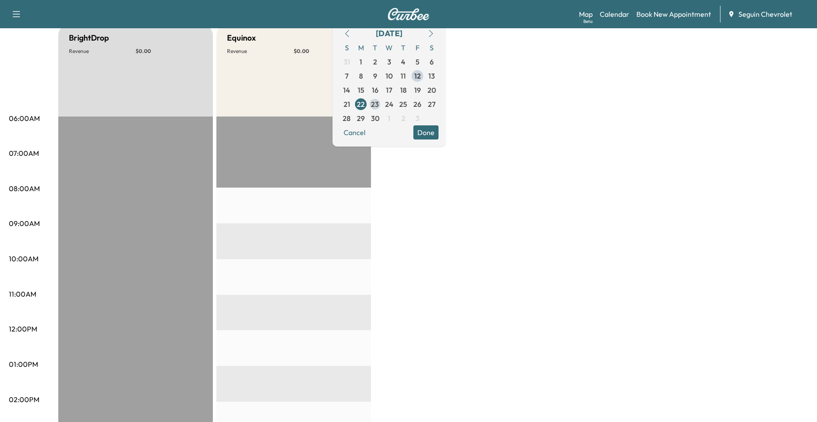
scroll to position [88, 0]
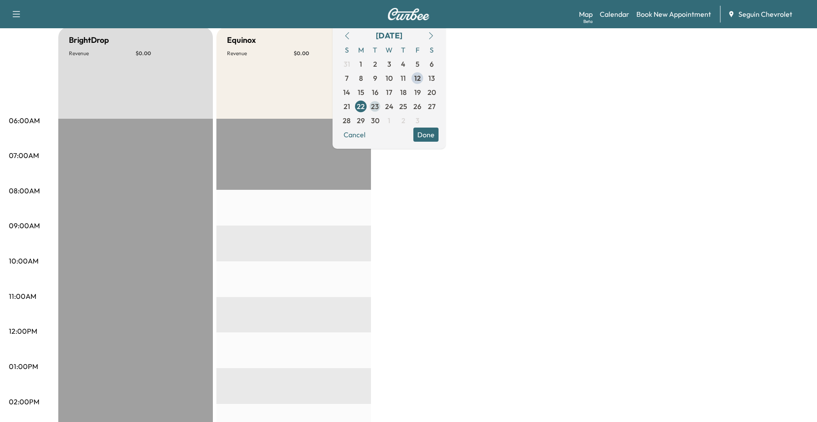
click at [382, 112] on span "23" at bounding box center [375, 106] width 14 height 14
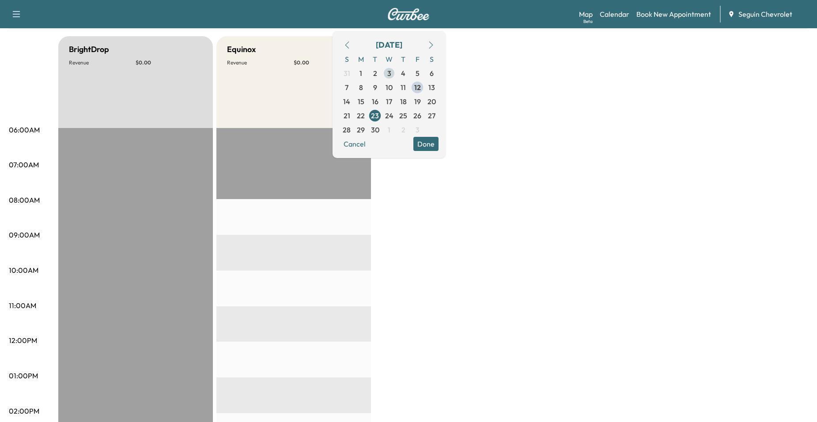
scroll to position [44, 0]
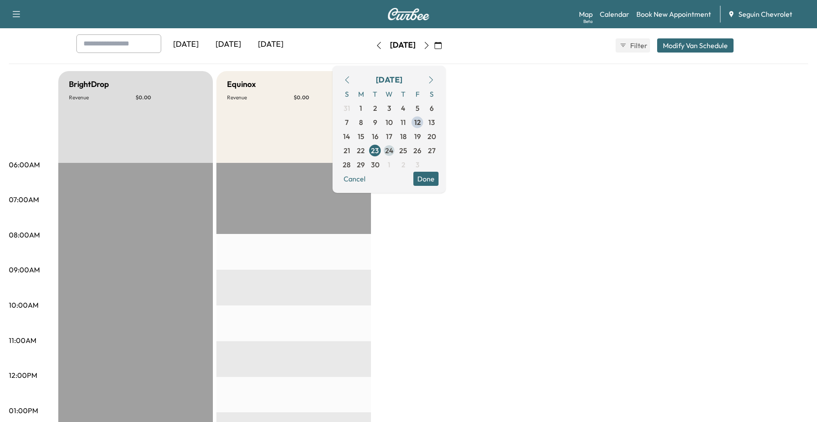
click at [394, 146] on span "24" at bounding box center [389, 150] width 8 height 11
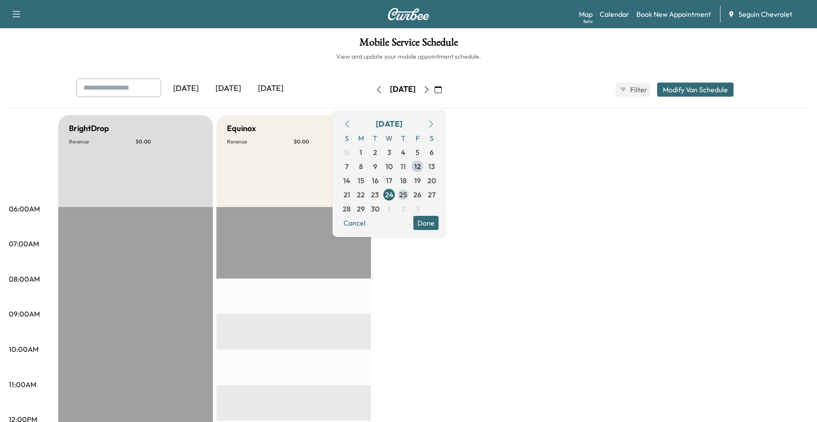
click at [407, 197] on span "25" at bounding box center [403, 195] width 8 height 11
click at [422, 195] on span "26" at bounding box center [418, 195] width 8 height 11
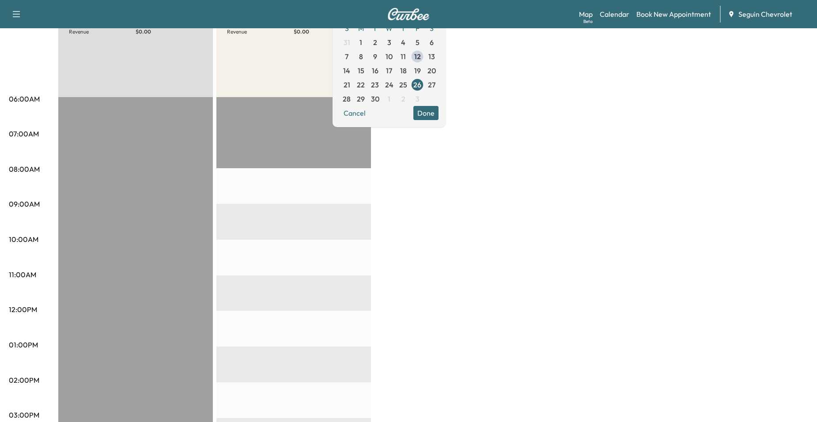
scroll to position [88, 0]
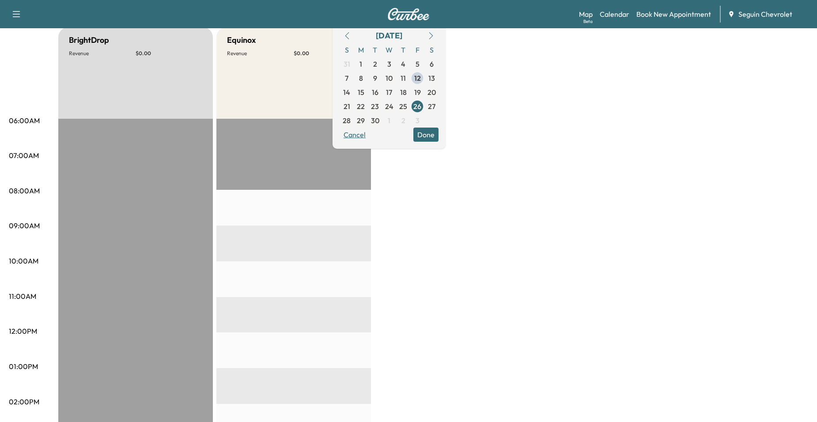
click at [370, 128] on button "Cancel" at bounding box center [355, 135] width 30 height 14
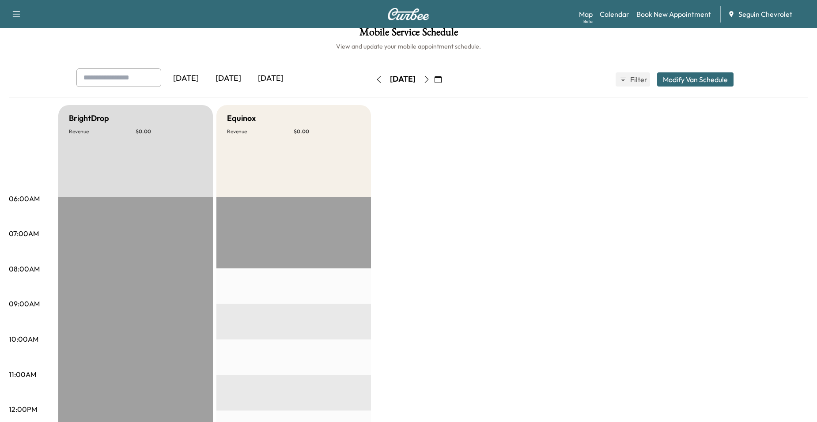
scroll to position [0, 0]
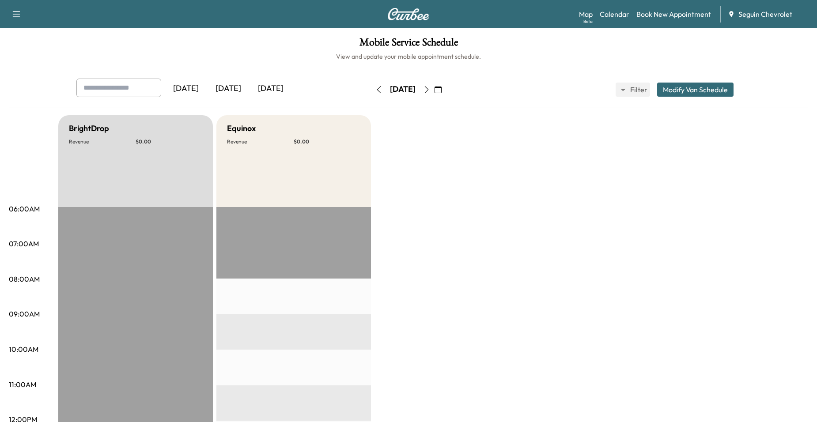
click at [442, 91] on icon "button" at bounding box center [438, 89] width 7 height 7
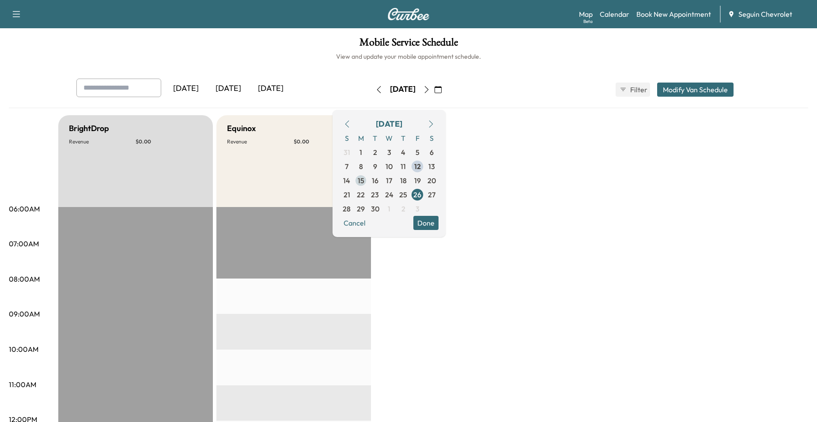
click at [365, 180] on span "15" at bounding box center [361, 180] width 7 height 11
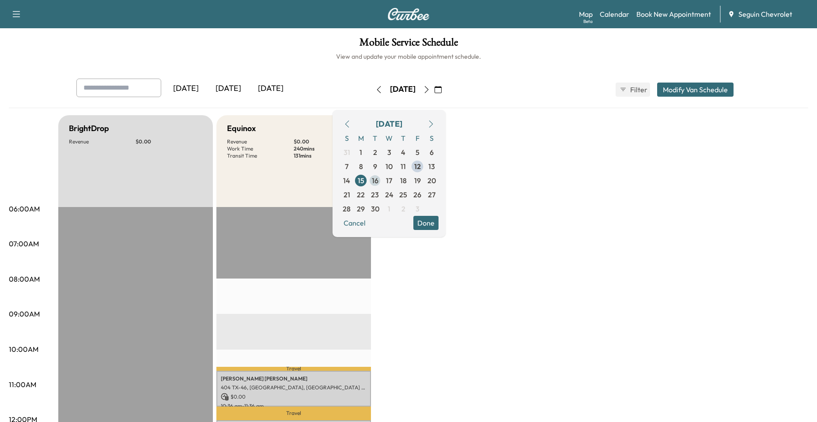
click at [382, 179] on span "16" at bounding box center [375, 181] width 14 height 14
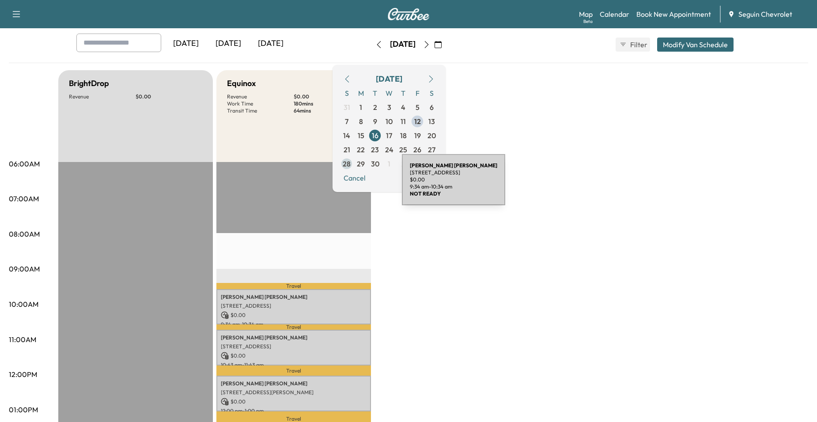
scroll to position [44, 0]
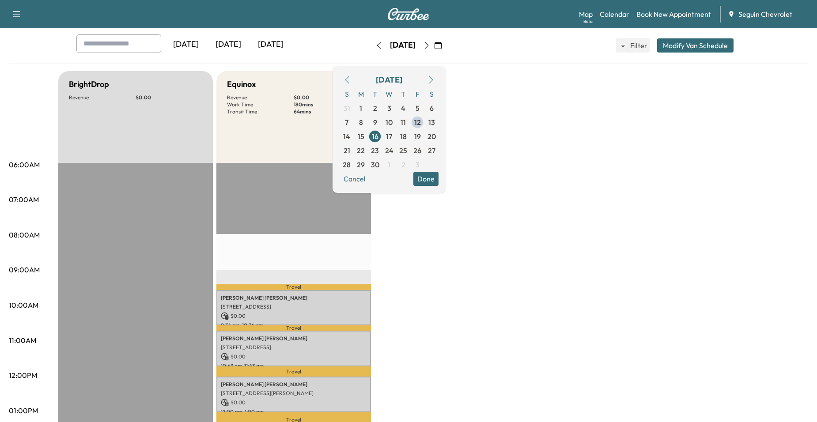
click at [396, 138] on span "17" at bounding box center [389, 136] width 14 height 14
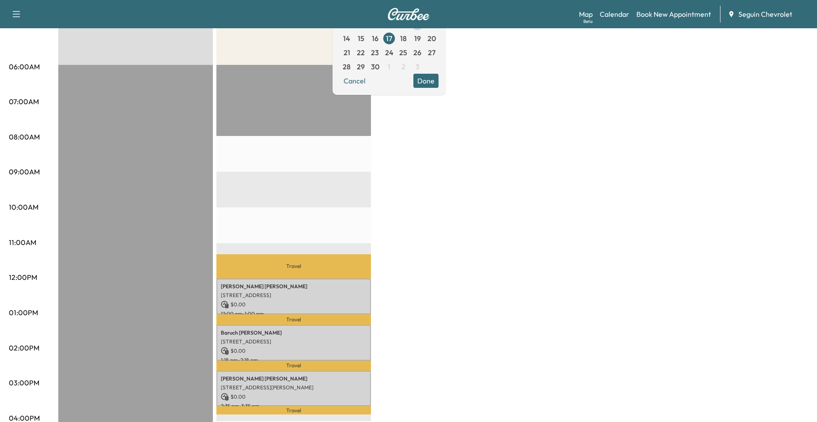
scroll to position [44, 0]
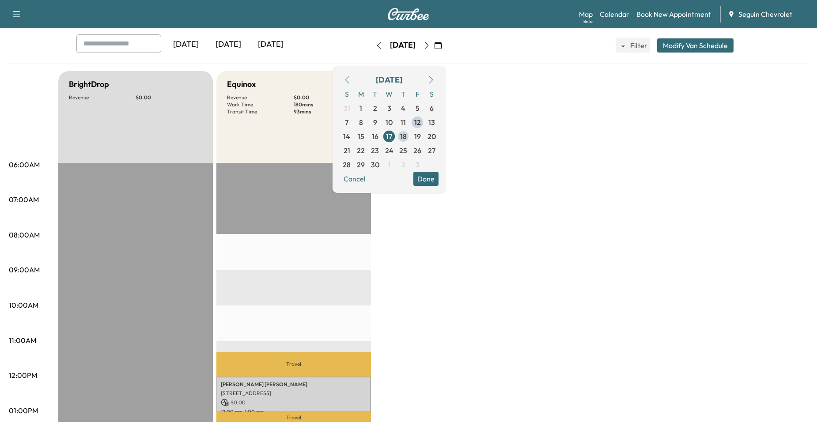
click at [411, 140] on span "18" at bounding box center [403, 136] width 14 height 14
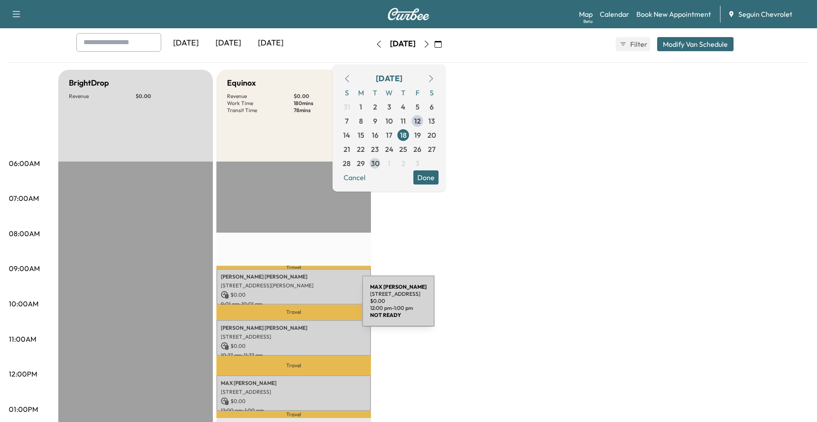
scroll to position [44, 0]
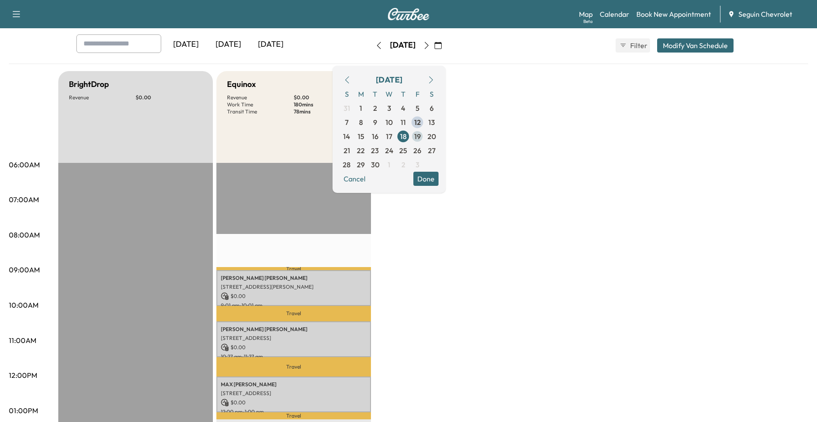
click at [425, 137] on span "19" at bounding box center [418, 136] width 14 height 14
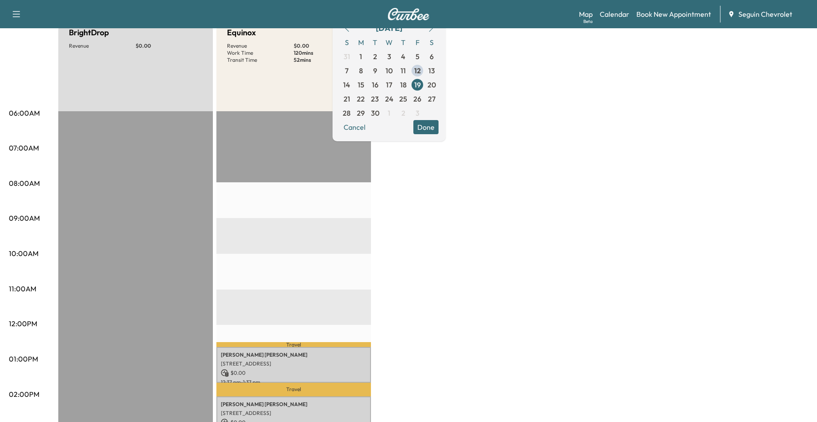
scroll to position [88, 0]
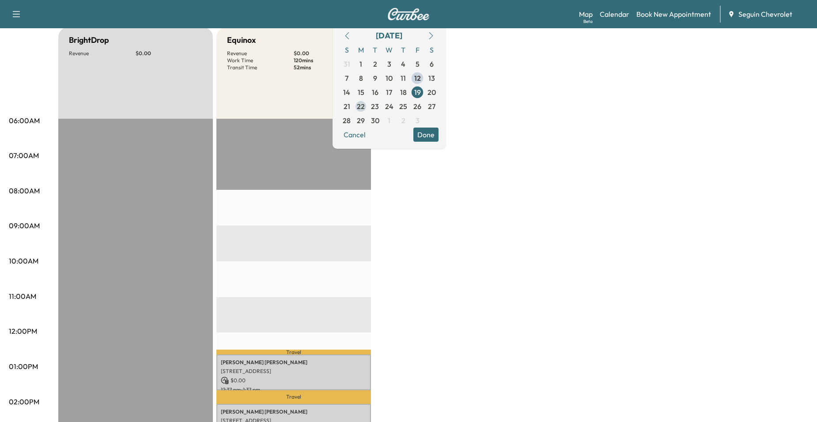
click at [365, 106] on span "22" at bounding box center [361, 106] width 8 height 11
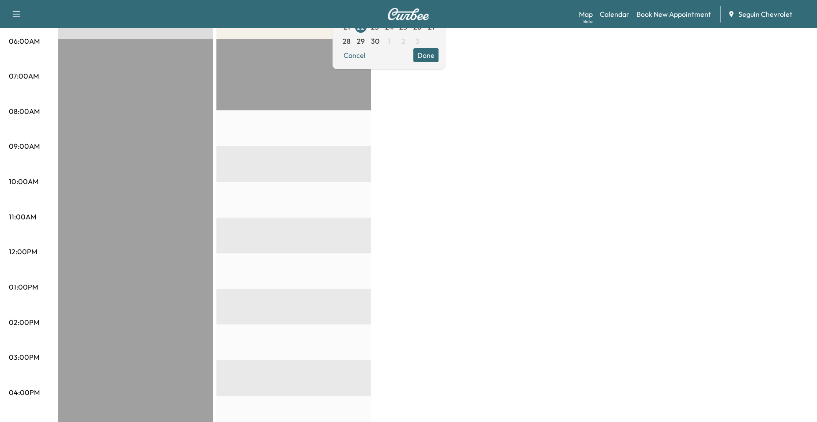
scroll to position [44, 0]
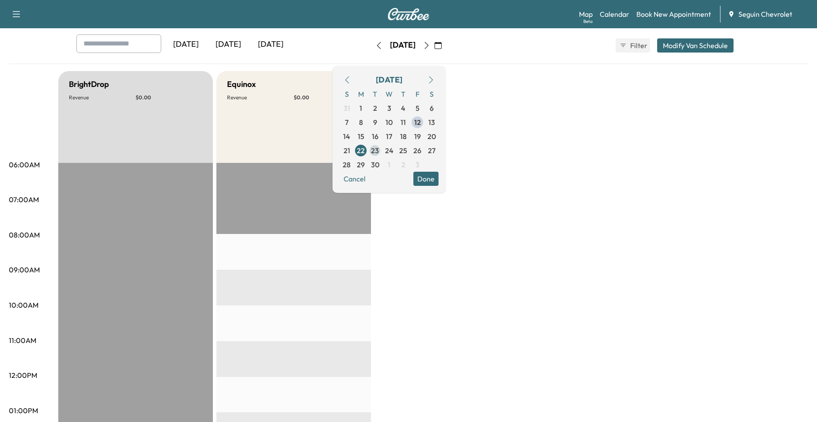
click at [382, 155] on span "23" at bounding box center [375, 151] width 14 height 14
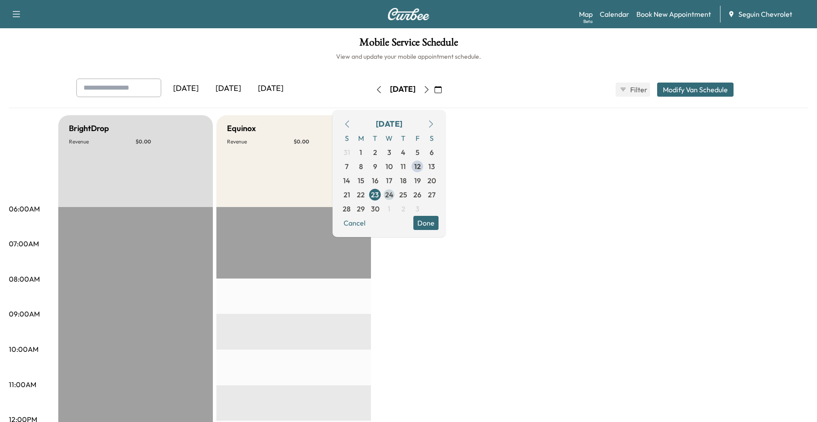
click at [394, 193] on span "24" at bounding box center [389, 195] width 8 height 11
click at [407, 195] on span "25" at bounding box center [403, 195] width 8 height 11
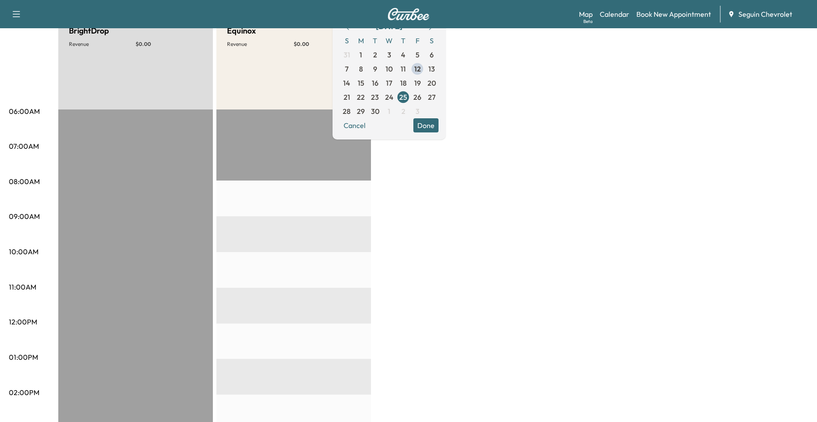
scroll to position [88, 0]
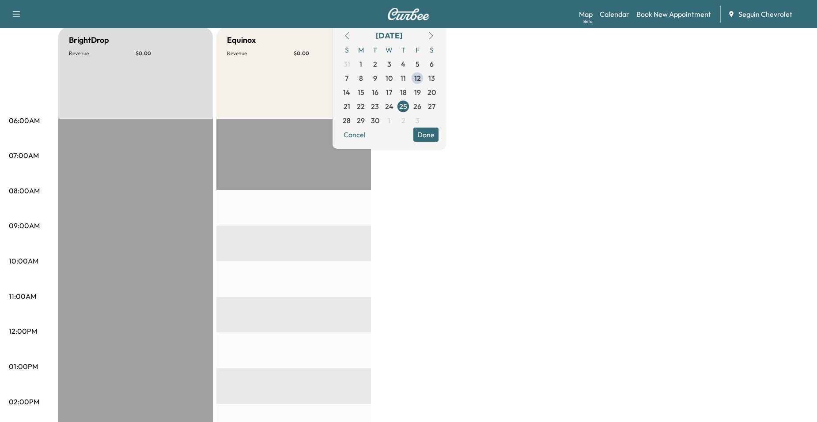
click at [422, 111] on span "26" at bounding box center [418, 106] width 8 height 11
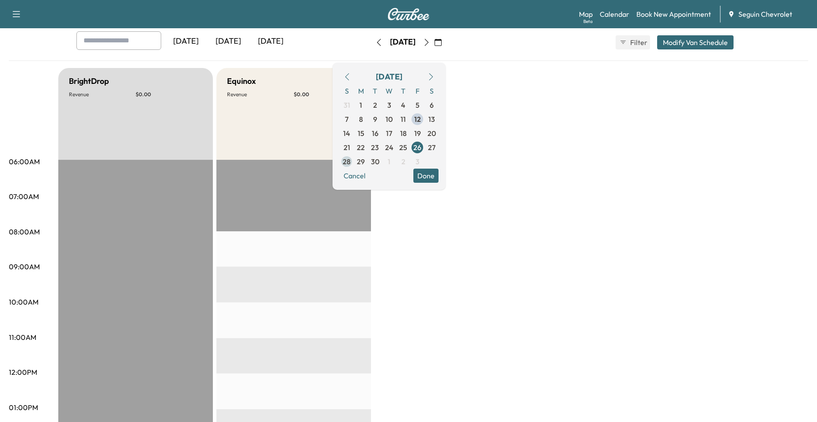
scroll to position [44, 0]
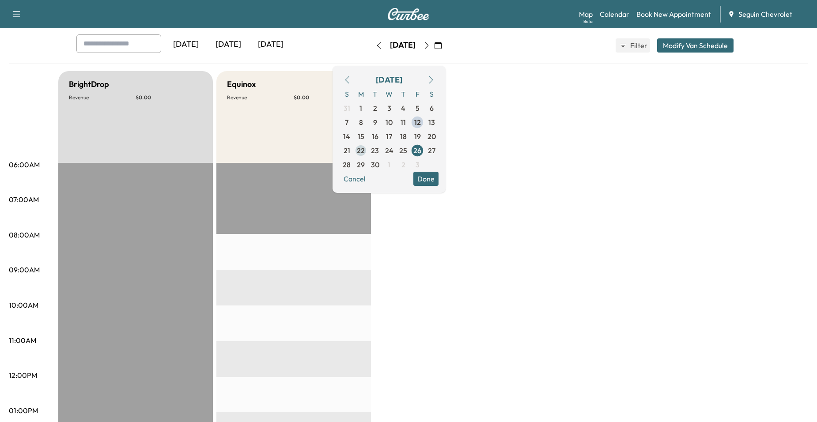
click at [368, 152] on span "22" at bounding box center [361, 151] width 14 height 14
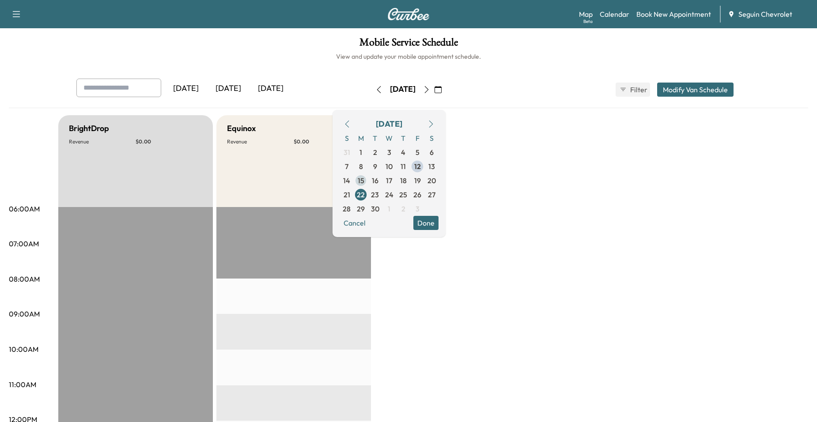
click at [365, 177] on span "15" at bounding box center [361, 180] width 7 height 11
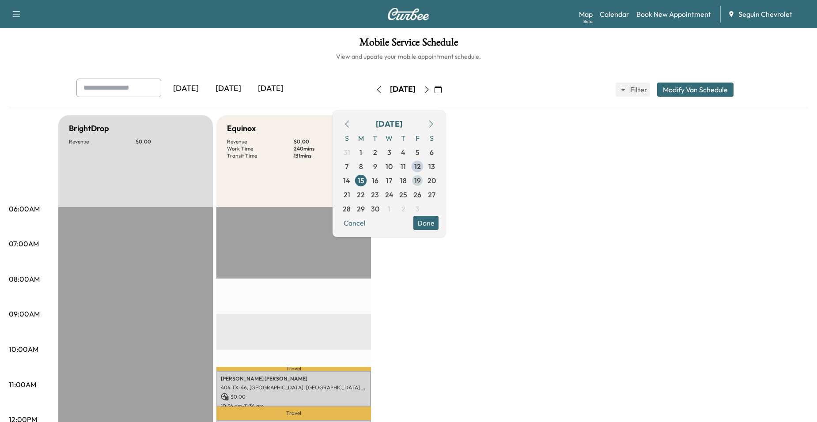
click at [425, 178] on span "19" at bounding box center [418, 181] width 14 height 14
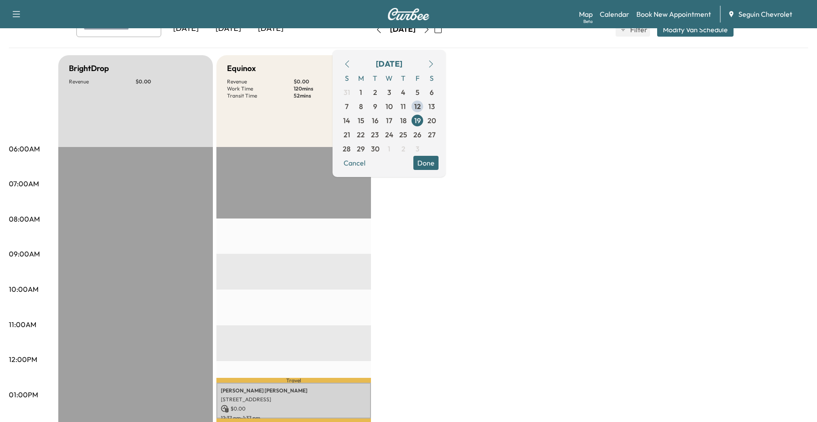
scroll to position [177, 0]
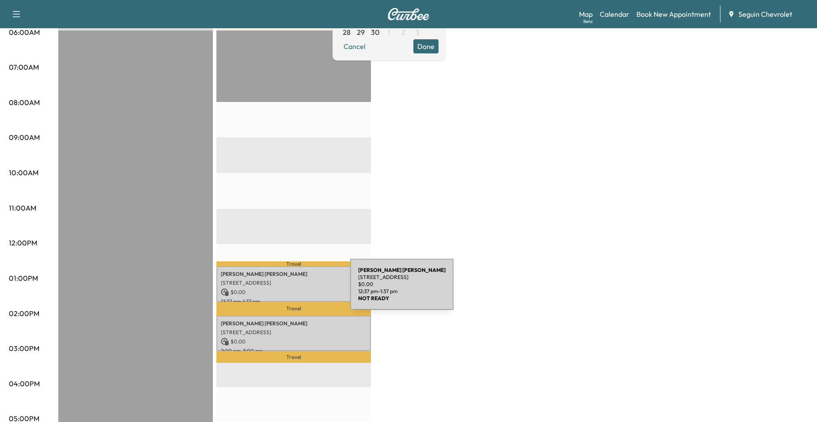
click at [284, 290] on p "$ 0.00" at bounding box center [294, 293] width 146 height 8
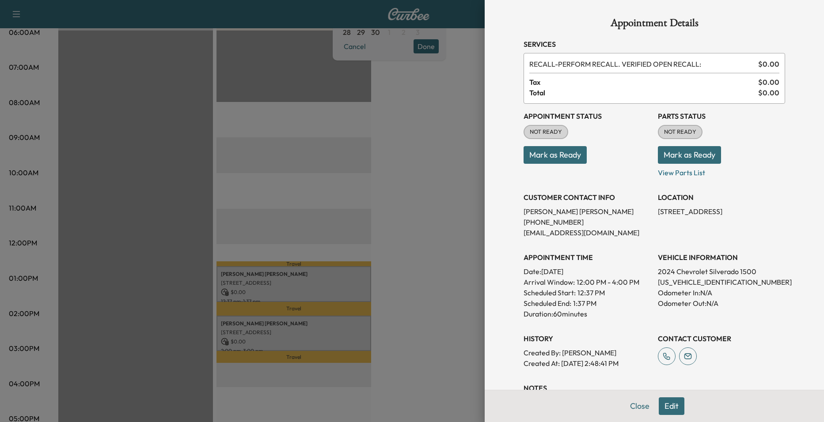
click at [303, 231] on div at bounding box center [412, 211] width 824 height 422
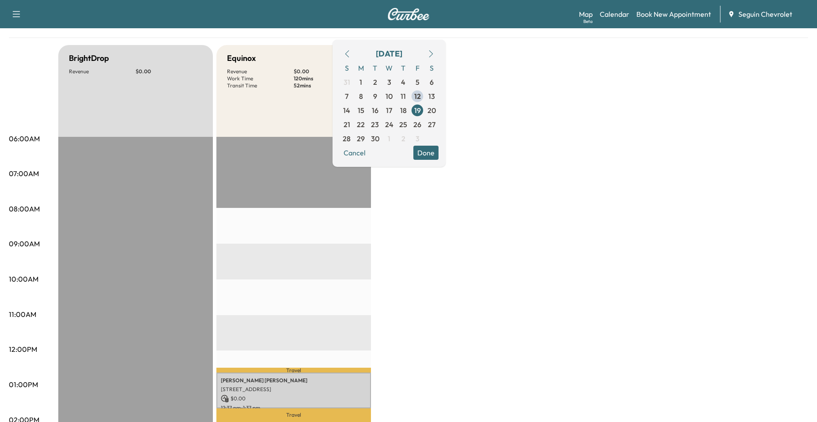
scroll to position [44, 0]
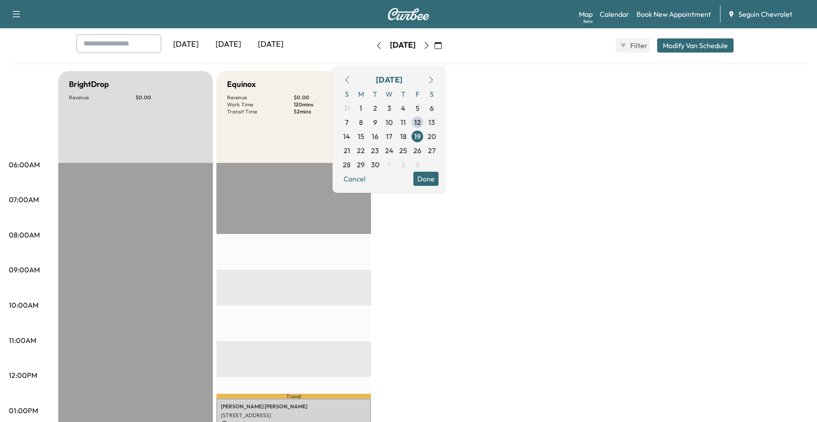
click at [464, 238] on div "BrightDrop Revenue $ 0.00 EST Start Equinox Revenue $ 0.00 Work Time 120 mins T…" at bounding box center [433, 402] width 750 height 663
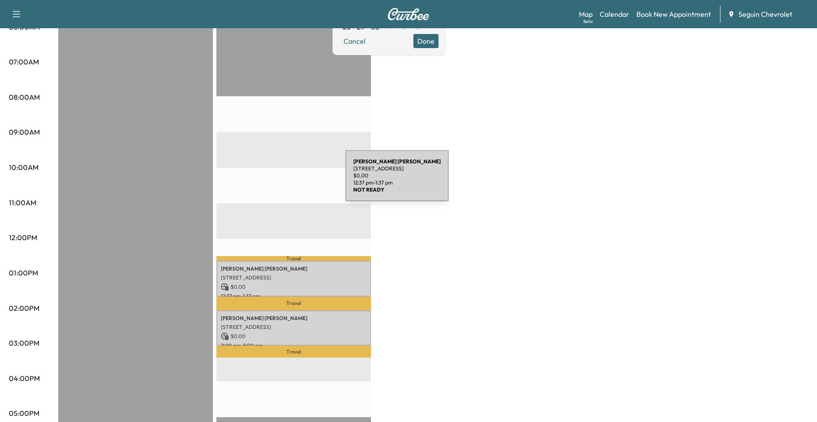
scroll to position [177, 0]
